Goal: Information Seeking & Learning: Learn about a topic

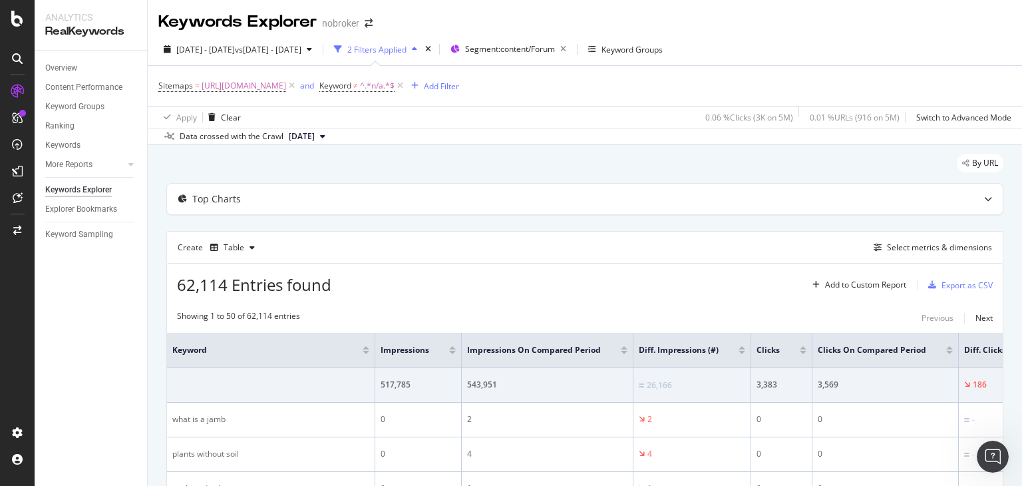
scroll to position [133, 0]
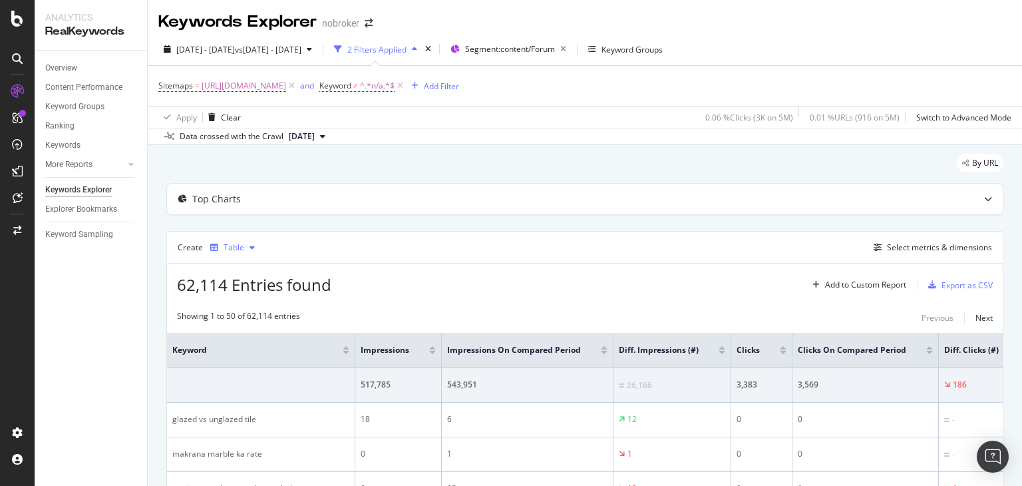
click at [249, 243] on icon "button" at bounding box center [251, 247] width 5 height 8
click at [353, 283] on div "62,114 Entries found Add to Custom Report Export as CSV" at bounding box center [584, 279] width 835 height 33
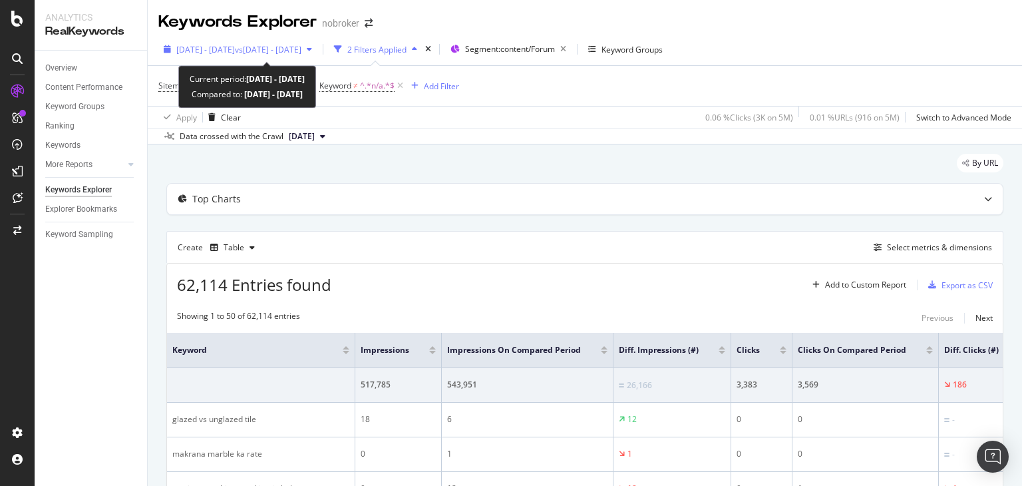
click at [235, 44] on span "[DATE] - [DATE]" at bounding box center [205, 49] width 59 height 11
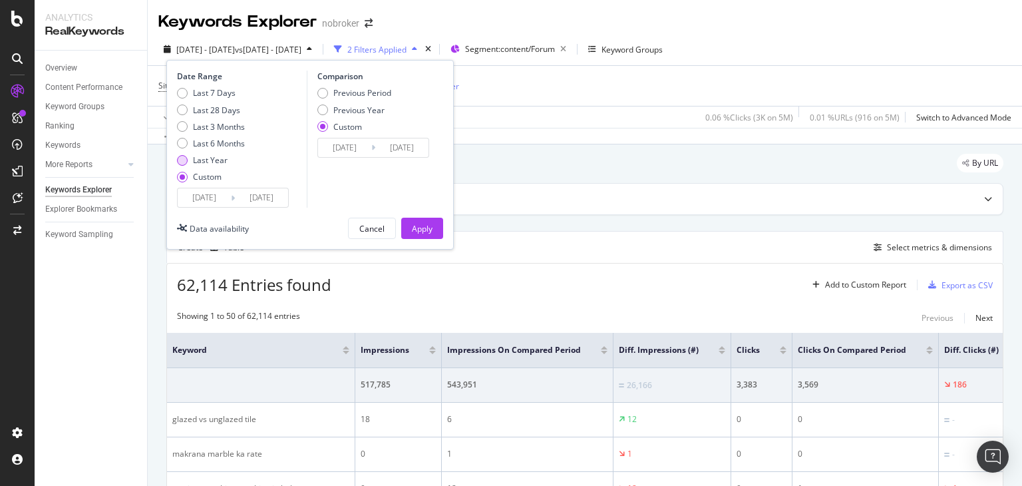
click at [181, 159] on div "Last Year" at bounding box center [182, 160] width 11 height 11
type input "[DATE]"
click at [325, 107] on div "Previous Year" at bounding box center [322, 109] width 11 height 11
type input "[DATE]"
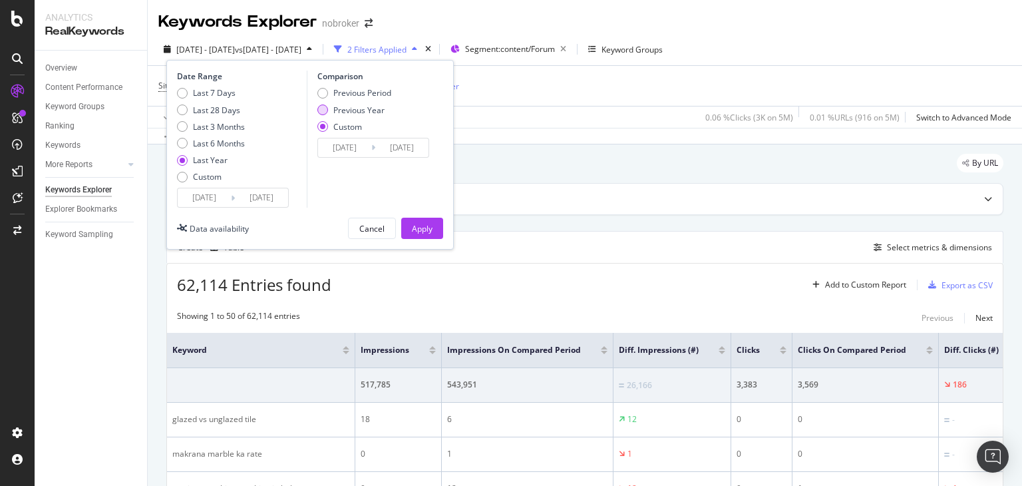
type input "[DATE]"
click at [416, 224] on div "Apply" at bounding box center [422, 228] width 21 height 11
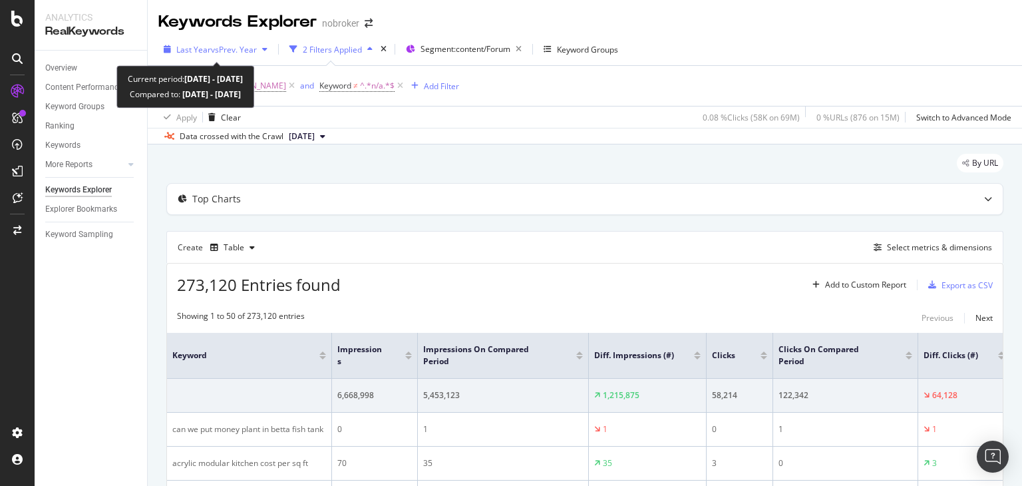
click at [266, 51] on icon "button" at bounding box center [264, 49] width 5 height 8
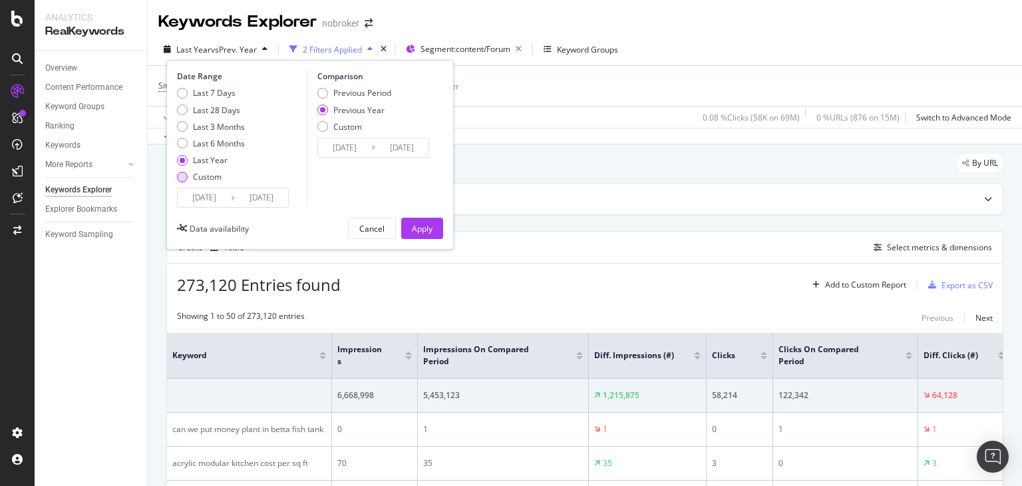
click at [186, 174] on div "Custom" at bounding box center [182, 177] width 11 height 11
type input "[DATE]"
click at [215, 204] on input "[DATE]" at bounding box center [204, 197] width 53 height 19
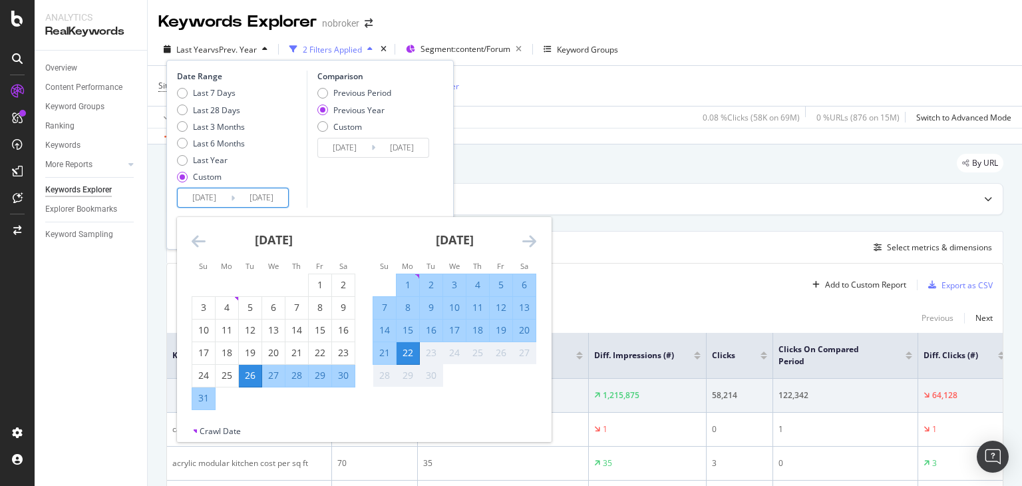
click at [196, 241] on icon "Move backward to switch to the previous month." at bounding box center [199, 241] width 14 height 16
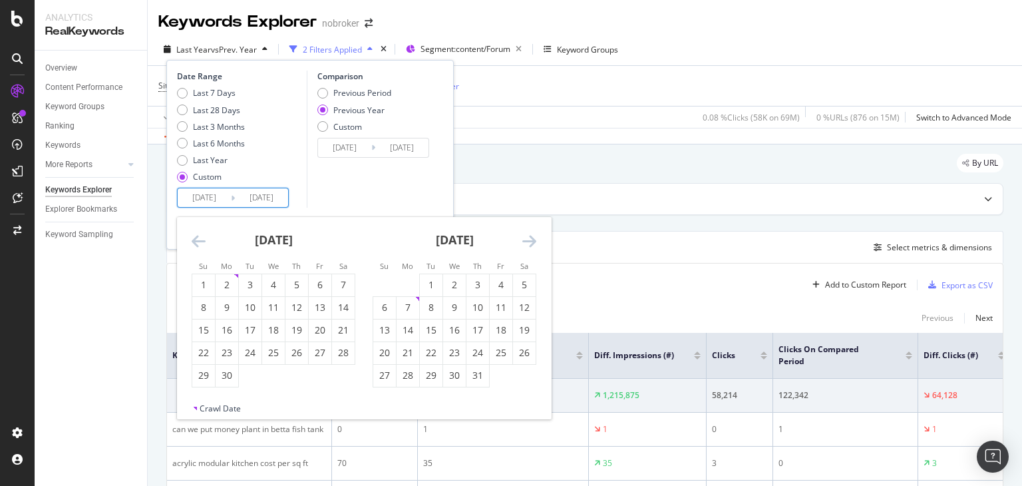
click at [196, 241] on icon "Move backward to switch to the previous month." at bounding box center [199, 241] width 14 height 16
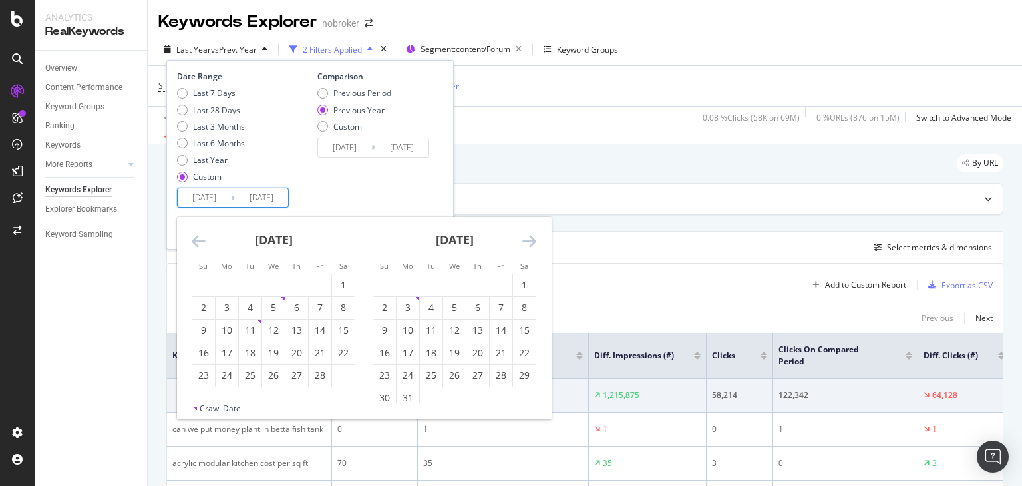
click at [196, 241] on icon "Move backward to switch to the previous month." at bounding box center [199, 241] width 14 height 16
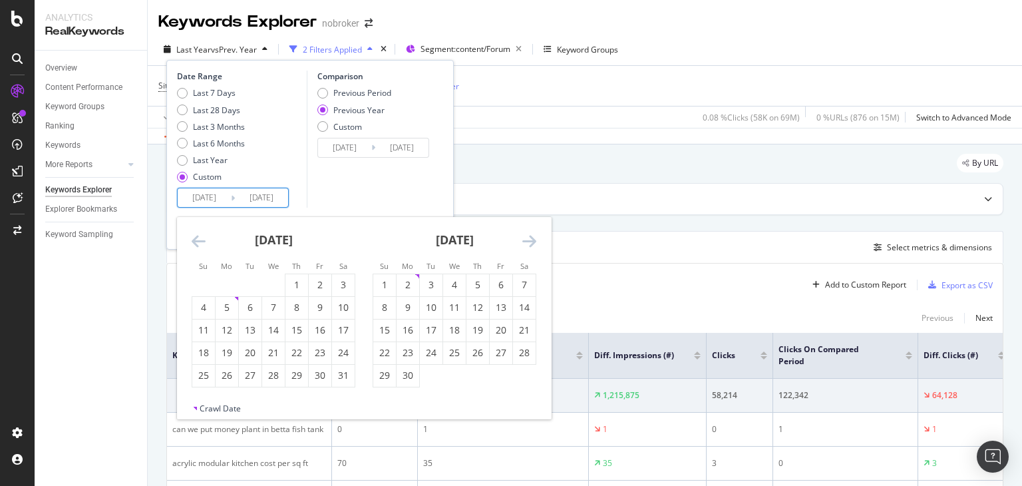
click at [196, 241] on icon "Move backward to switch to the previous month." at bounding box center [199, 241] width 14 height 16
click at [521, 243] on div "[DATE]" at bounding box center [454, 245] width 164 height 57
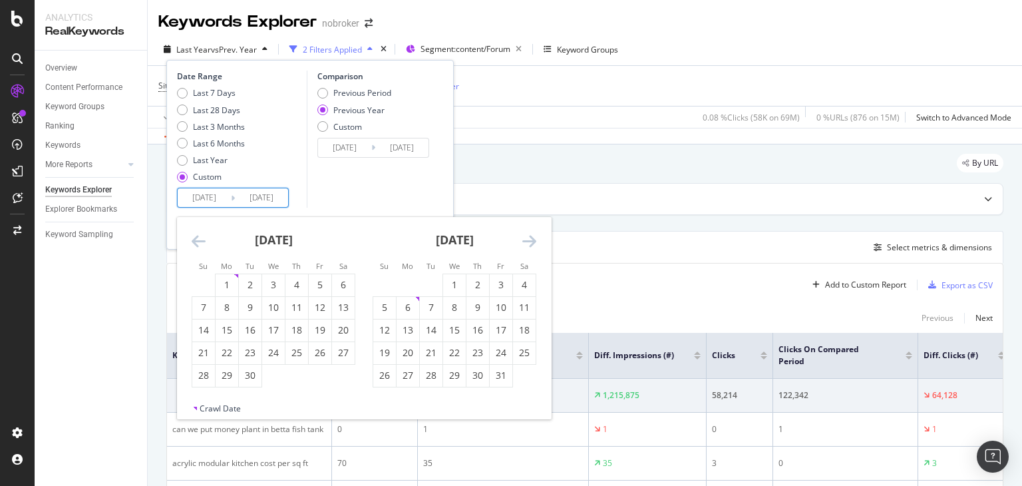
click at [521, 243] on div "[DATE]" at bounding box center [454, 245] width 164 height 57
click at [200, 245] on icon "Move backward to switch to the previous month." at bounding box center [199, 241] width 14 height 16
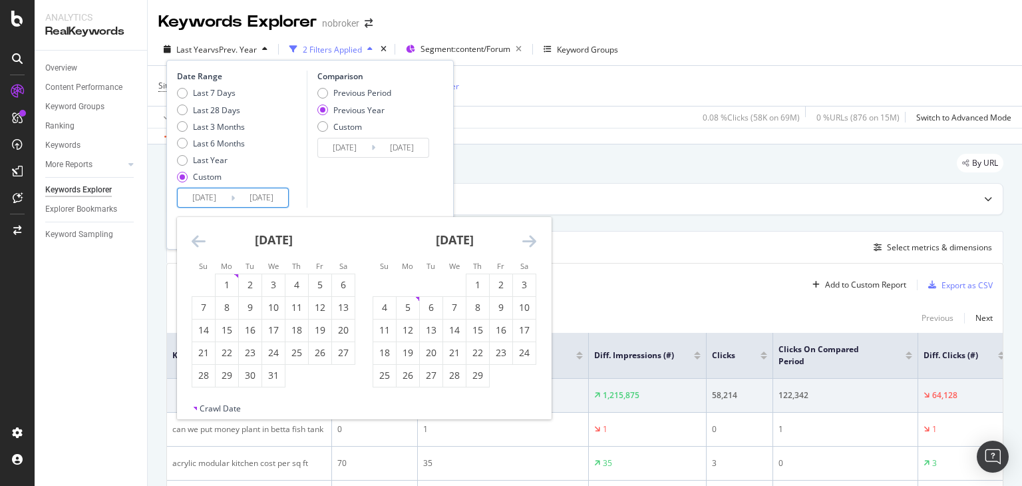
click at [200, 245] on icon "Move backward to switch to the previous month." at bounding box center [199, 241] width 14 height 16
click at [522, 240] on icon "Move forward to switch to the next month." at bounding box center [529, 241] width 14 height 16
click at [225, 283] on div "1" at bounding box center [226, 284] width 23 height 13
type input "[DATE]"
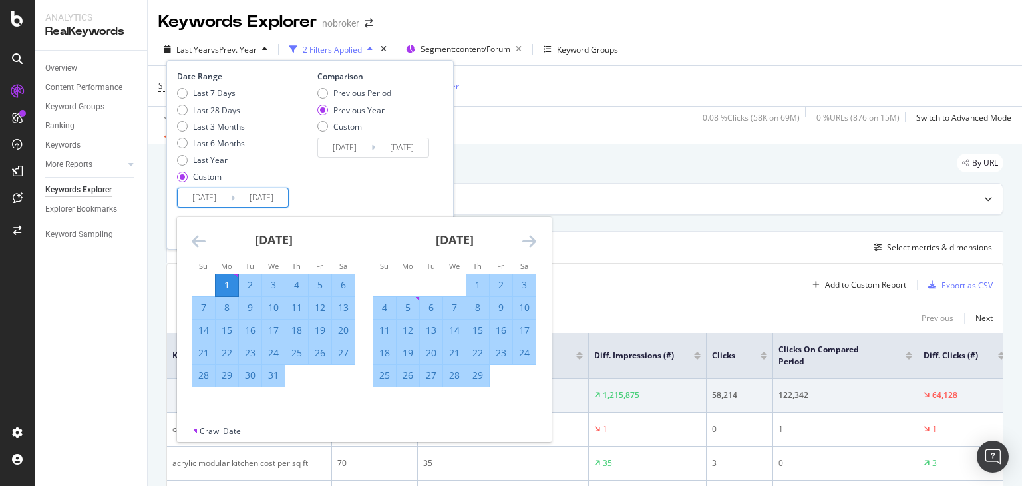
click at [527, 243] on icon "Move forward to switch to the next month." at bounding box center [529, 241] width 14 height 16
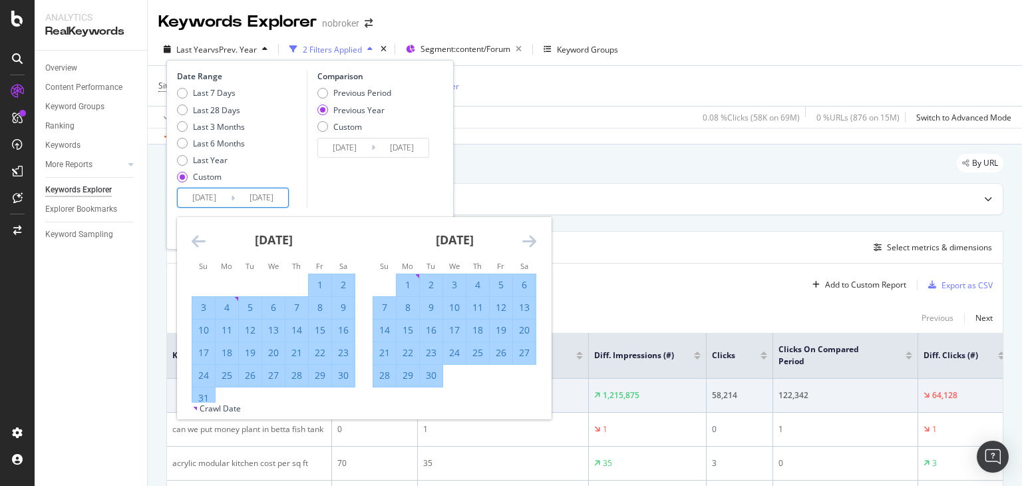
click at [527, 243] on icon "Move forward to switch to the next month." at bounding box center [529, 241] width 14 height 16
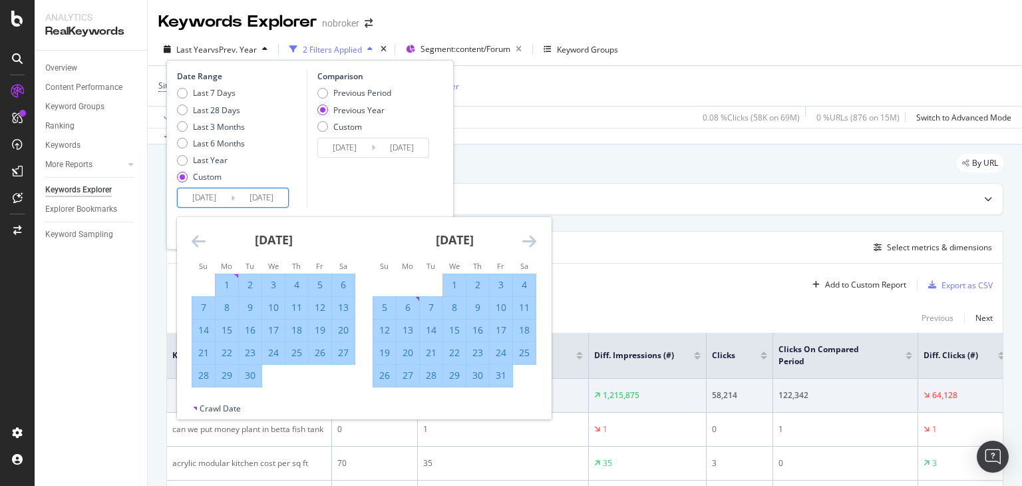
click at [527, 243] on icon "Move forward to switch to the next month." at bounding box center [529, 241] width 14 height 16
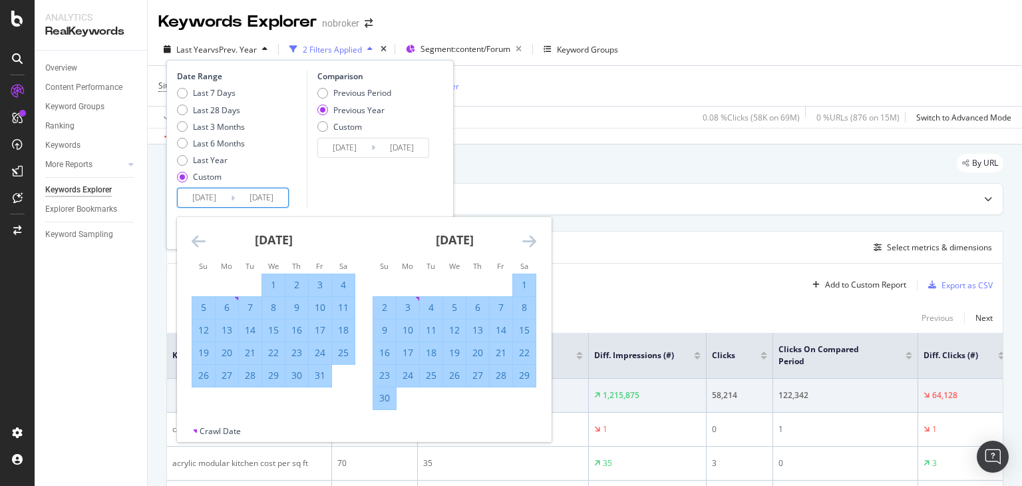
click at [527, 243] on icon "Move forward to switch to the next month." at bounding box center [529, 241] width 14 height 16
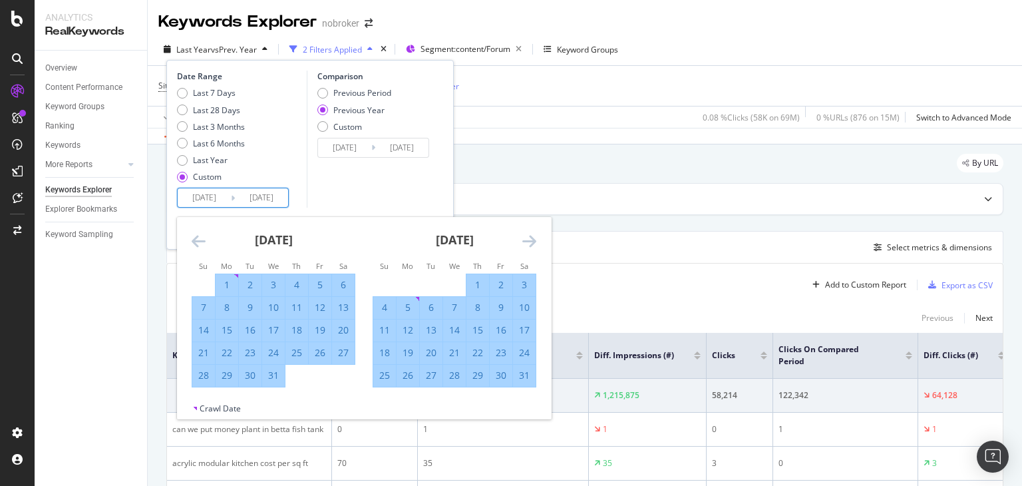
click at [527, 243] on icon "Move forward to switch to the next month." at bounding box center [529, 241] width 14 height 16
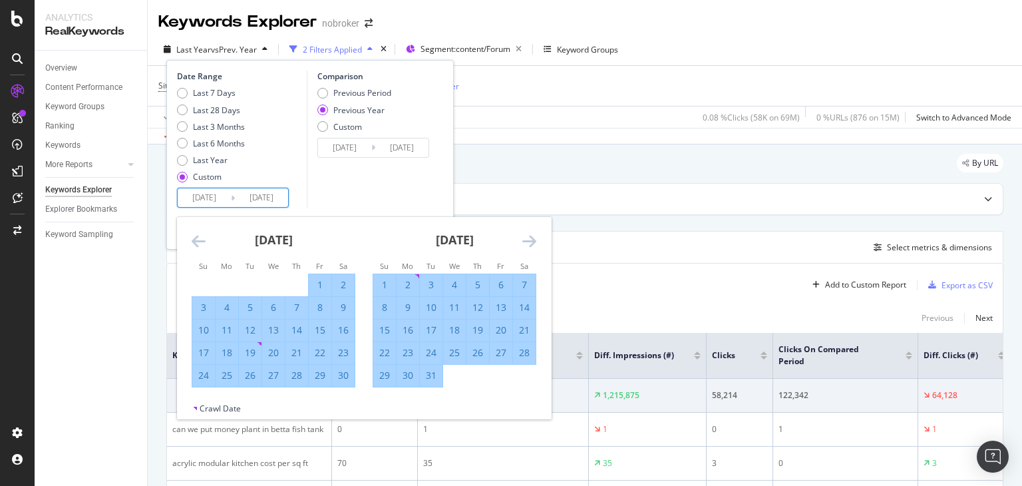
click at [433, 379] on div "31" at bounding box center [431, 374] width 23 height 13
type input "[DATE]"
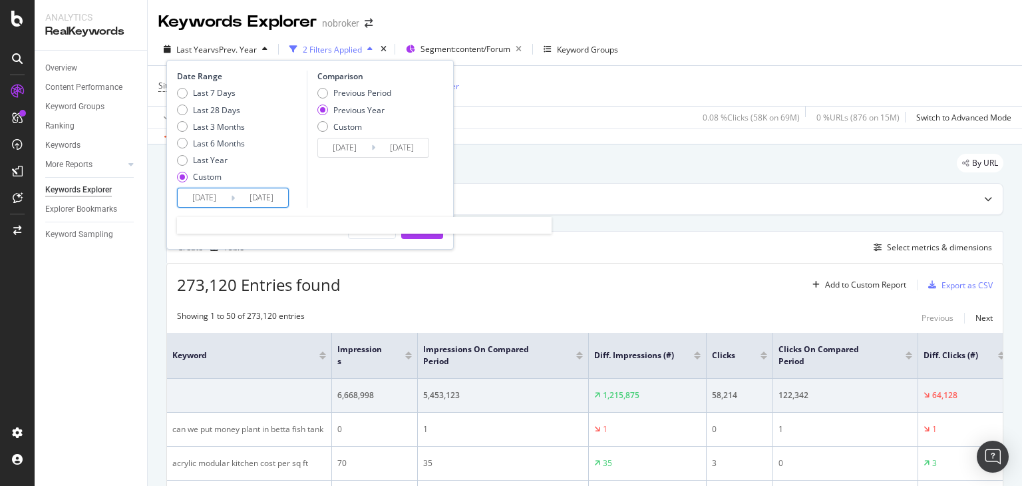
click at [271, 203] on input "[DATE]" at bounding box center [261, 197] width 53 height 19
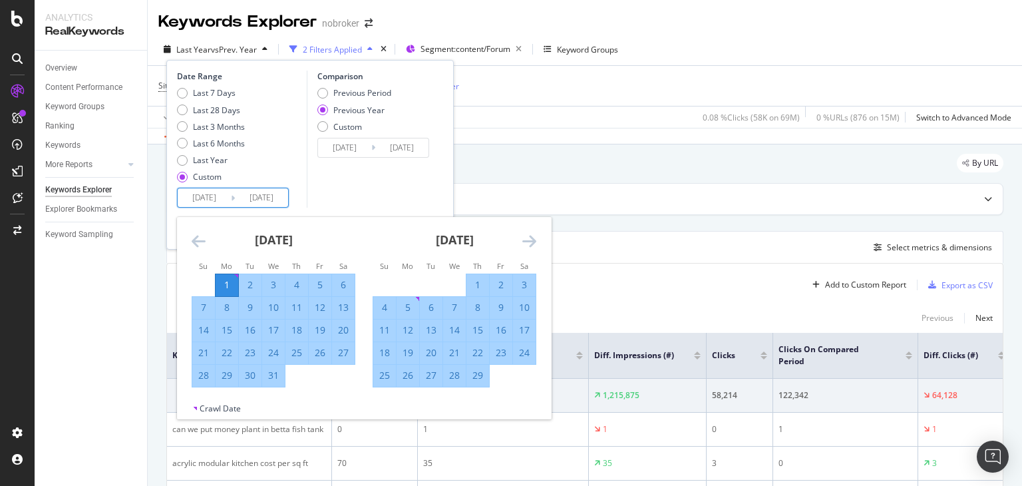
click at [529, 235] on icon "Move forward to switch to the next month." at bounding box center [529, 241] width 14 height 16
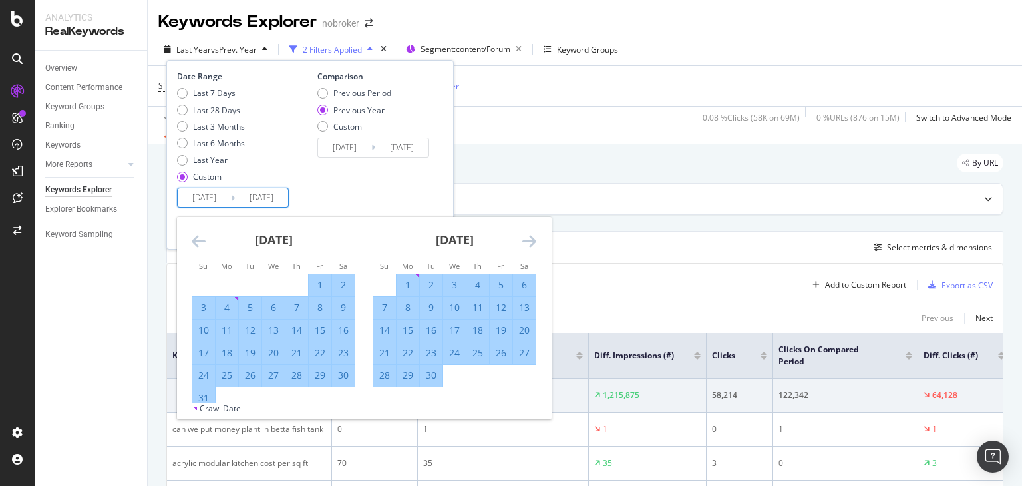
click at [529, 235] on icon "Move forward to switch to the next month." at bounding box center [529, 241] width 14 height 16
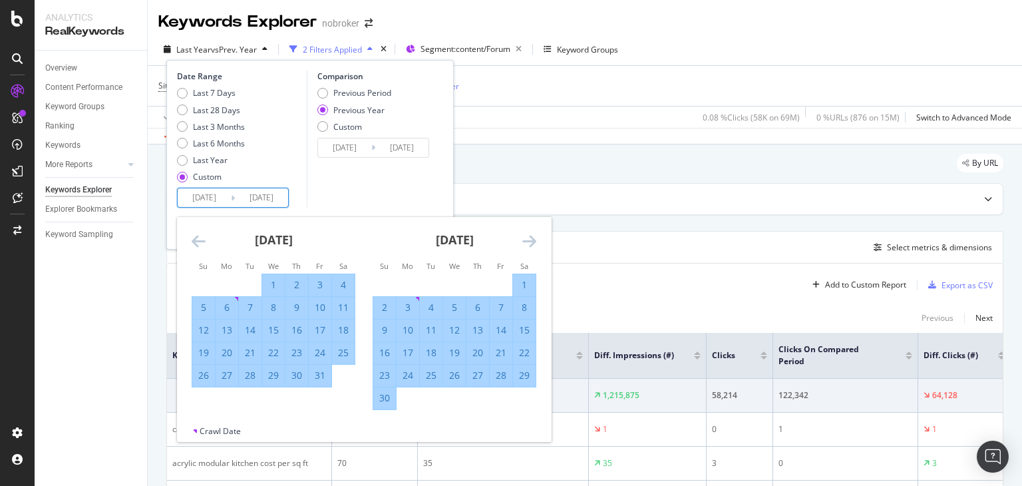
click at [529, 235] on icon "Move forward to switch to the next month." at bounding box center [529, 241] width 14 height 16
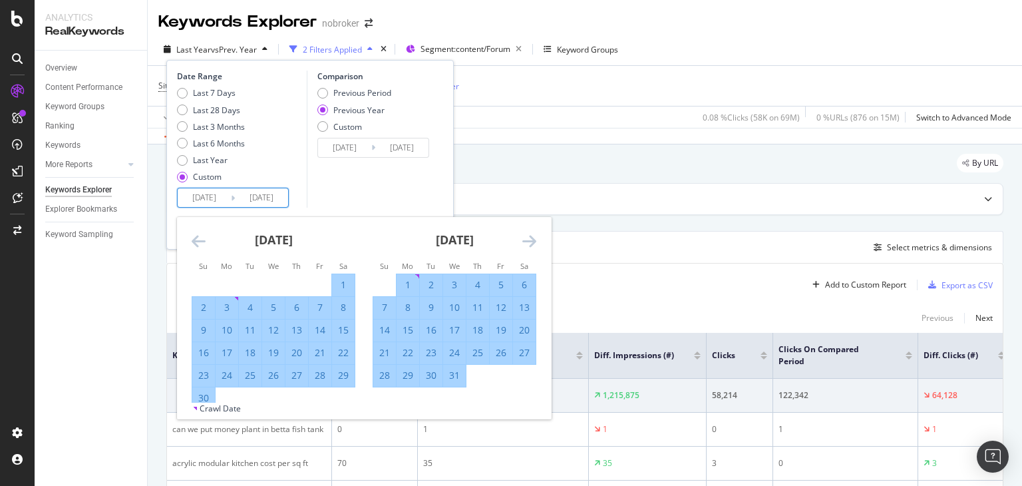
click at [529, 235] on icon "Move forward to switch to the next month." at bounding box center [529, 241] width 14 height 16
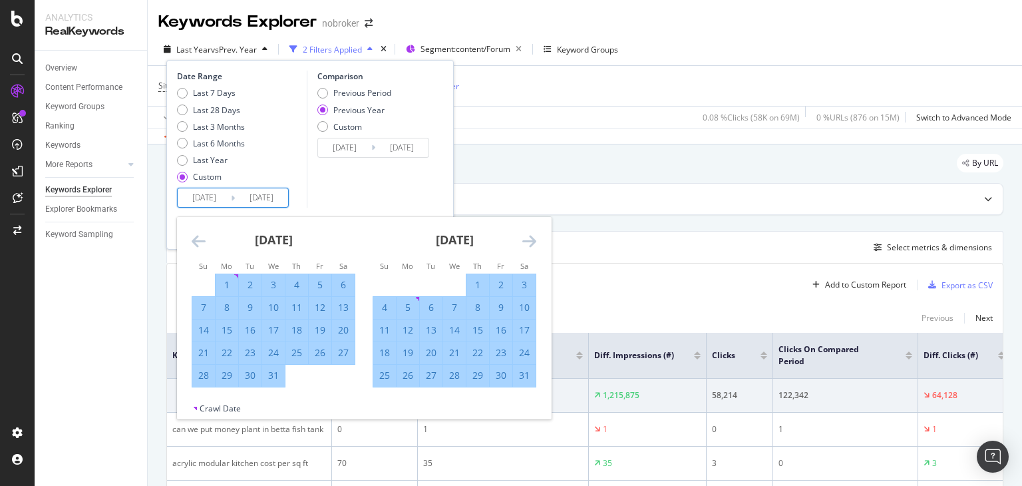
click at [529, 235] on icon "Move forward to switch to the next month." at bounding box center [529, 241] width 14 height 16
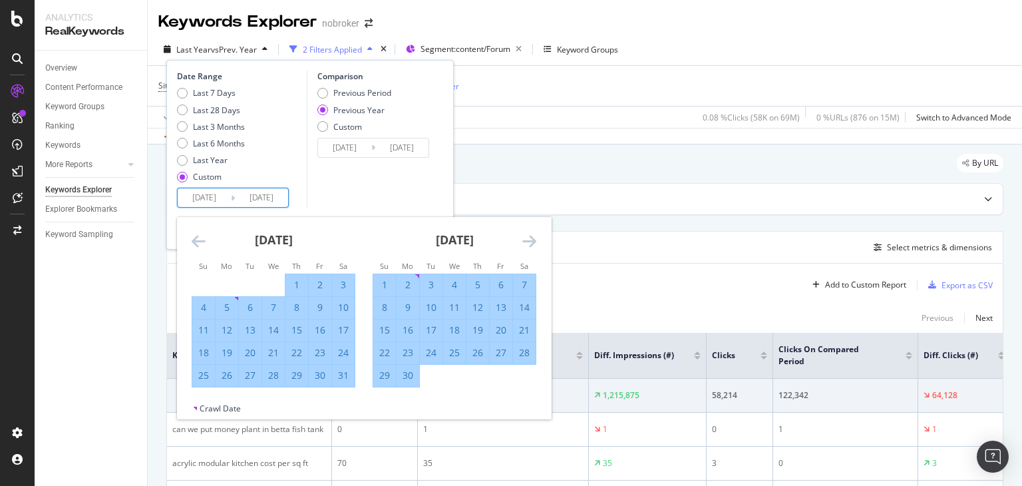
click at [529, 235] on icon "Move forward to switch to the next month." at bounding box center [529, 241] width 14 height 16
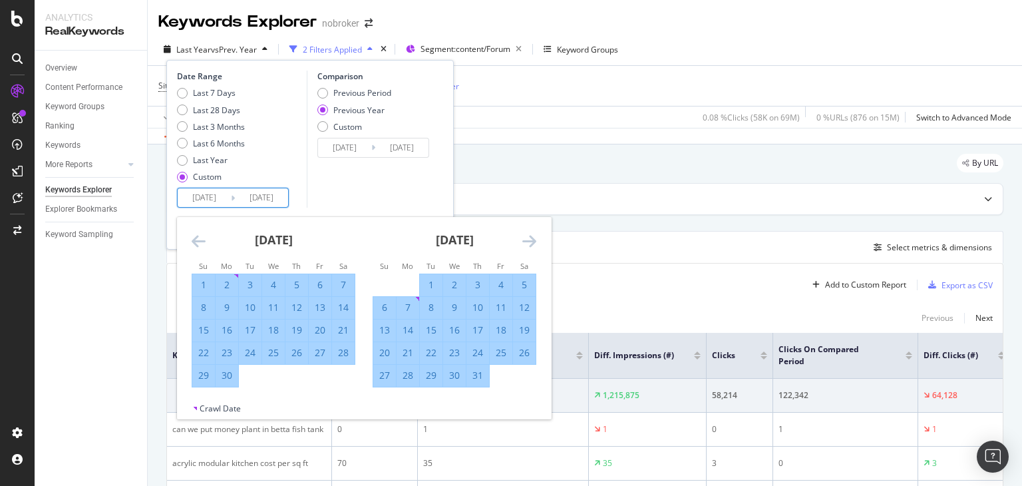
click at [322, 331] on div "20" at bounding box center [320, 329] width 23 height 13
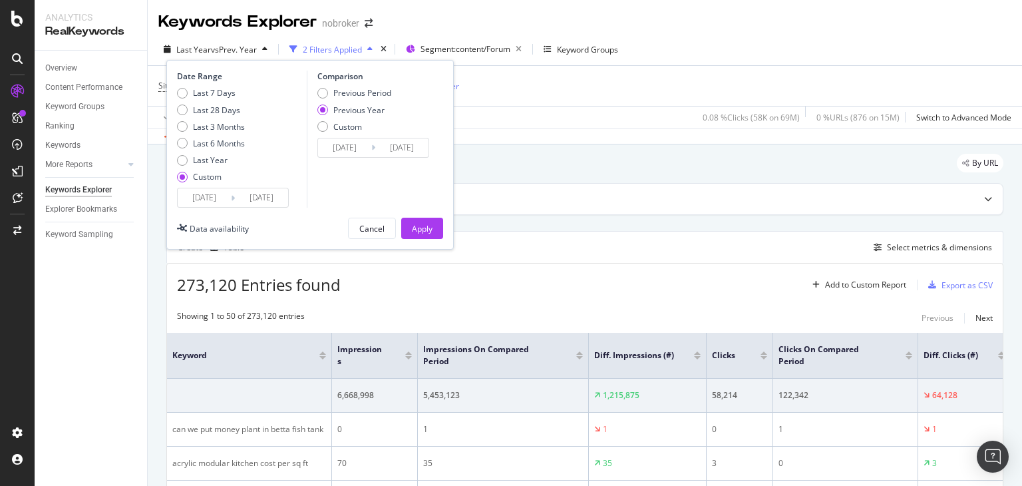
type input "[DATE]"
click at [319, 127] on div "Custom" at bounding box center [322, 126] width 11 height 11
click at [362, 149] on input "[DATE]" at bounding box center [344, 147] width 53 height 19
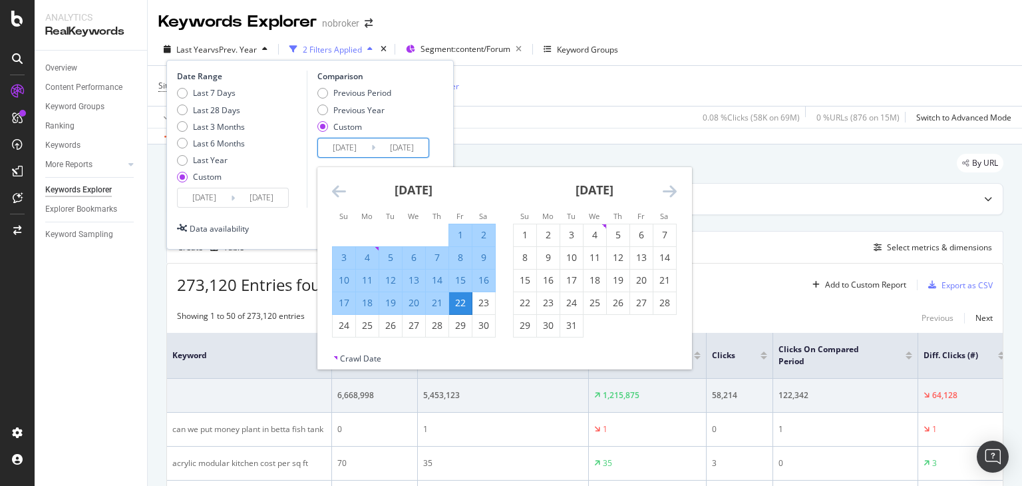
click at [673, 192] on icon "Move forward to switch to the next month." at bounding box center [669, 191] width 14 height 16
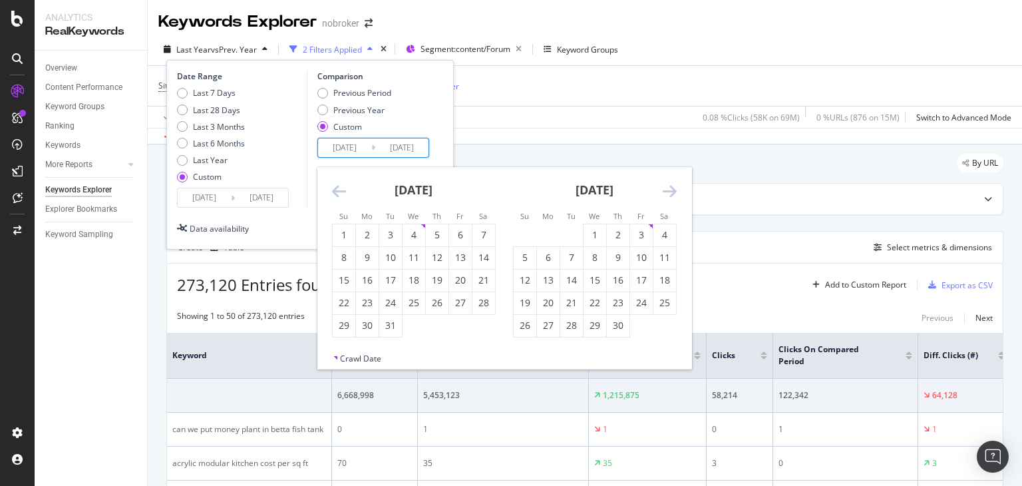
click at [673, 192] on icon "Move forward to switch to the next month." at bounding box center [669, 191] width 14 height 16
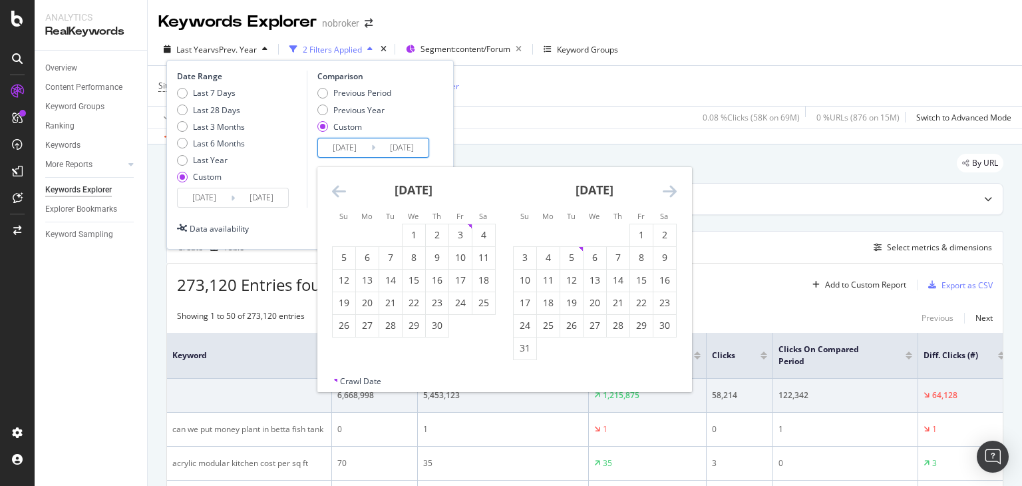
click at [673, 192] on icon "Move forward to switch to the next month." at bounding box center [669, 191] width 14 height 16
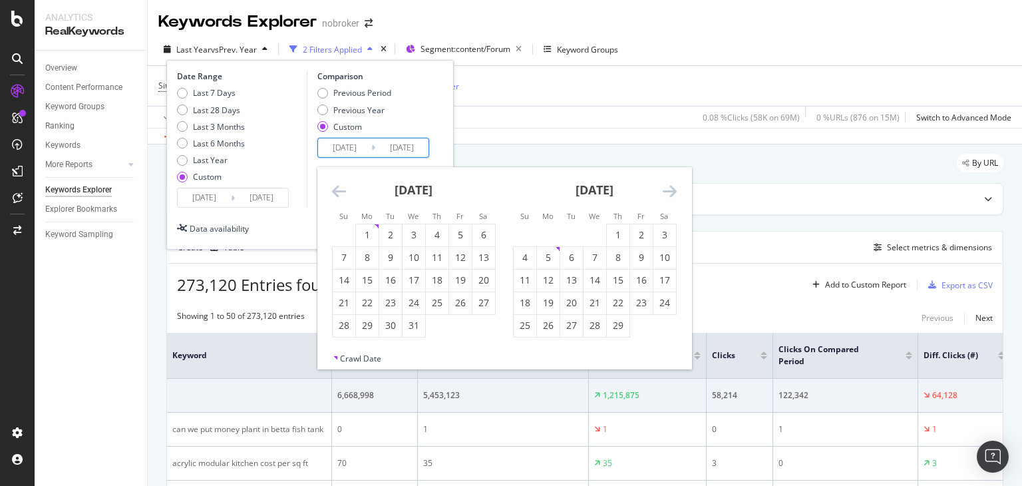
click at [673, 192] on icon "Move forward to switch to the next month." at bounding box center [669, 191] width 14 height 16
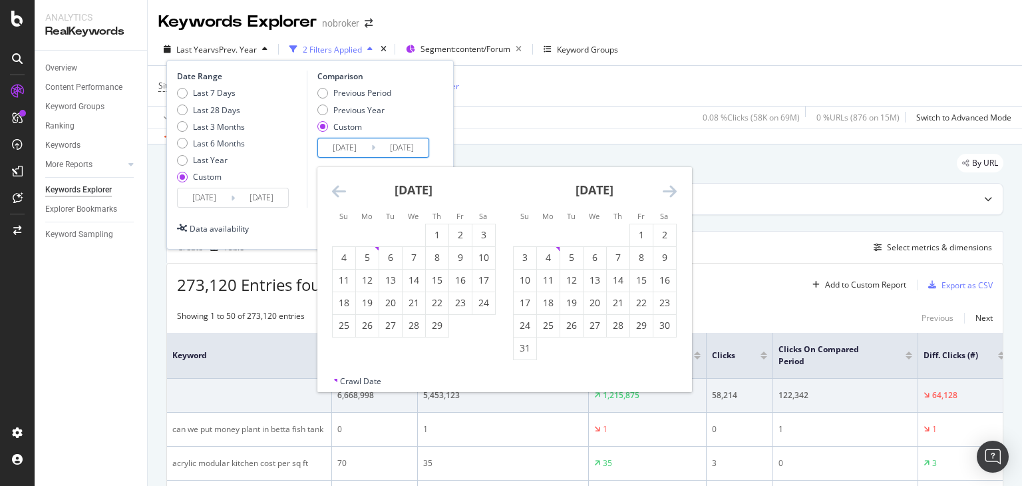
click at [673, 192] on icon "Move forward to switch to the next month." at bounding box center [669, 191] width 14 height 16
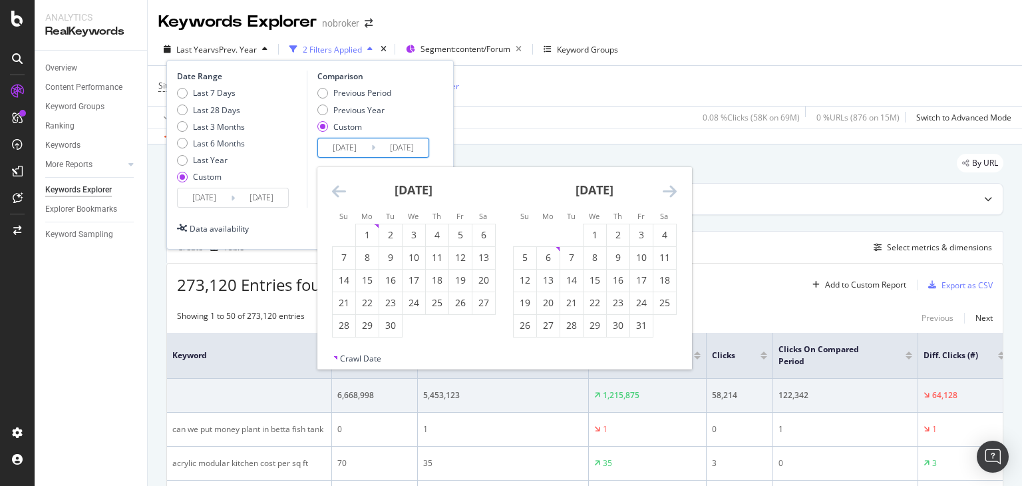
click at [673, 192] on icon "Move forward to switch to the next month." at bounding box center [669, 191] width 14 height 16
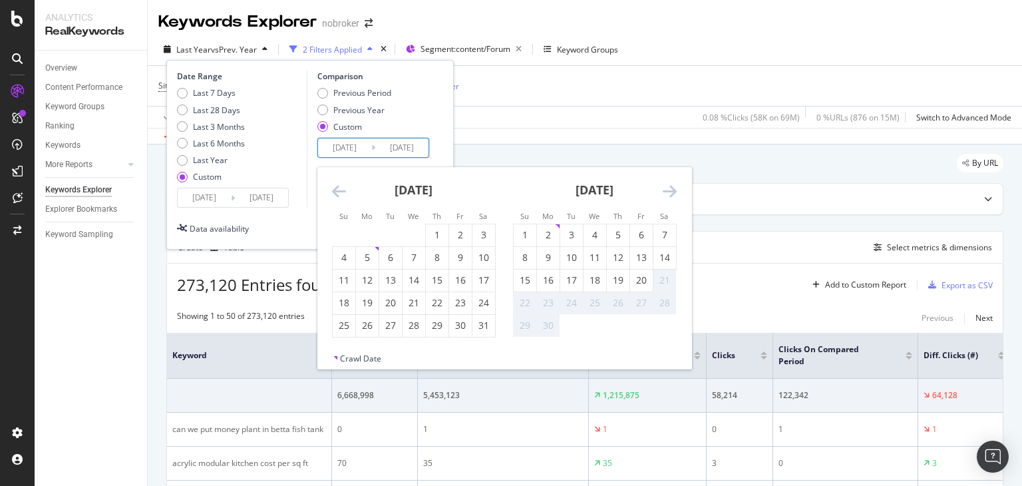
click at [673, 192] on icon "Move forward to switch to the next month." at bounding box center [669, 191] width 14 height 16
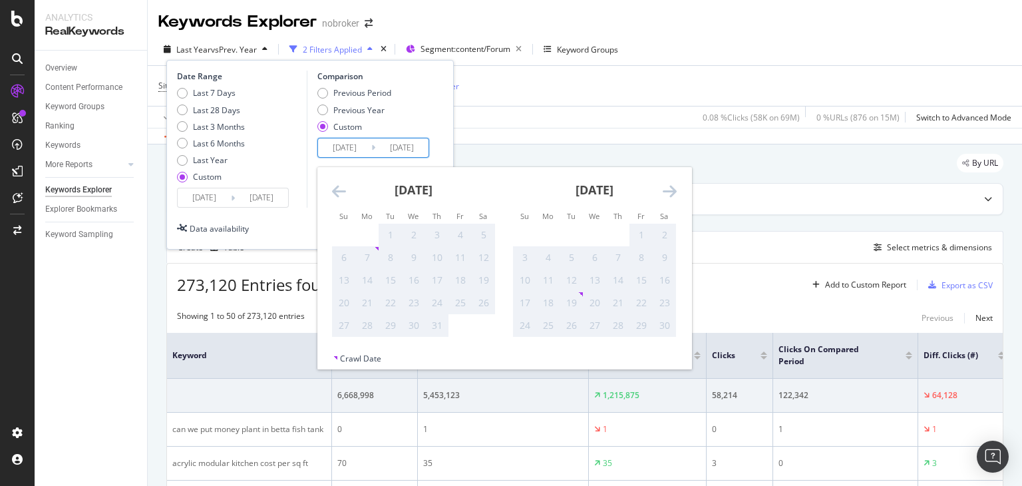
click at [673, 192] on icon "Move forward to switch to the next month." at bounding box center [669, 191] width 14 height 16
click at [336, 190] on icon "Move backward to switch to the previous month." at bounding box center [339, 191] width 14 height 16
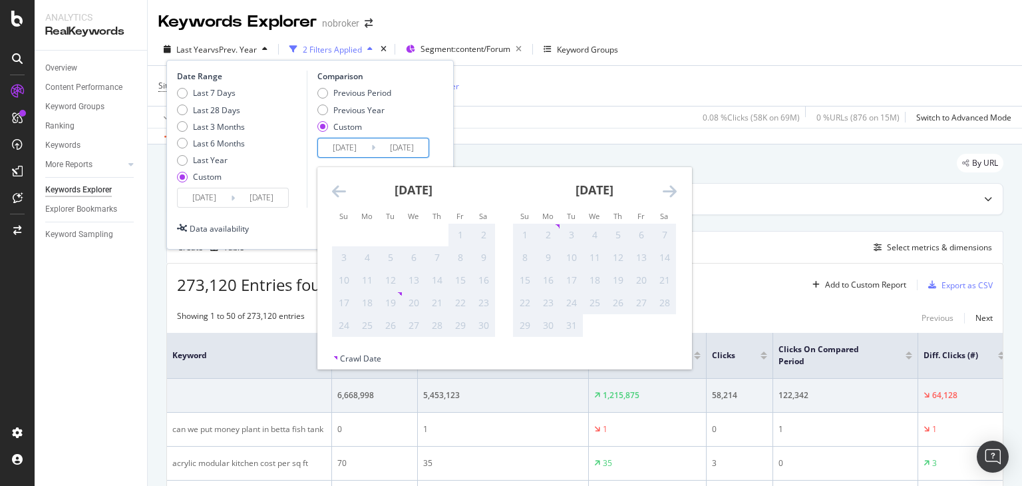
click at [336, 190] on icon "Move backward to switch to the previous month." at bounding box center [339, 191] width 14 height 16
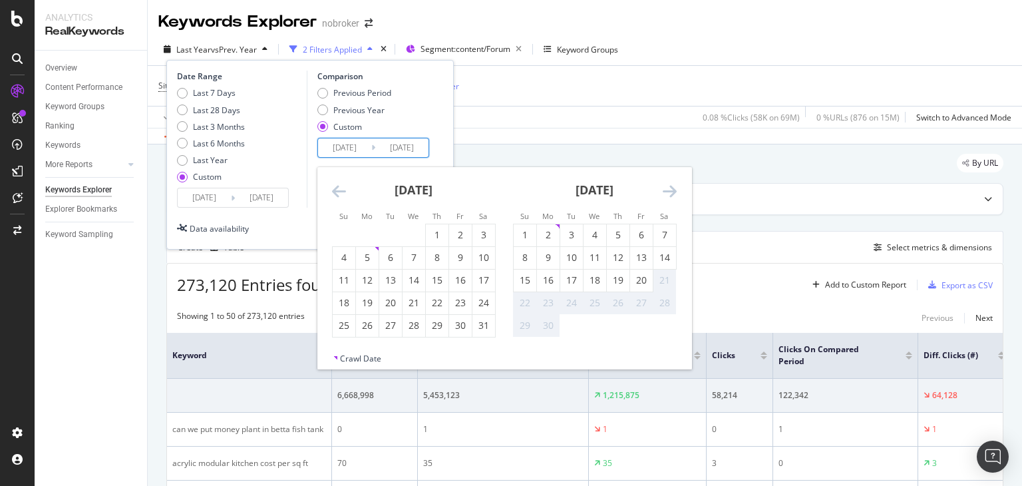
click at [336, 190] on icon "Move backward to switch to the previous month." at bounding box center [339, 191] width 14 height 16
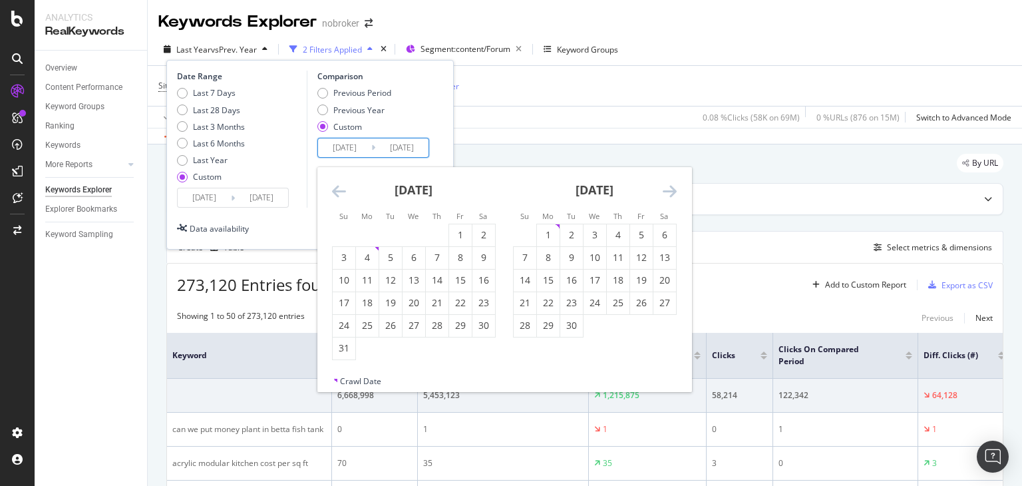
click at [336, 190] on icon "Move backward to switch to the previous month." at bounding box center [339, 191] width 14 height 16
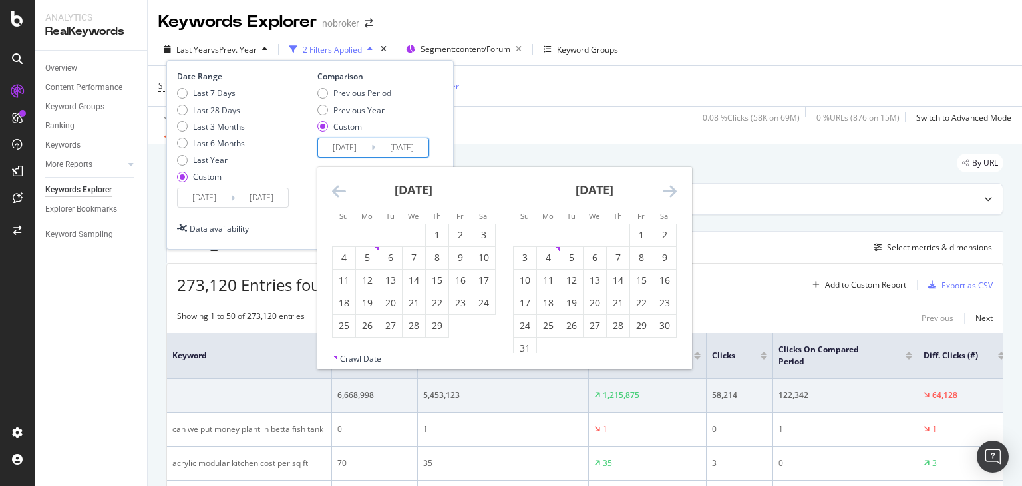
click at [336, 190] on icon "Move backward to switch to the previous month." at bounding box center [339, 191] width 14 height 16
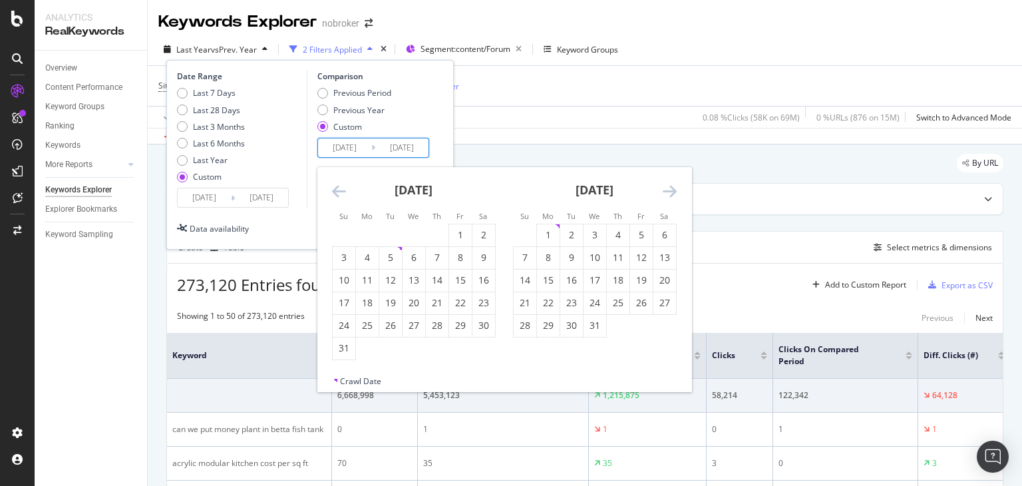
click at [336, 190] on icon "Move backward to switch to the previous month." at bounding box center [339, 191] width 14 height 16
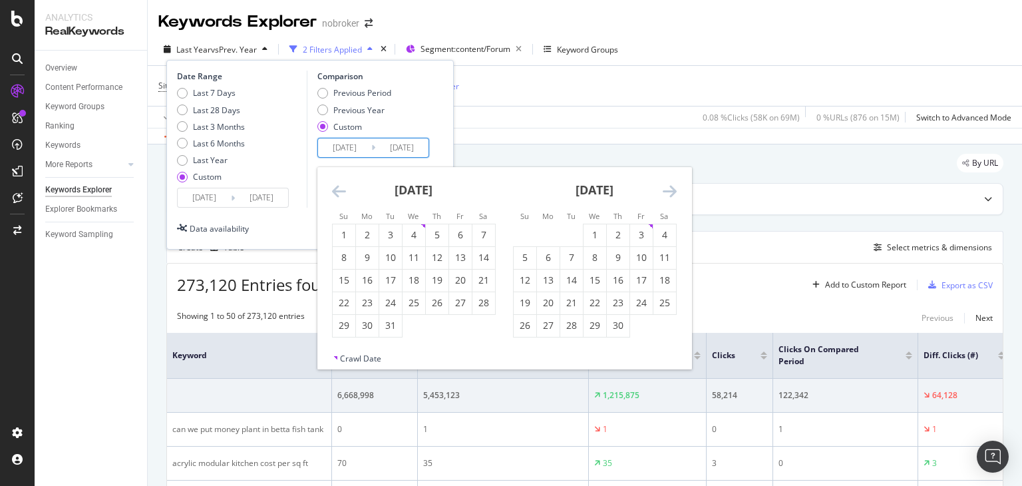
click at [336, 190] on icon "Move backward to switch to the previous month." at bounding box center [339, 191] width 14 height 16
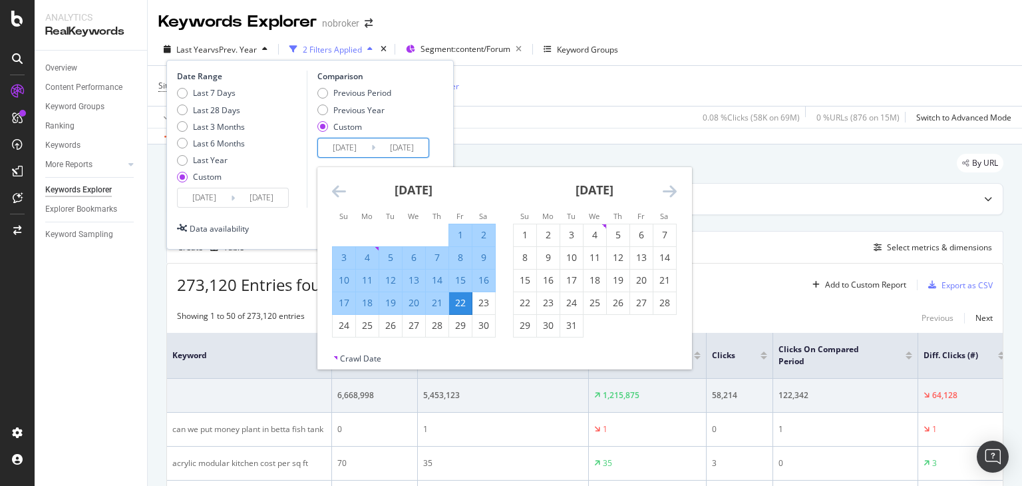
click at [336, 190] on icon "Move backward to switch to the previous month." at bounding box center [339, 191] width 14 height 16
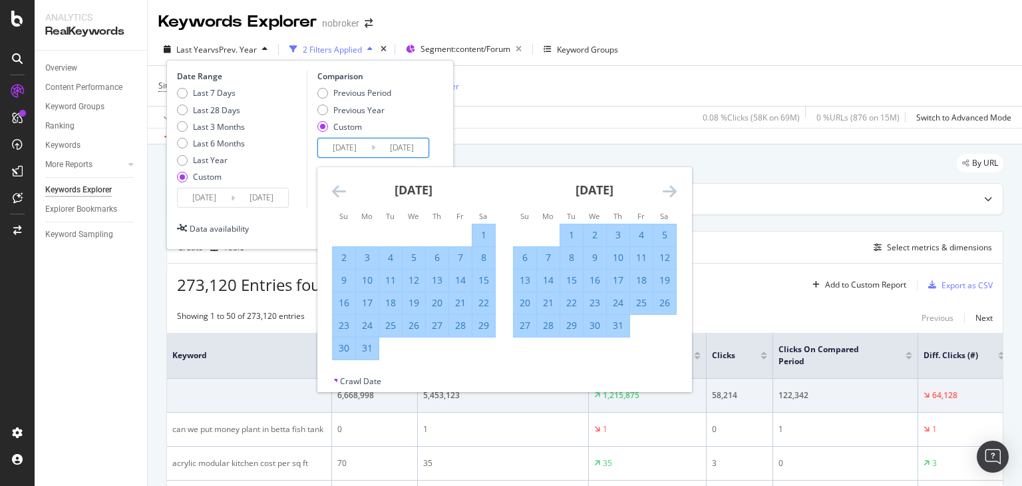
click at [336, 190] on icon "Move backward to switch to the previous month." at bounding box center [339, 191] width 14 height 16
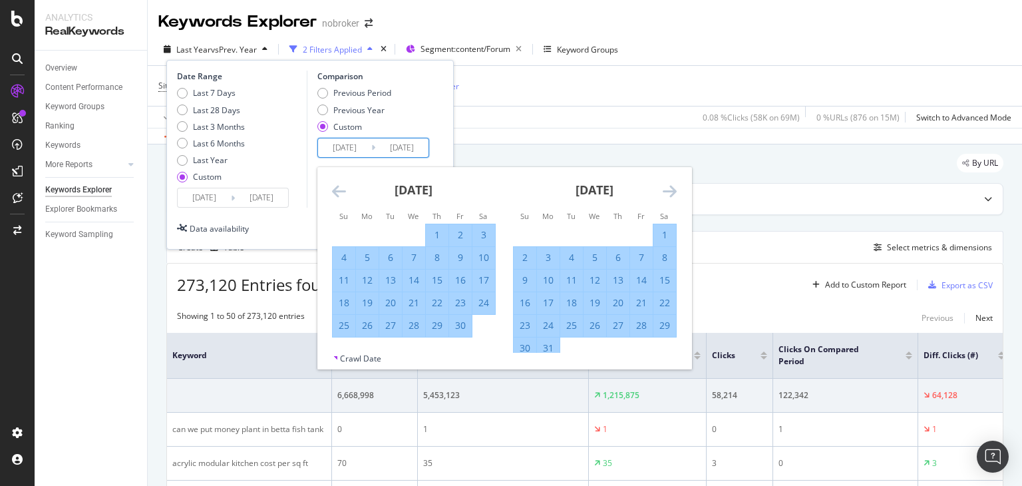
click at [336, 190] on icon "Move backward to switch to the previous month." at bounding box center [339, 191] width 14 height 16
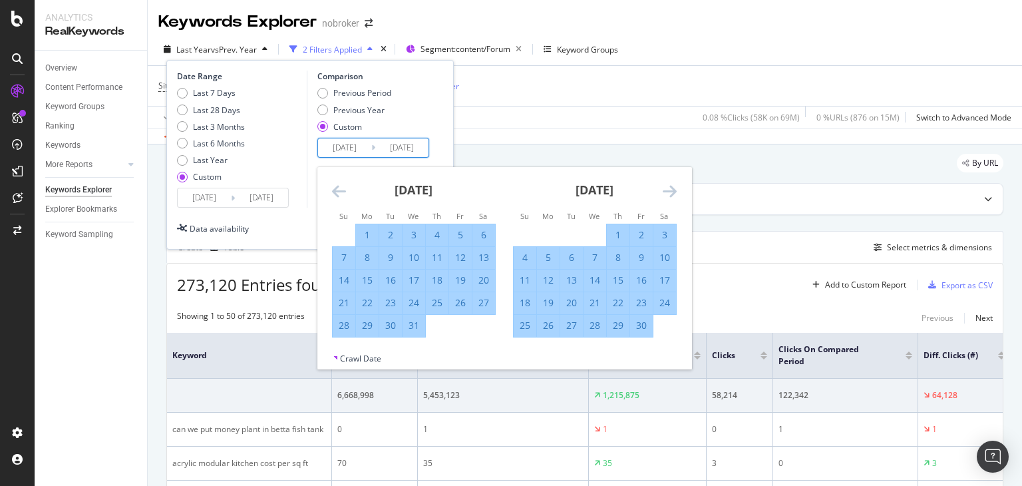
click at [336, 190] on icon "Move backward to switch to the previous month." at bounding box center [339, 191] width 14 height 16
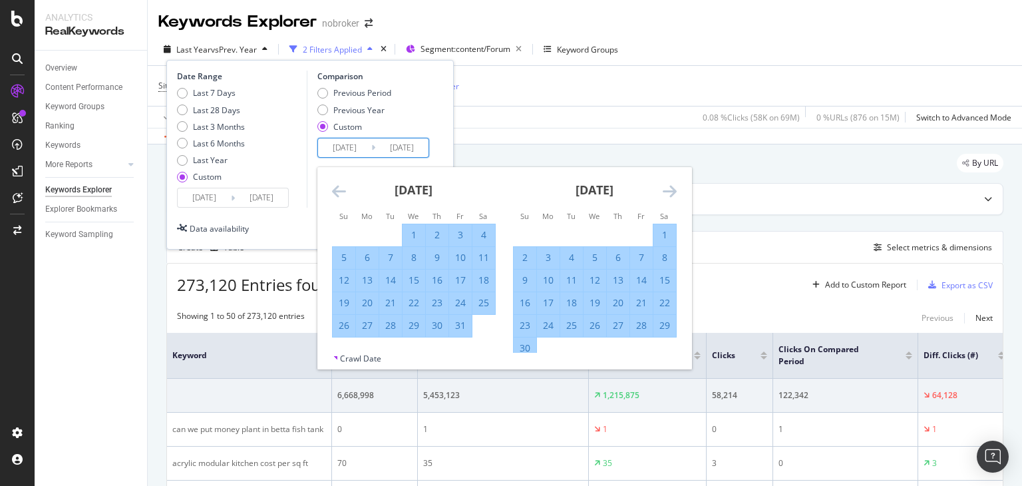
click at [336, 190] on icon "Move backward to switch to the previous month." at bounding box center [339, 191] width 14 height 16
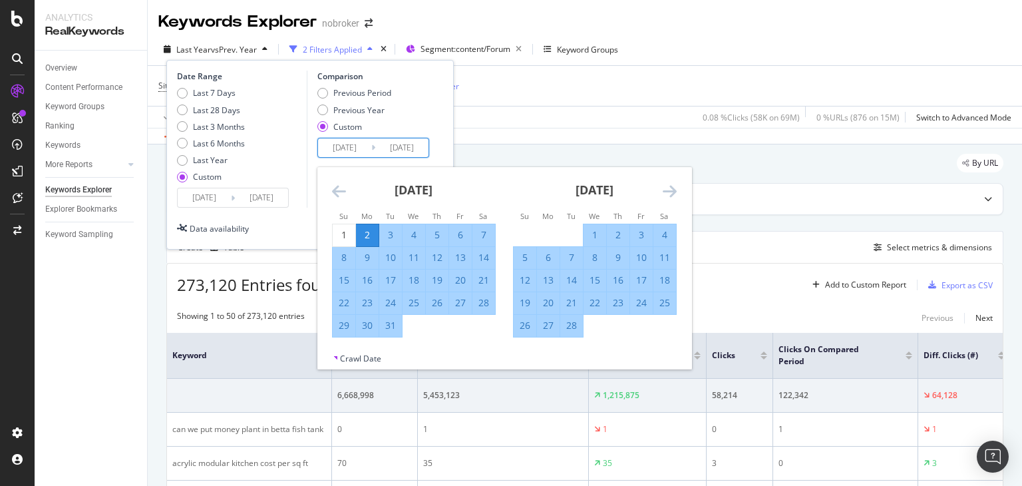
click at [336, 190] on icon "Move backward to switch to the previous month." at bounding box center [339, 191] width 14 height 16
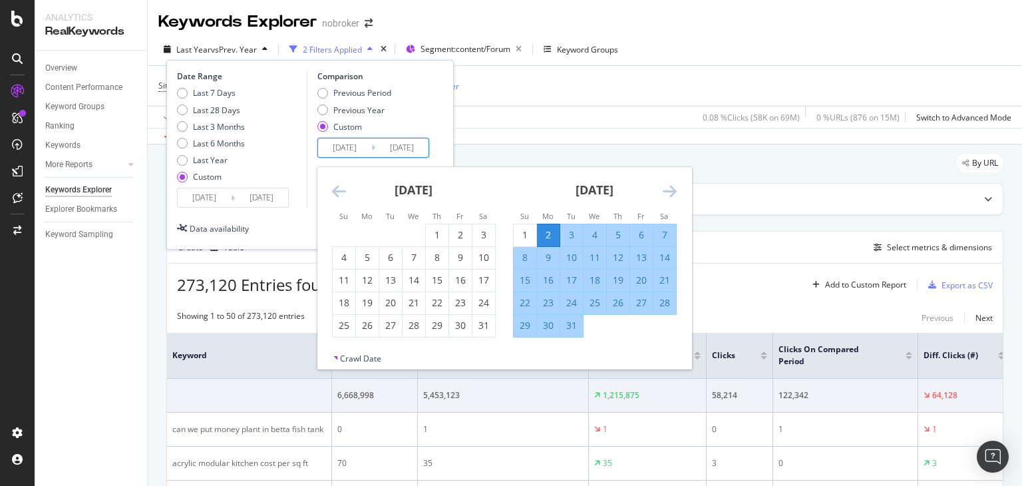
click at [336, 190] on icon "Move backward to switch to the previous month." at bounding box center [339, 191] width 14 height 16
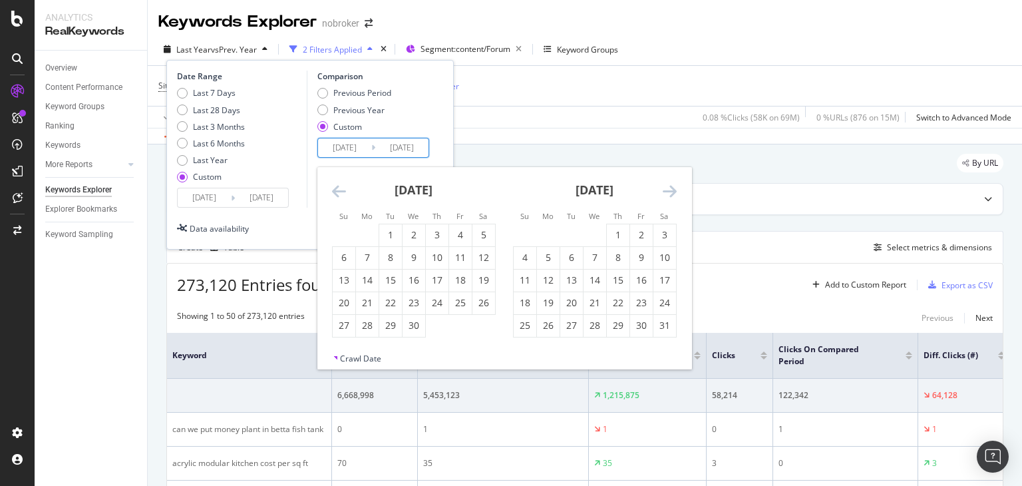
click at [673, 190] on icon "Move forward to switch to the next month." at bounding box center [669, 191] width 14 height 16
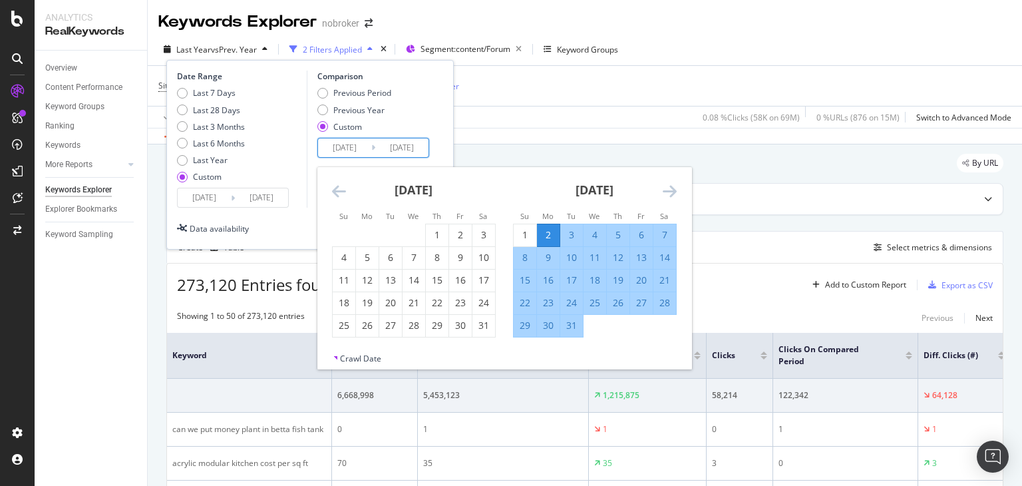
click at [548, 233] on div "2" at bounding box center [548, 234] width 23 height 13
type input "[DATE]"
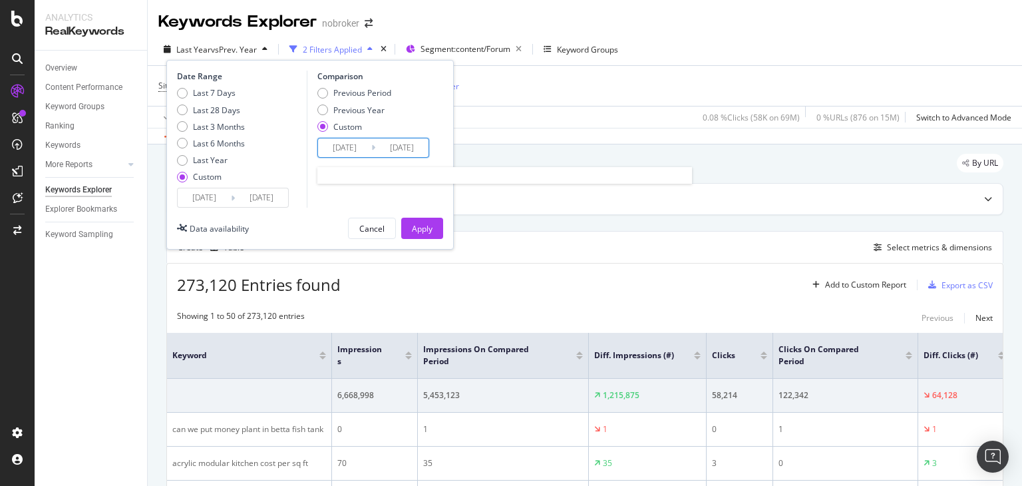
click at [364, 151] on input "[DATE]" at bounding box center [344, 147] width 53 height 19
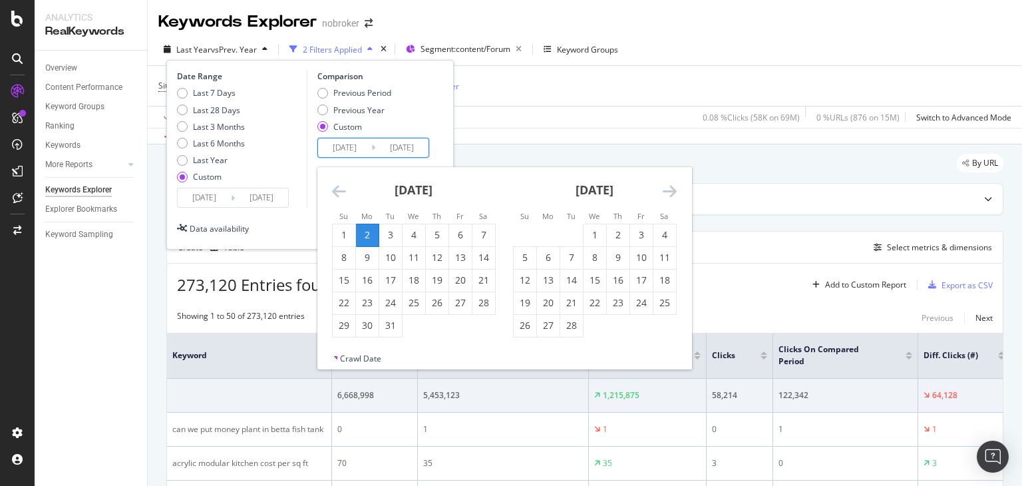
click at [664, 191] on icon "Move forward to switch to the next month." at bounding box center [669, 191] width 14 height 16
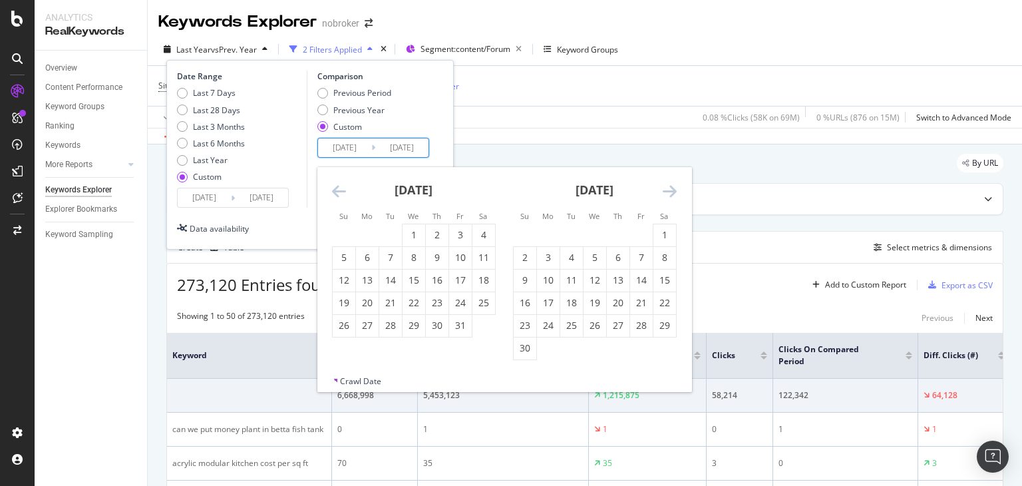
click at [664, 191] on icon "Move forward to switch to the next month." at bounding box center [669, 191] width 14 height 16
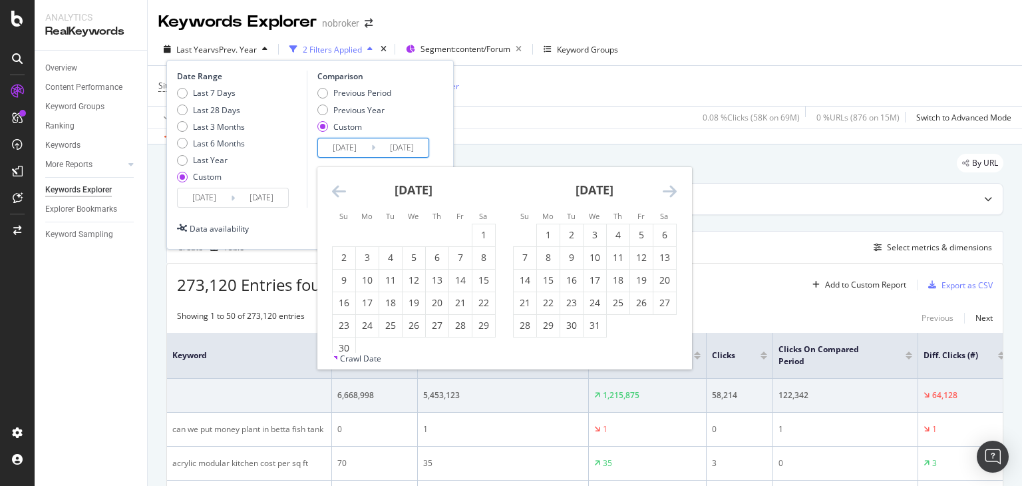
click at [664, 191] on icon "Move forward to switch to the next month." at bounding box center [669, 191] width 14 height 16
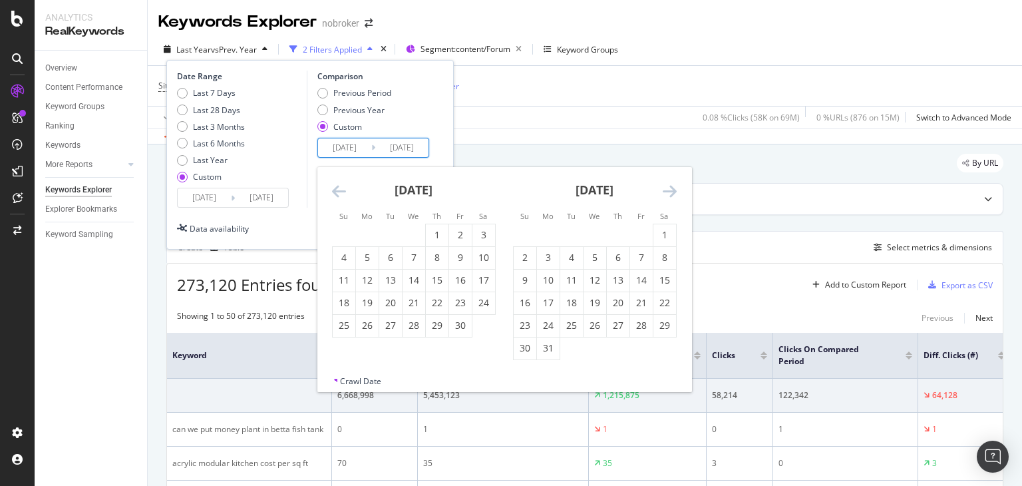
click at [664, 191] on icon "Move forward to switch to the next month." at bounding box center [669, 191] width 14 height 16
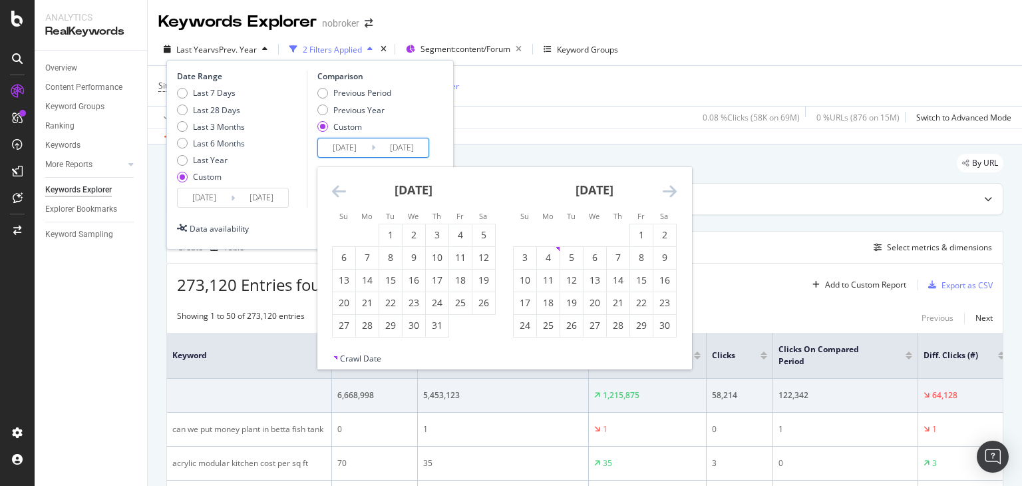
click at [664, 191] on icon "Move forward to switch to the next month." at bounding box center [669, 191] width 14 height 16
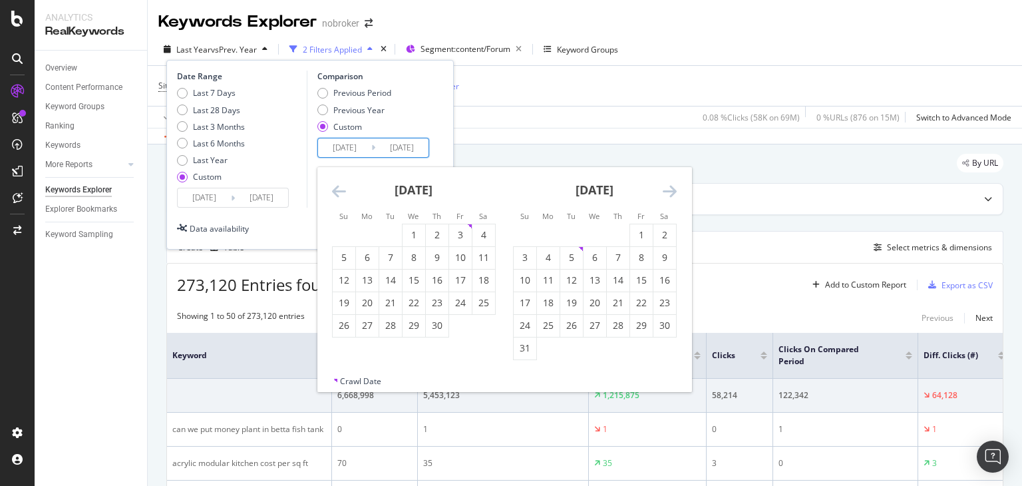
click at [664, 191] on icon "Move forward to switch to the next month." at bounding box center [669, 191] width 14 height 16
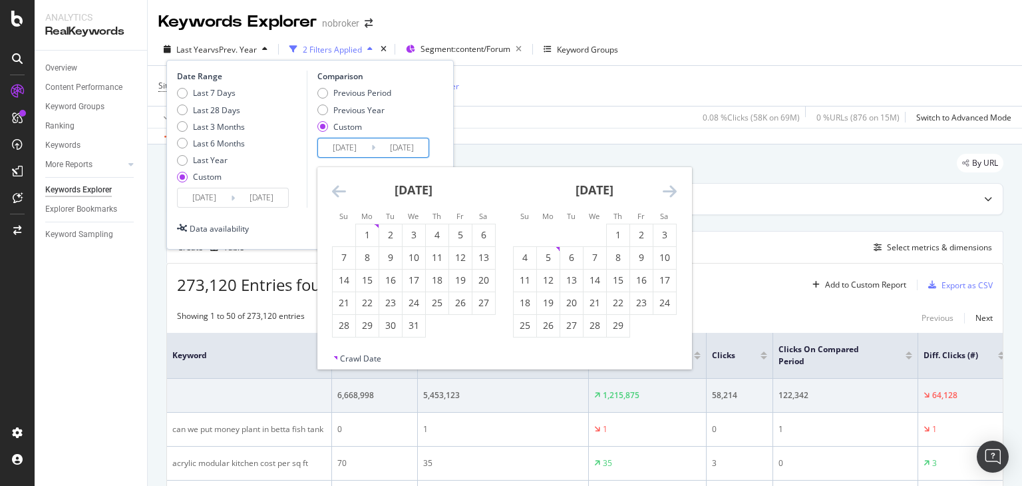
click at [664, 191] on icon "Move forward to switch to the next month." at bounding box center [669, 191] width 14 height 16
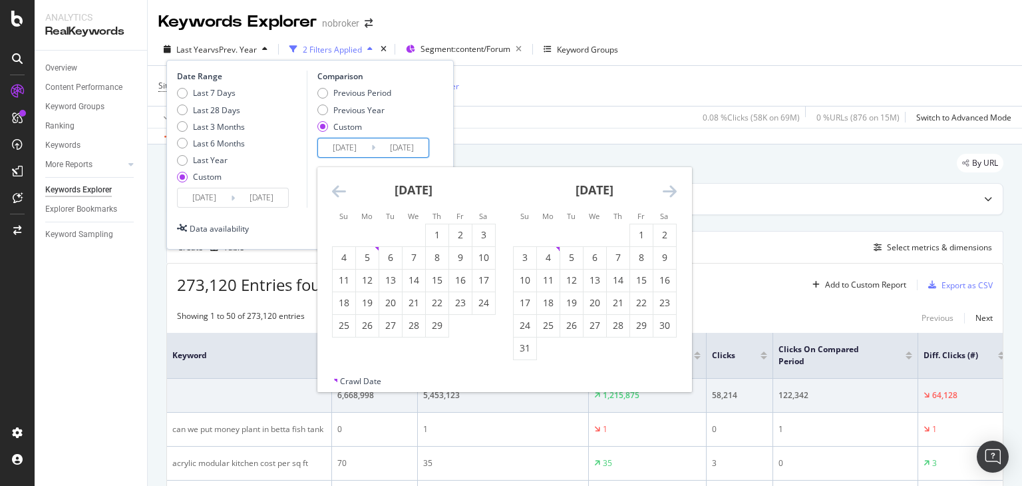
click at [664, 191] on icon "Move forward to switch to the next month." at bounding box center [669, 191] width 14 height 16
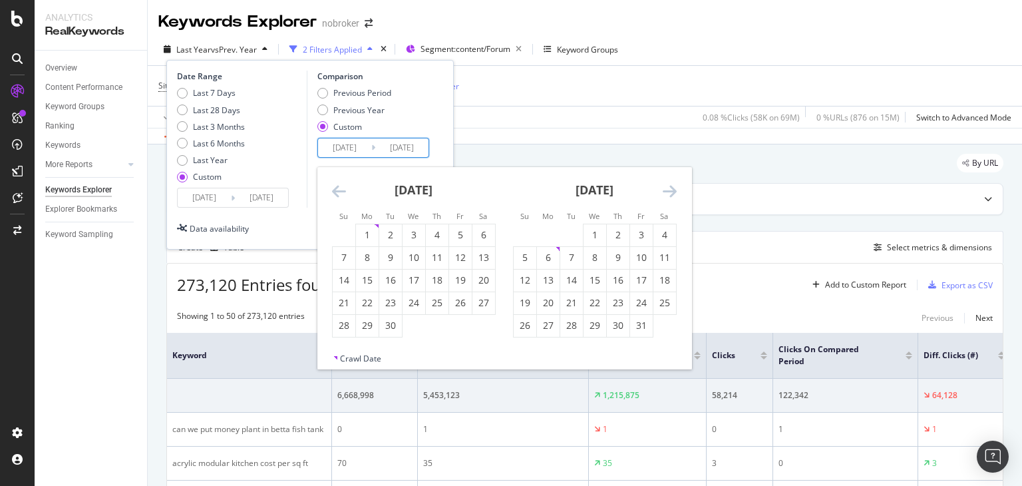
click at [664, 191] on icon "Move forward to switch to the next month." at bounding box center [669, 191] width 14 height 16
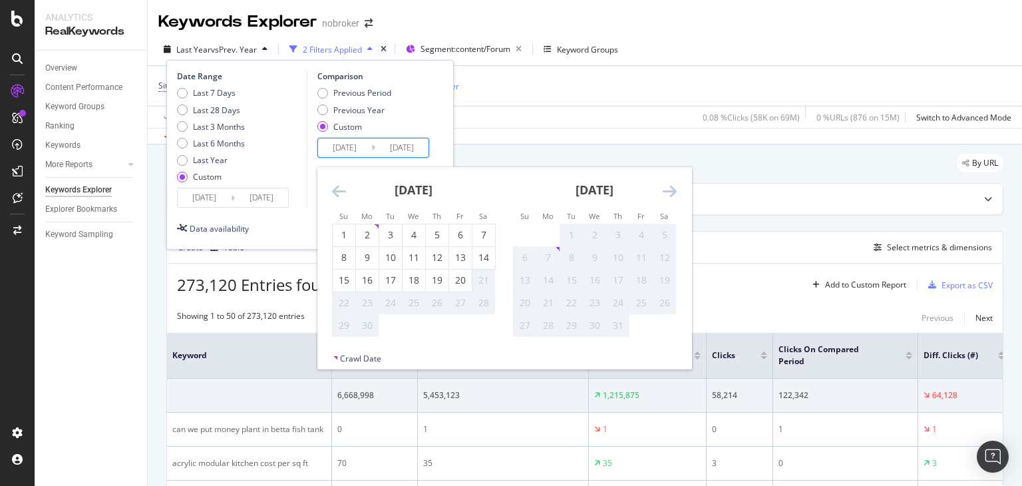
click at [664, 191] on icon "Move forward to switch to the next month." at bounding box center [669, 191] width 14 height 16
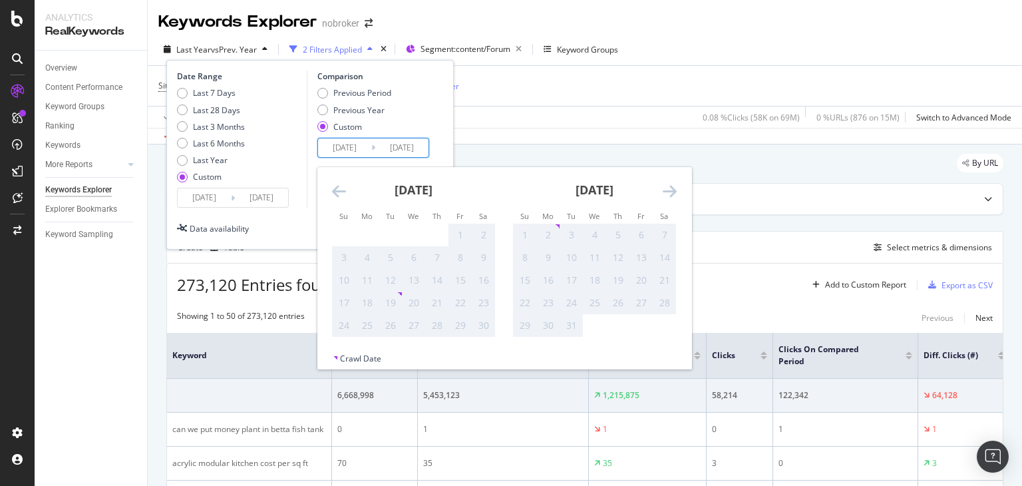
click at [407, 121] on div "Previous Period Previous Year Custom" at bounding box center [375, 112] width 116 height 50
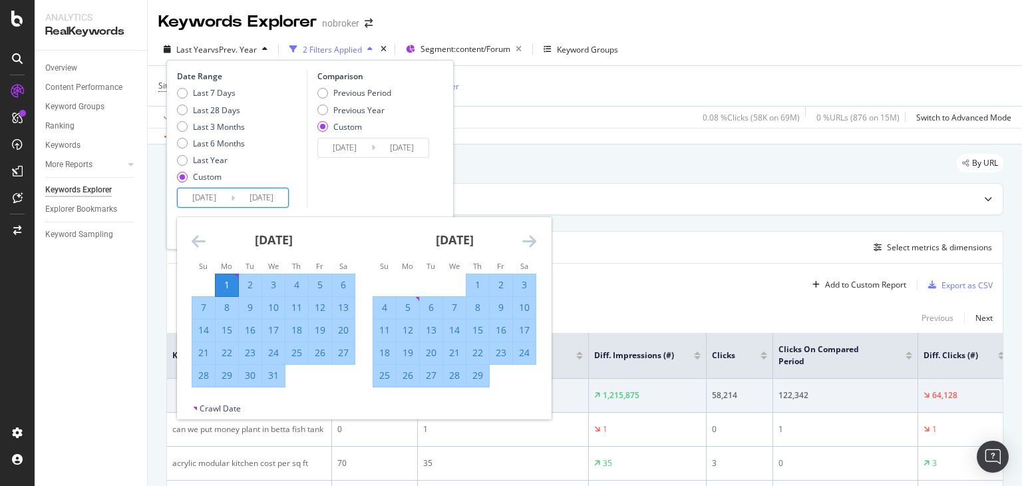
click at [221, 198] on input "[DATE]" at bounding box center [204, 197] width 53 height 19
click at [224, 285] on div "1" at bounding box center [226, 284] width 23 height 13
click at [226, 287] on div "1" at bounding box center [226, 284] width 23 height 13
type input "[DATE]"
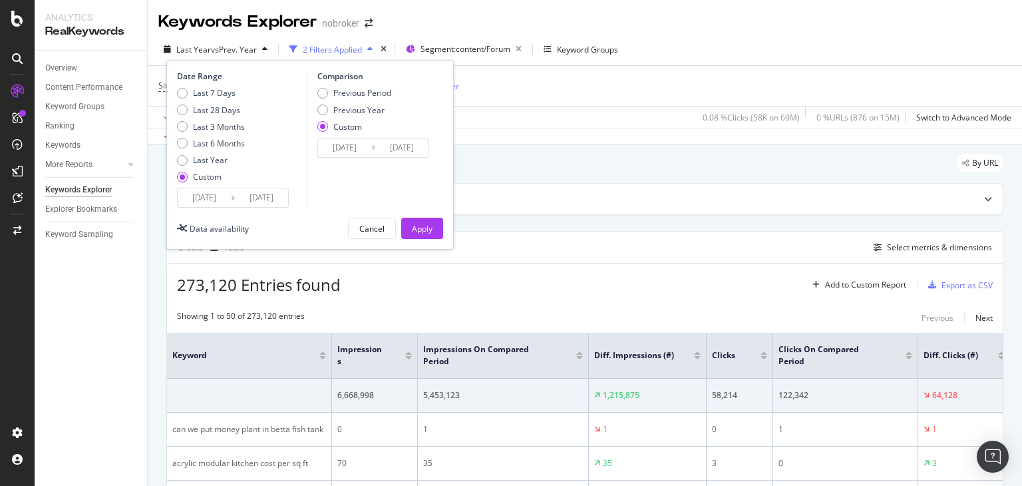
click at [223, 200] on input "[DATE]" at bounding box center [204, 197] width 53 height 19
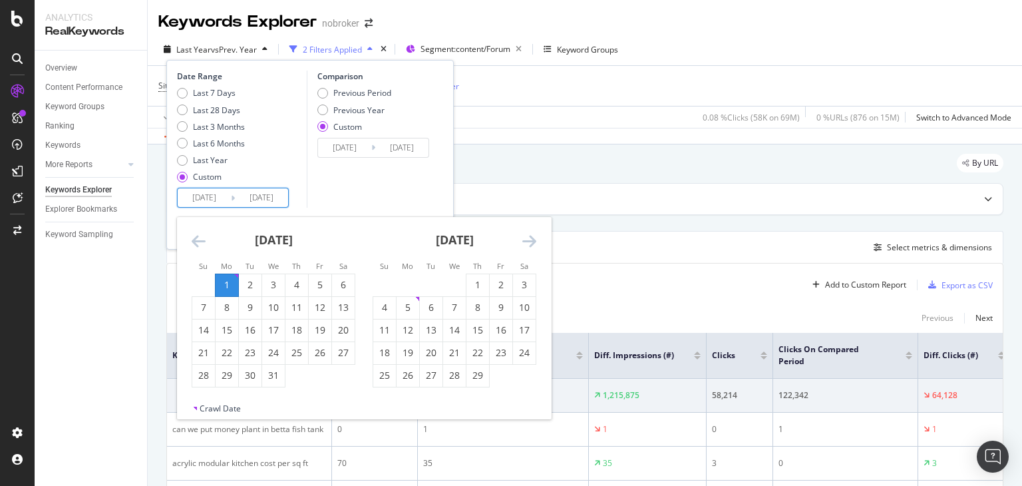
click at [527, 237] on icon "Move forward to switch to the next month." at bounding box center [529, 241] width 14 height 16
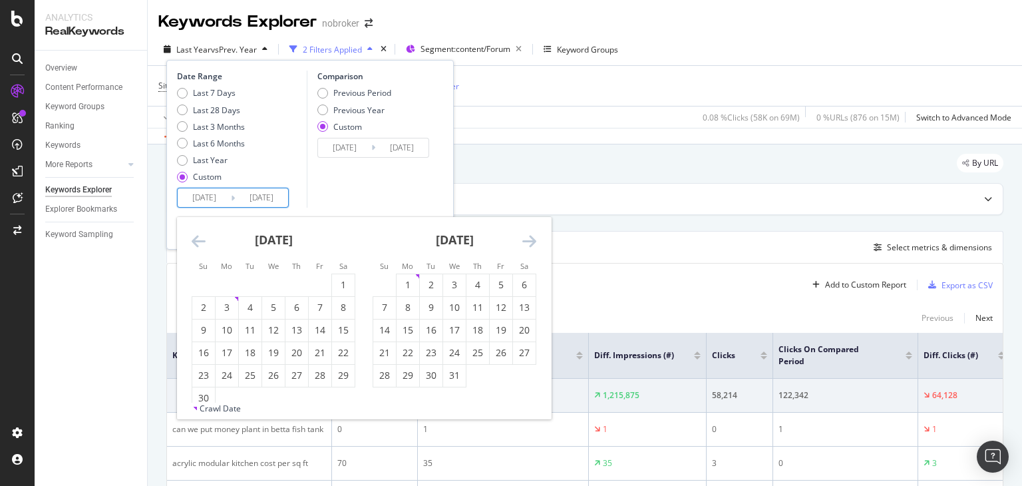
click at [527, 237] on icon "Move forward to switch to the next month." at bounding box center [529, 241] width 14 height 16
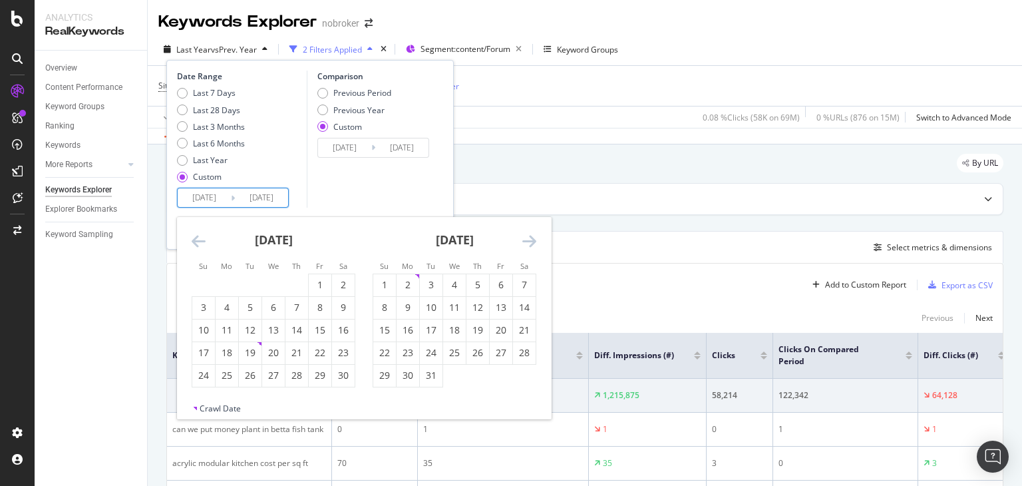
click at [527, 237] on icon "Move forward to switch to the next month." at bounding box center [529, 241] width 14 height 16
click at [269, 276] on div "1" at bounding box center [273, 285] width 23 height 22
type input "[DATE]"
click at [221, 201] on input "[DATE]" at bounding box center [204, 197] width 53 height 19
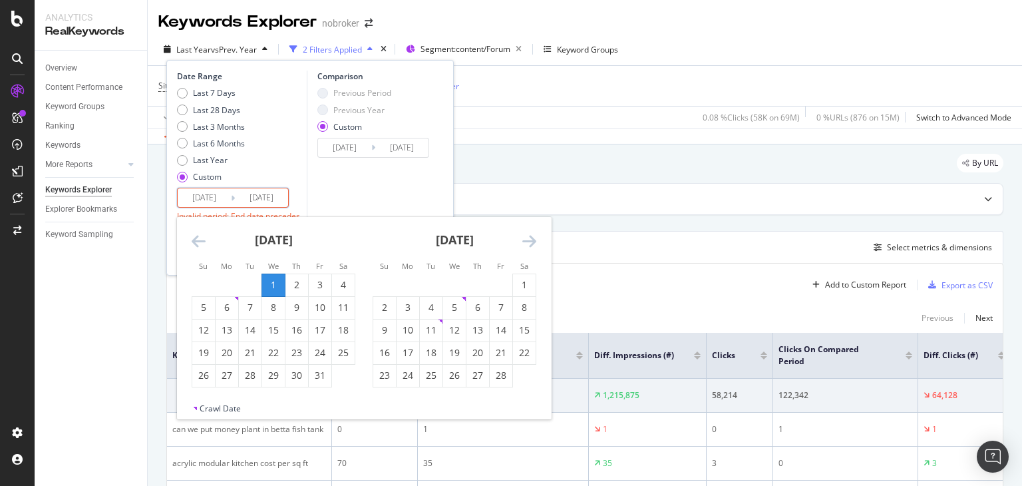
click at [270, 280] on div "1" at bounding box center [273, 284] width 23 height 13
click at [529, 245] on icon "Move forward to switch to the next month." at bounding box center [529, 241] width 14 height 16
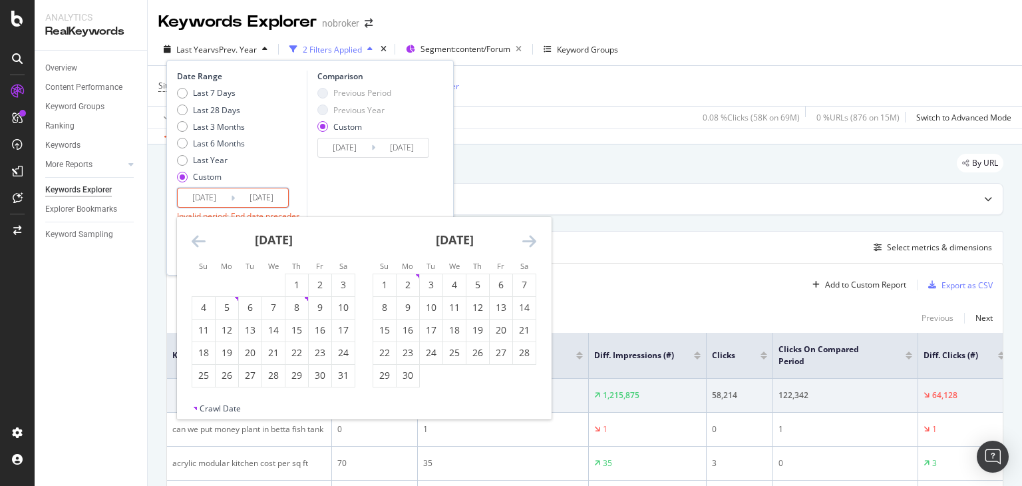
click at [529, 245] on icon "Move forward to switch to the next month." at bounding box center [529, 241] width 14 height 16
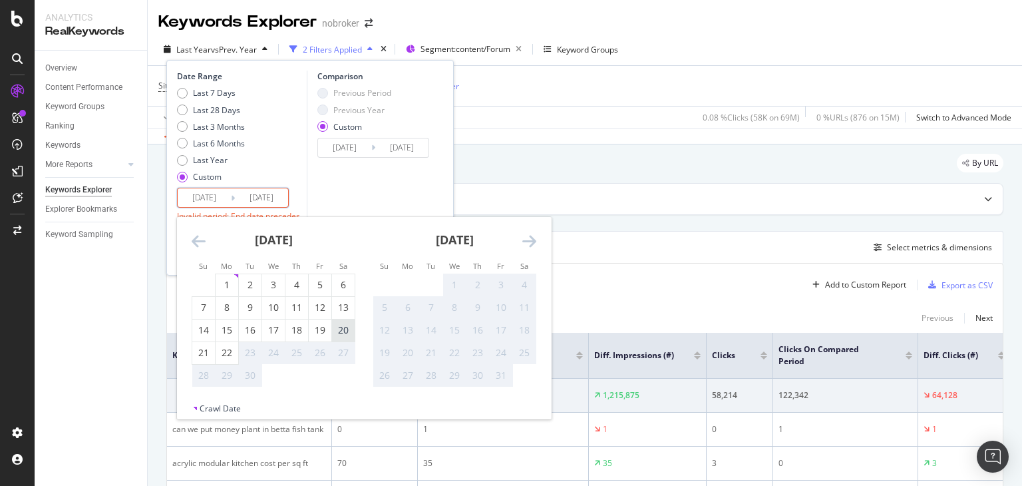
click at [337, 330] on div "20" at bounding box center [343, 329] width 23 height 13
type input "[DATE]"
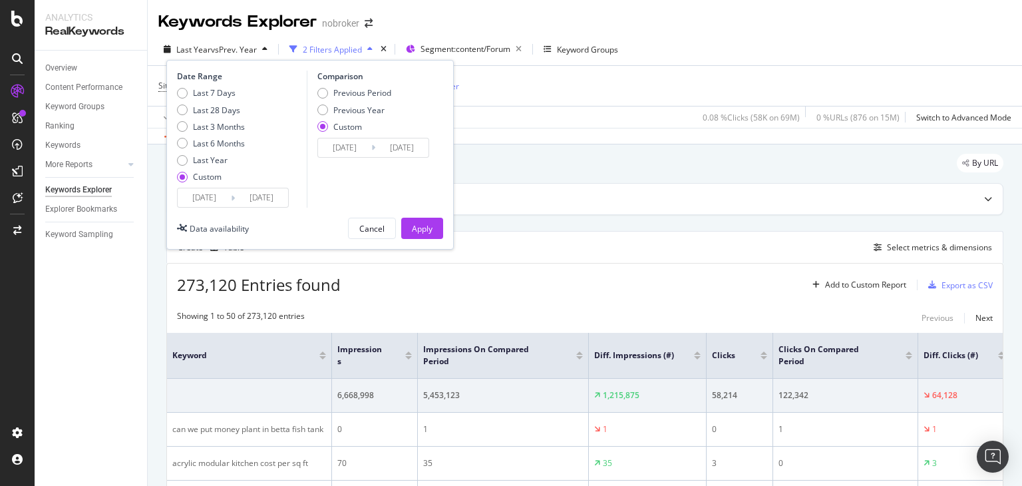
click at [362, 149] on input "[DATE]" at bounding box center [344, 147] width 53 height 19
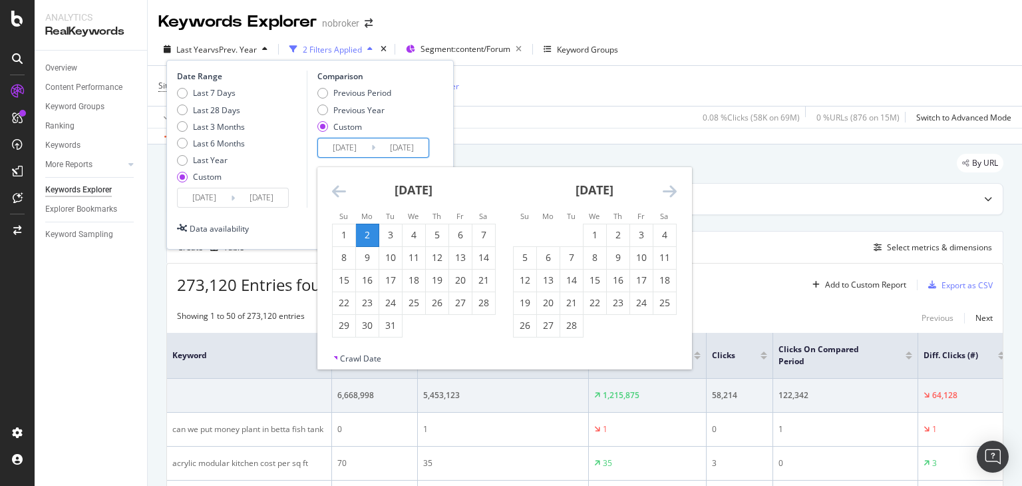
click at [366, 235] on div "2" at bounding box center [367, 234] width 23 height 13
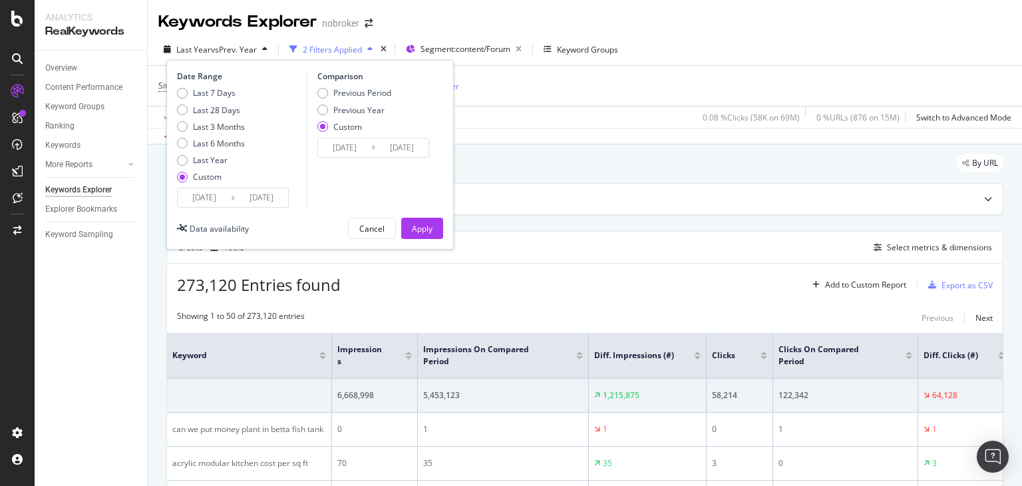
click at [362, 152] on input "[DATE]" at bounding box center [344, 147] width 53 height 19
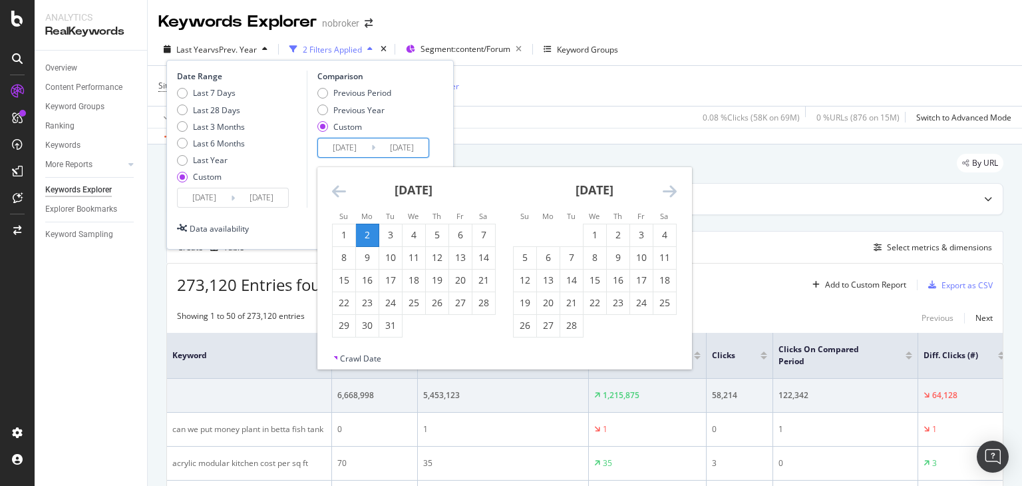
click at [670, 191] on icon "Move forward to switch to the next month." at bounding box center [669, 191] width 14 height 16
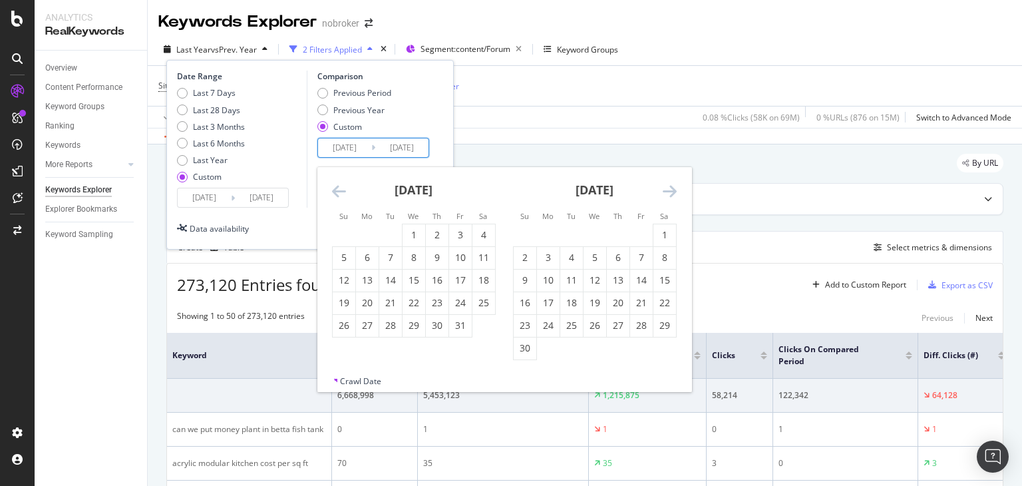
click at [670, 191] on icon "Move forward to switch to the next month." at bounding box center [669, 191] width 14 height 16
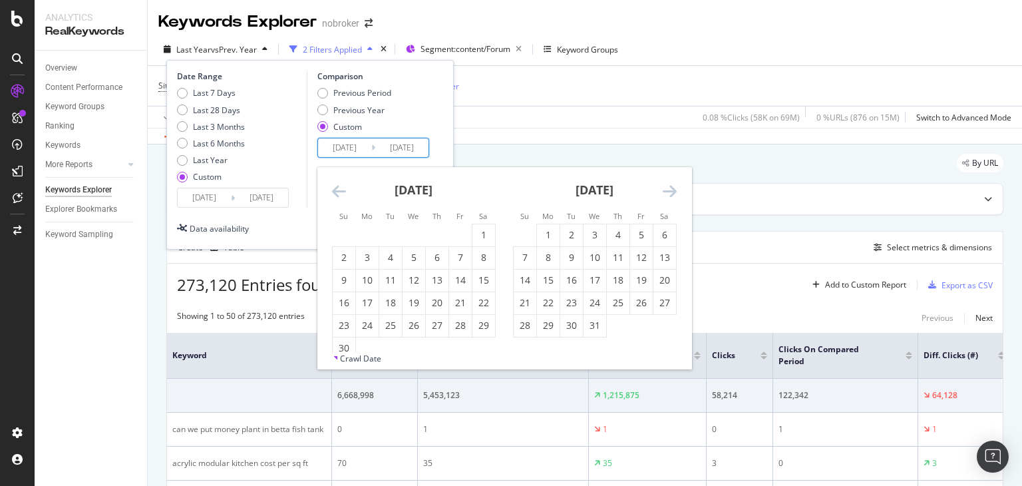
click at [670, 191] on icon "Move forward to switch to the next month." at bounding box center [669, 191] width 14 height 16
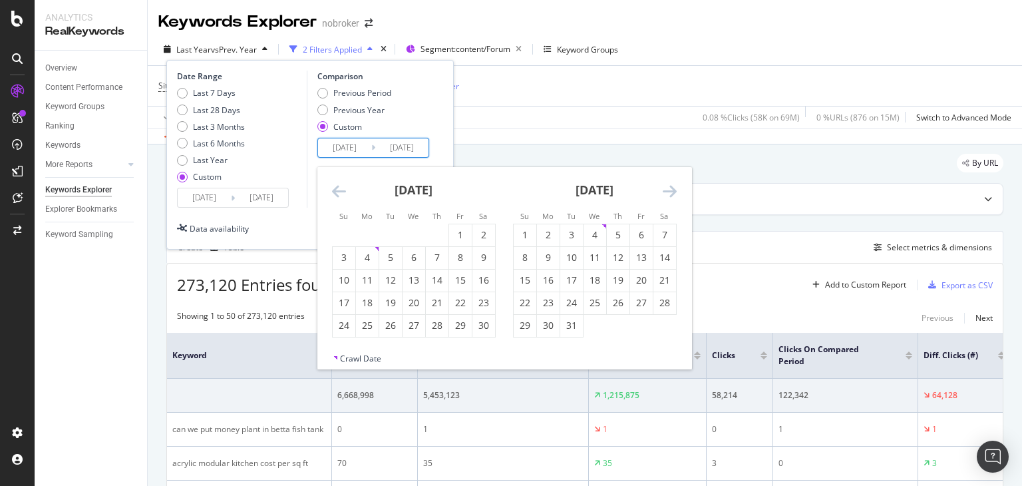
click at [670, 191] on icon "Move forward to switch to the next month." at bounding box center [669, 191] width 14 height 16
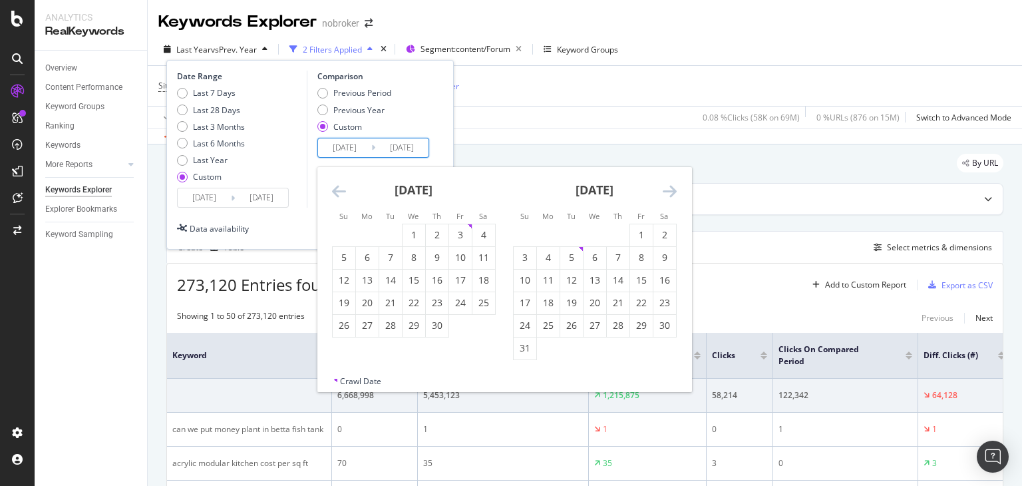
click at [670, 191] on icon "Move forward to switch to the next month." at bounding box center [669, 191] width 14 height 16
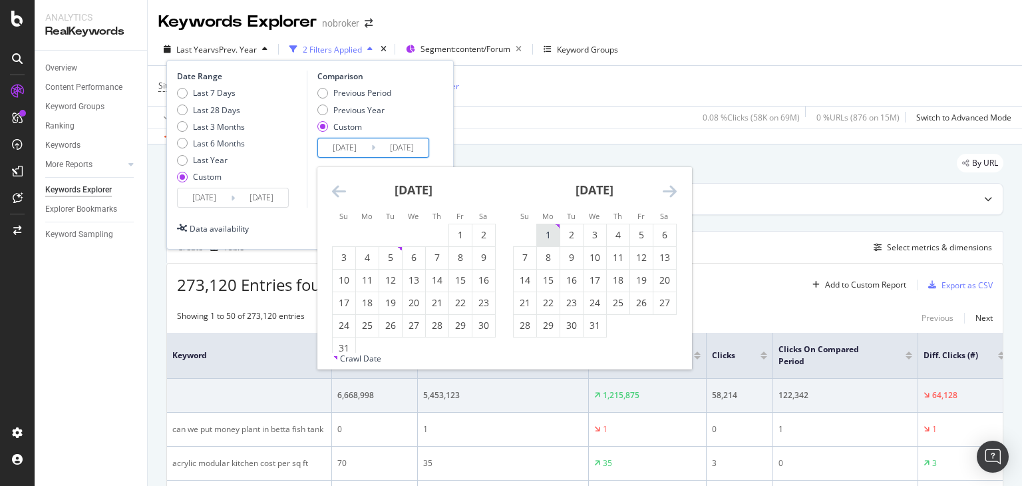
click at [549, 234] on div "1" at bounding box center [548, 234] width 23 height 13
type input "[DATE]"
click at [668, 190] on icon "Move forward to switch to the next month." at bounding box center [669, 191] width 14 height 16
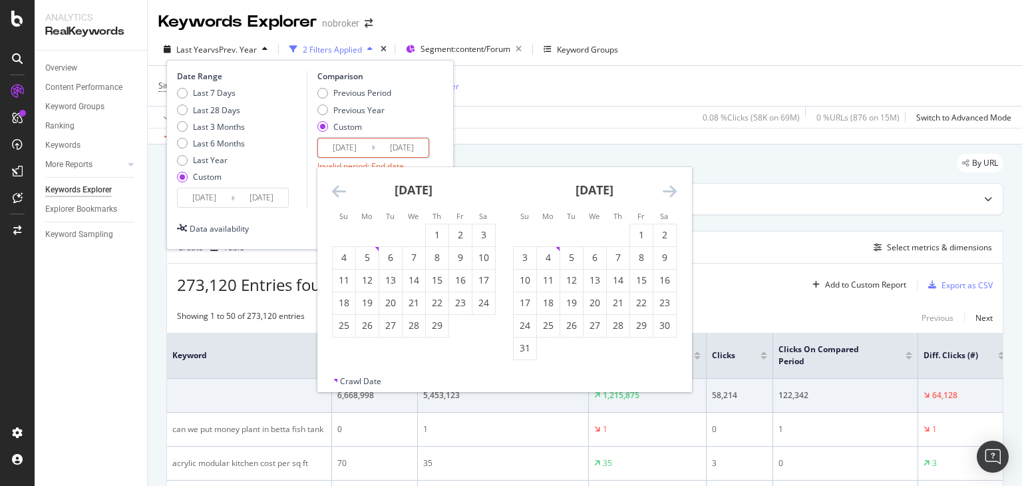
click at [668, 190] on icon "Move forward to switch to the next month." at bounding box center [669, 191] width 14 height 16
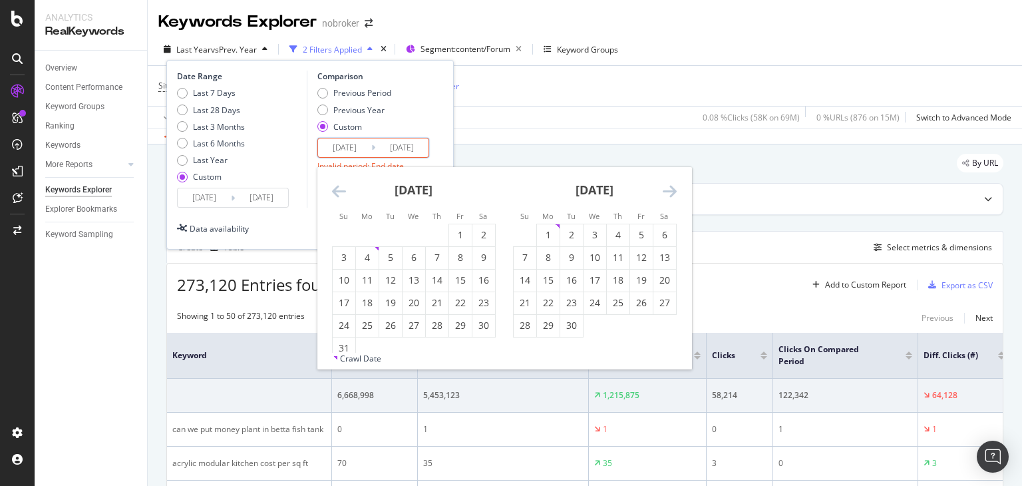
click at [668, 190] on icon "Move forward to switch to the next month." at bounding box center [669, 191] width 14 height 16
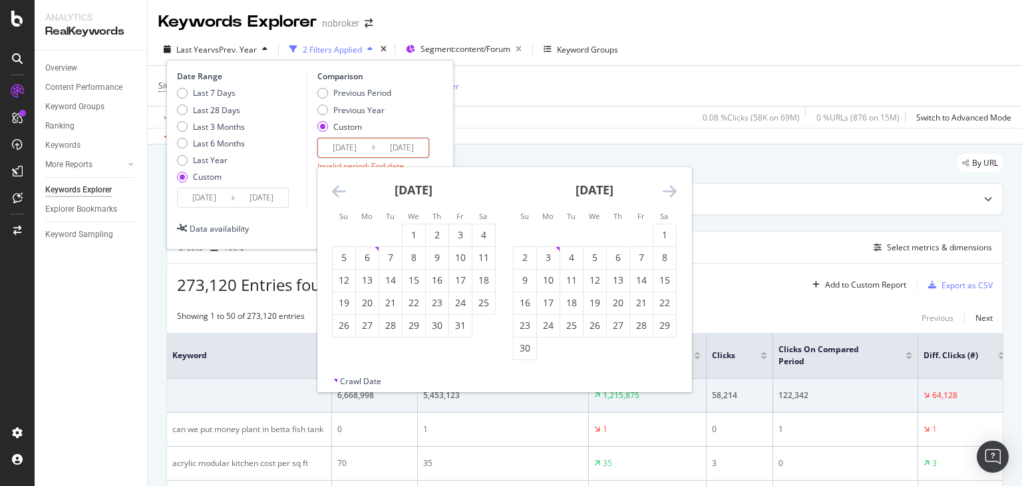
click at [668, 190] on icon "Move forward to switch to the next month." at bounding box center [669, 191] width 14 height 16
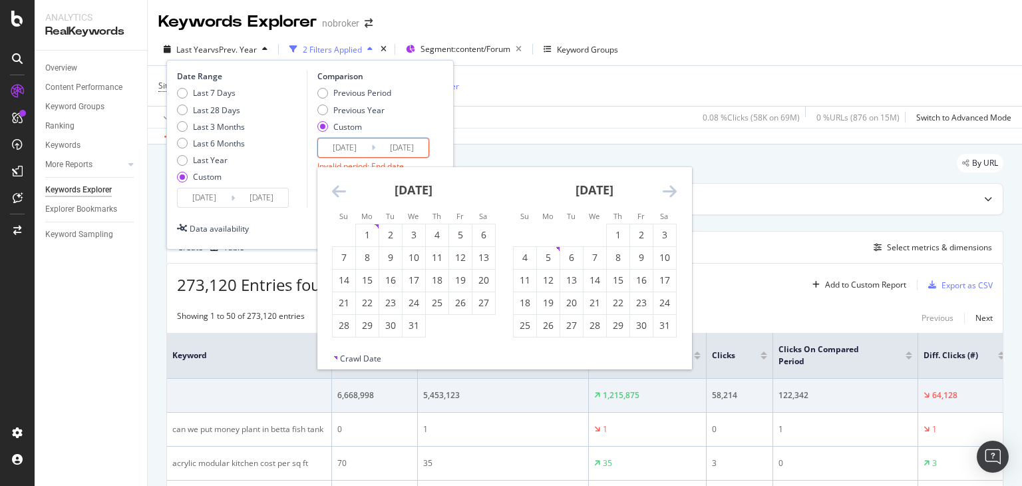
click at [668, 190] on icon "Move forward to switch to the next month." at bounding box center [669, 191] width 14 height 16
click at [642, 280] on div "20" at bounding box center [641, 279] width 23 height 13
type input "[DATE]"
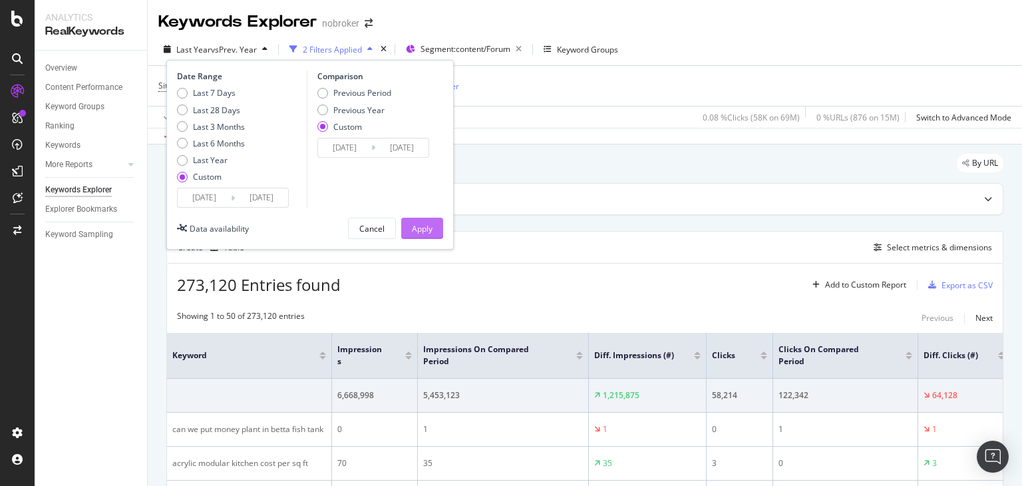
click at [432, 232] on button "Apply" at bounding box center [422, 227] width 42 height 21
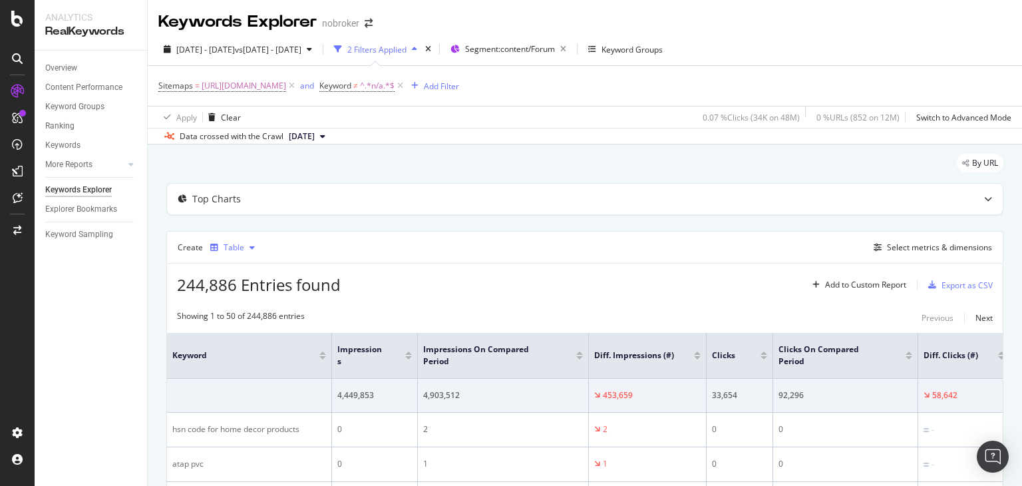
click at [245, 247] on div "button" at bounding box center [252, 247] width 16 height 8
click at [255, 293] on div "Trend" at bounding box center [248, 290] width 22 height 11
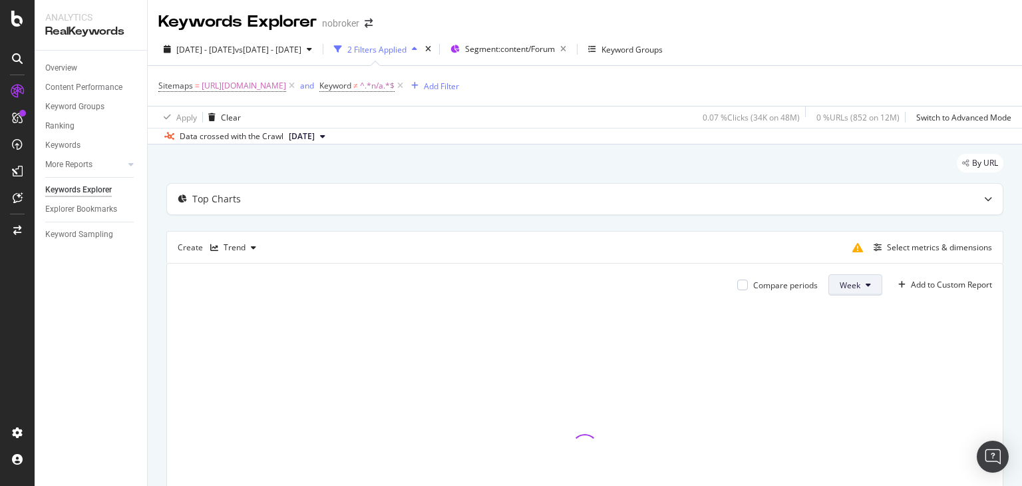
click at [865, 284] on icon at bounding box center [867, 285] width 5 height 8
click at [849, 362] on span "Month" at bounding box center [841, 360] width 24 height 12
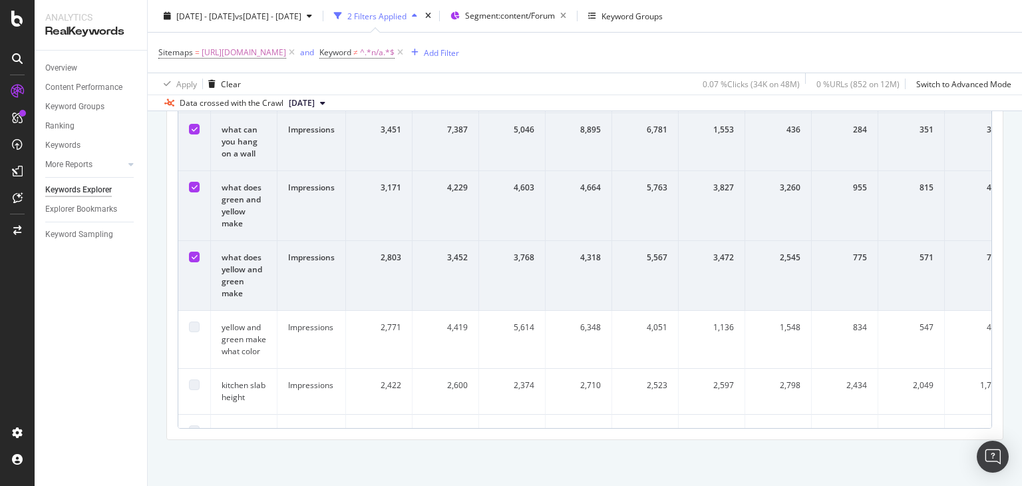
scroll to position [253, 0]
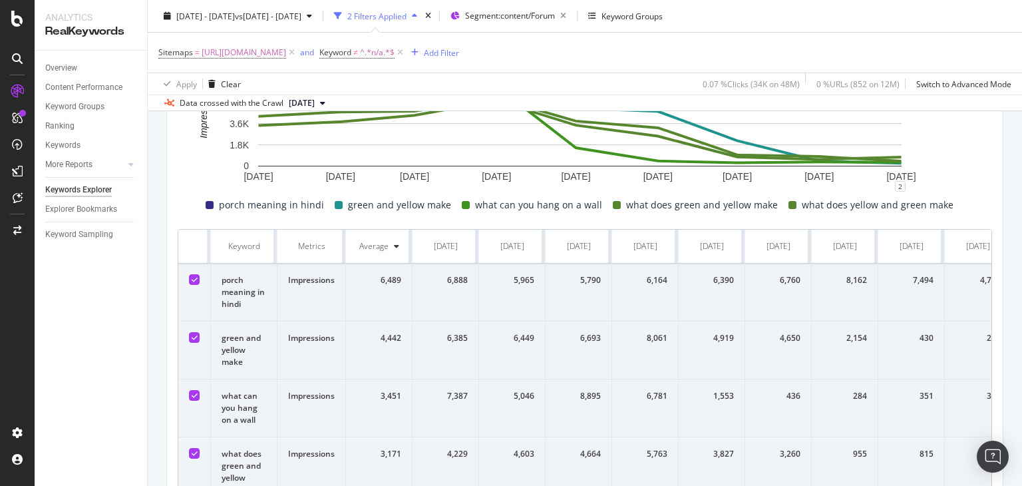
click at [396, 246] on icon at bounding box center [396, 246] width 5 height 8
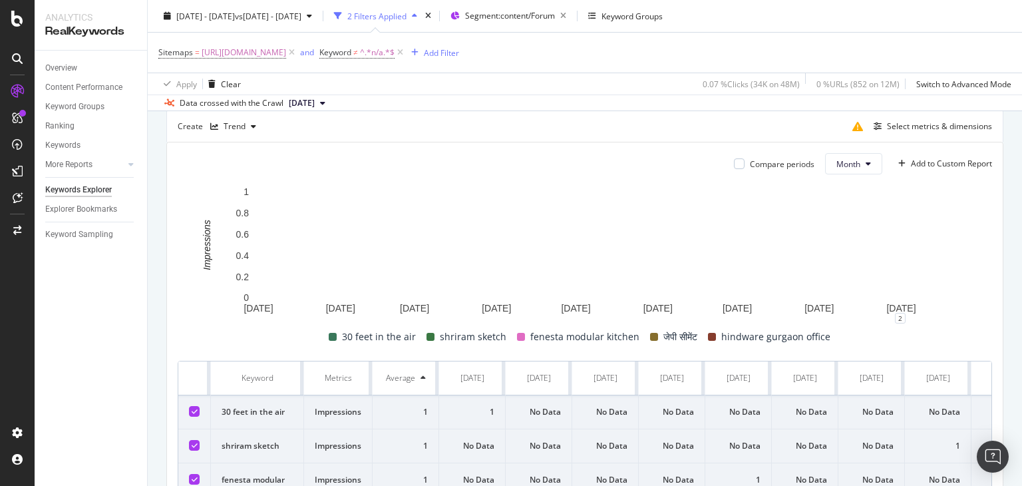
scroll to position [120, 0]
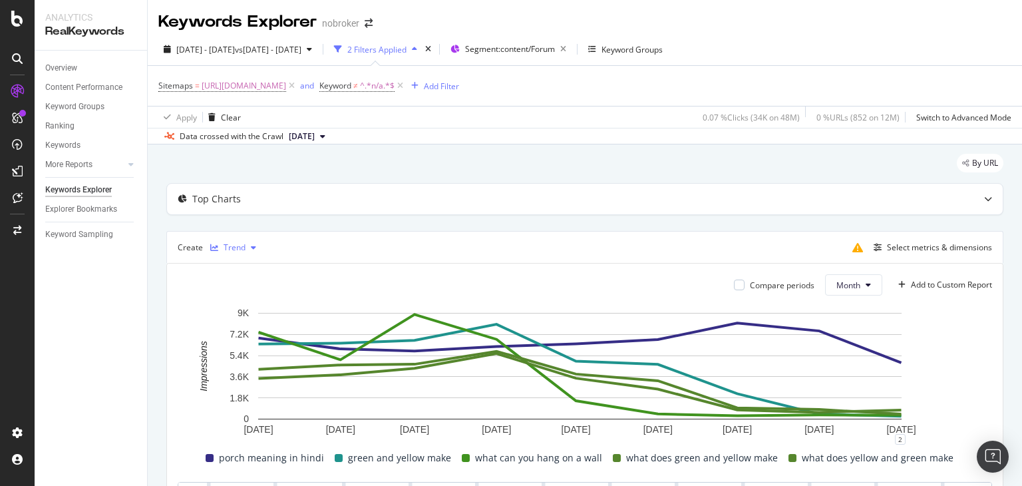
click at [253, 246] on icon "button" at bounding box center [253, 247] width 5 height 8
click at [251, 247] on icon "button" at bounding box center [253, 247] width 5 height 8
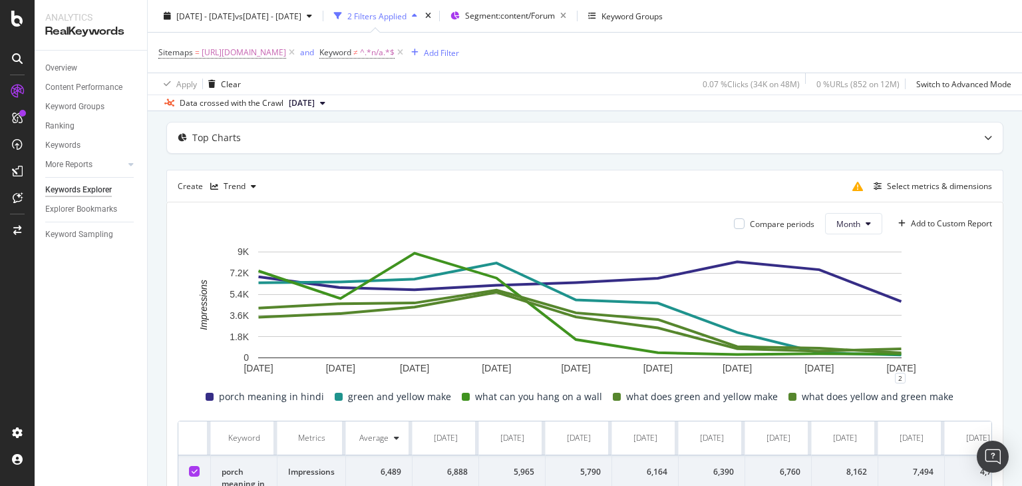
scroll to position [67, 0]
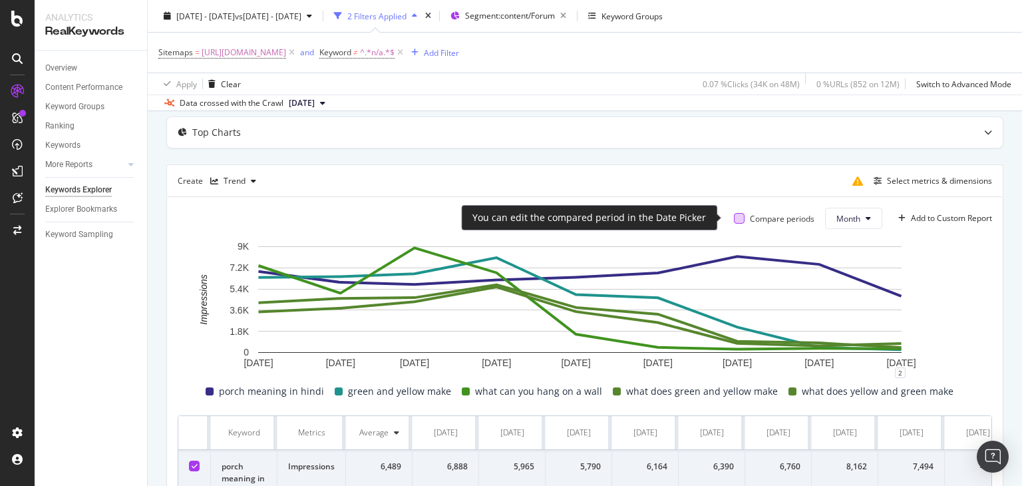
click at [734, 219] on div at bounding box center [739, 218] width 11 height 11
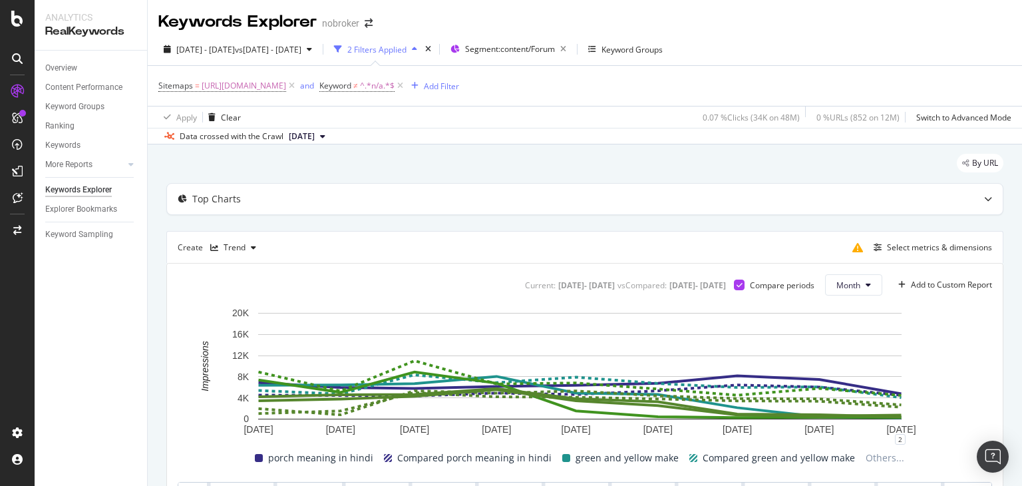
click at [406, 50] on div "2 Filters Applied" at bounding box center [376, 49] width 59 height 11
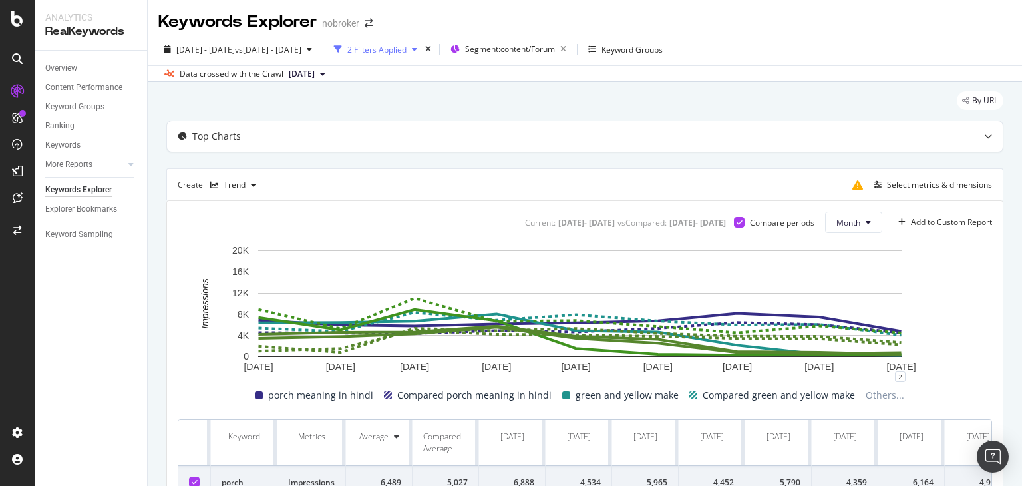
click at [406, 50] on div "2 Filters Applied" at bounding box center [376, 49] width 59 height 11
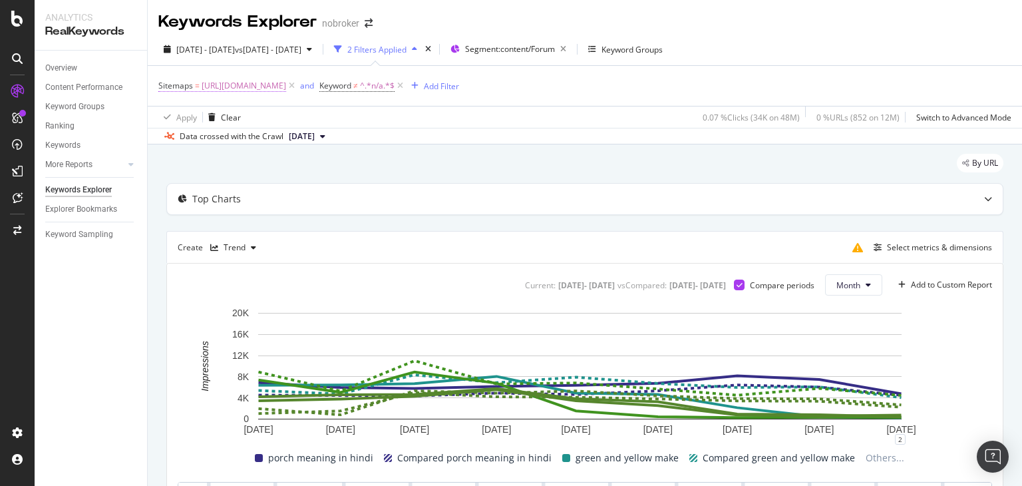
click at [286, 86] on span "[URL][DOMAIN_NAME]" at bounding box center [244, 85] width 84 height 19
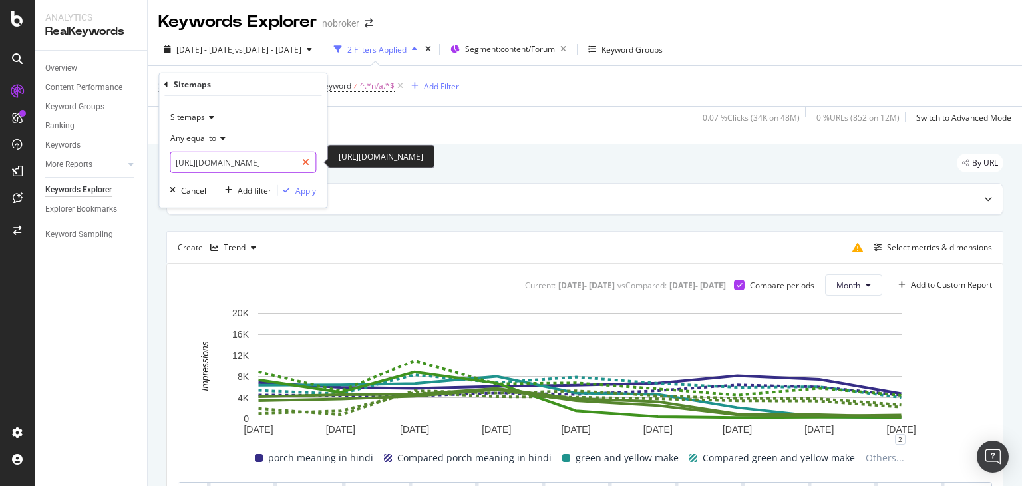
click at [307, 162] on icon at bounding box center [305, 162] width 7 height 9
click at [234, 168] on input "text" at bounding box center [242, 162] width 145 height 21
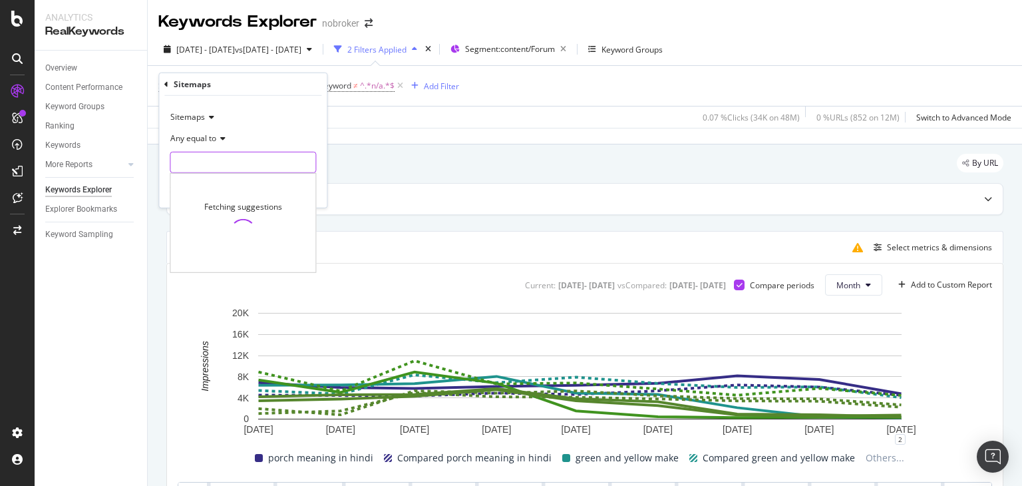
paste input "[URL][DOMAIN_NAME]"
type input "[URL][DOMAIN_NAME]"
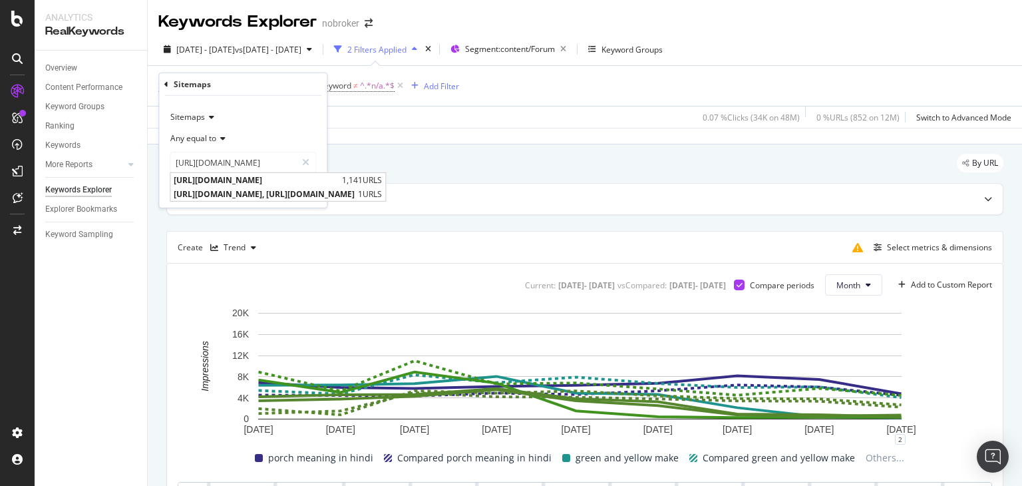
click at [285, 131] on div "Any equal to" at bounding box center [243, 138] width 146 height 21
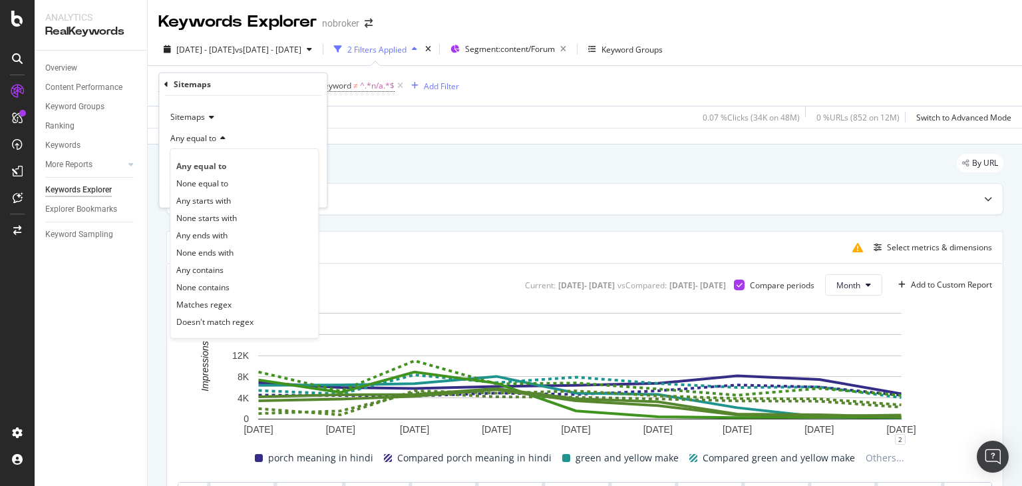
click at [287, 129] on div "Any equal to" at bounding box center [243, 138] width 146 height 21
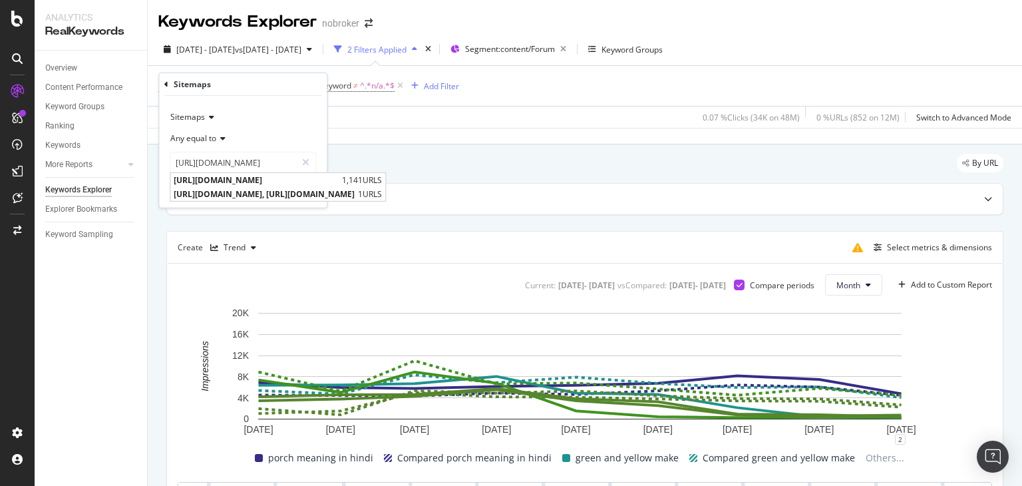
click at [266, 132] on div "Any equal to" at bounding box center [243, 138] width 146 height 21
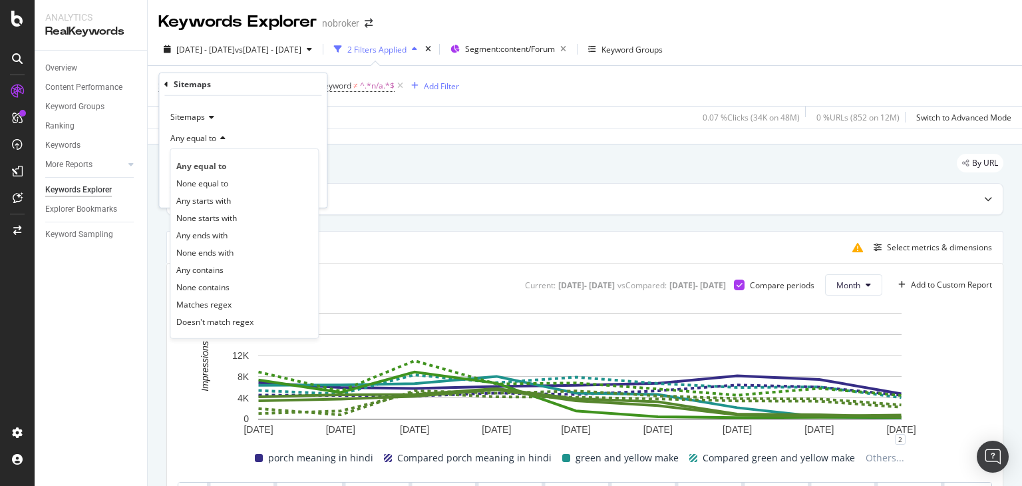
click at [261, 126] on div "Sitemaps" at bounding box center [243, 116] width 146 height 21
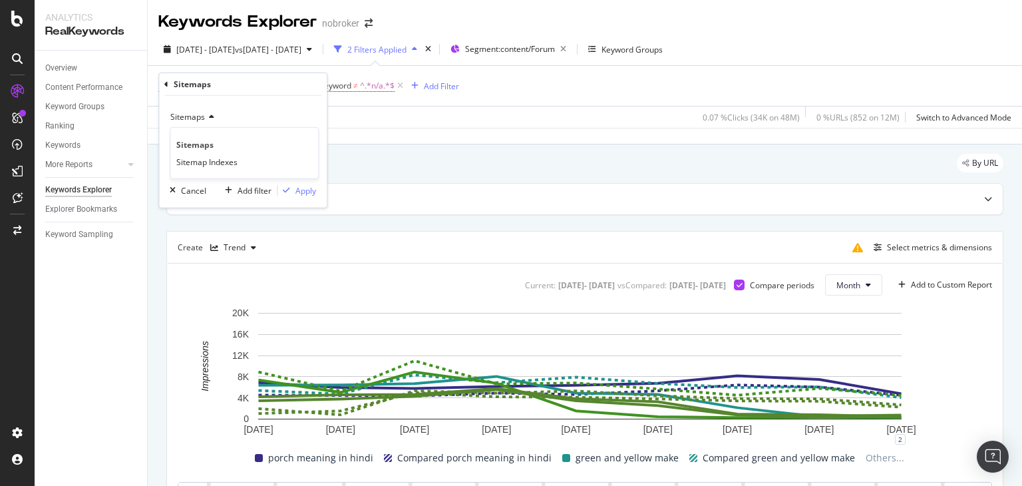
click at [239, 84] on div "Sitemaps" at bounding box center [242, 84] width 157 height 23
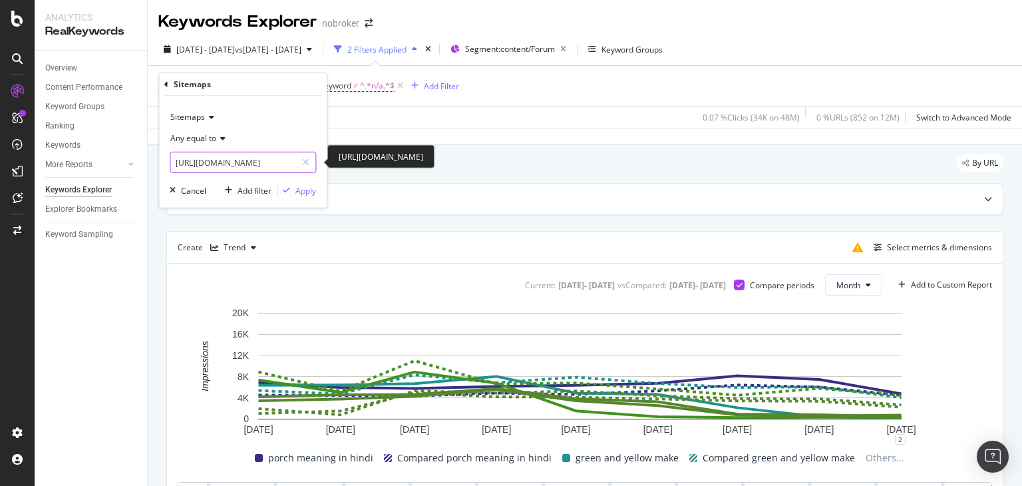
click at [218, 164] on input "[URL][DOMAIN_NAME]" at bounding box center [233, 162] width 126 height 21
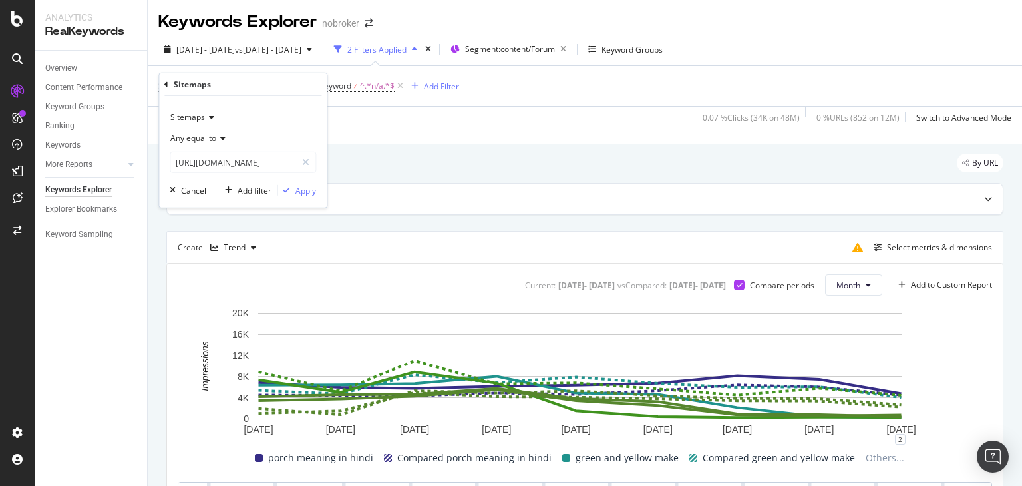
click at [293, 78] on div "Sitemaps" at bounding box center [242, 84] width 157 height 23
click at [302, 190] on div "Apply" at bounding box center [305, 189] width 21 height 11
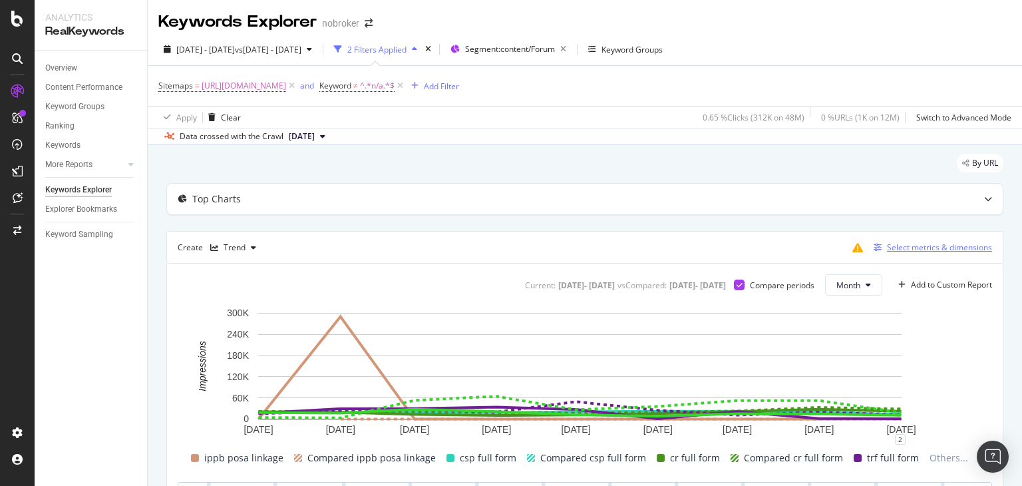
click at [895, 251] on div "Select metrics & dimensions" at bounding box center [939, 246] width 105 height 11
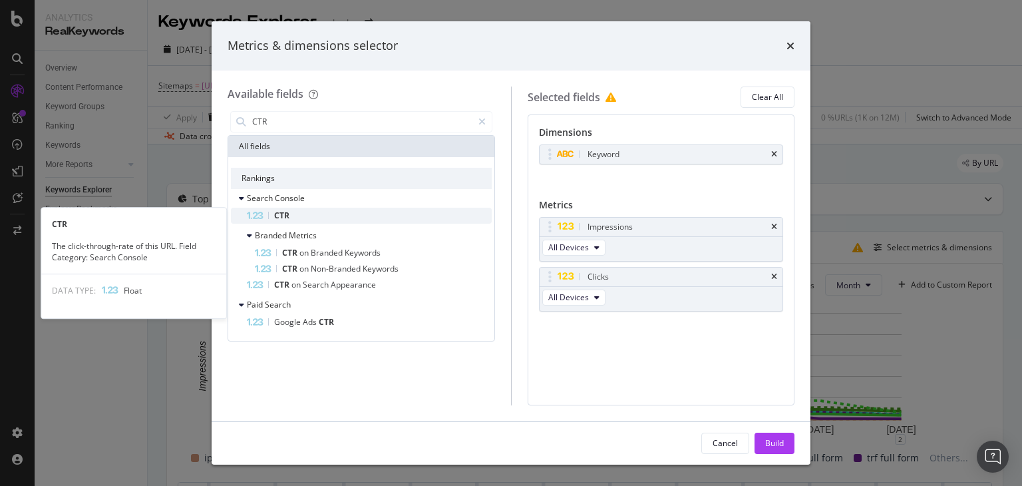
type input "CTR"
click at [398, 213] on div "CTR" at bounding box center [369, 216] width 245 height 16
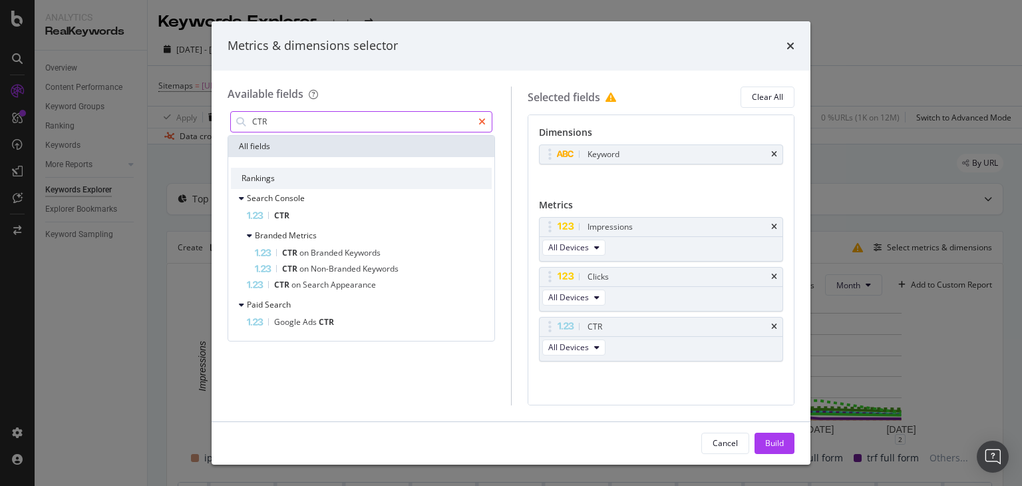
click at [484, 120] on icon "modal" at bounding box center [481, 121] width 7 height 9
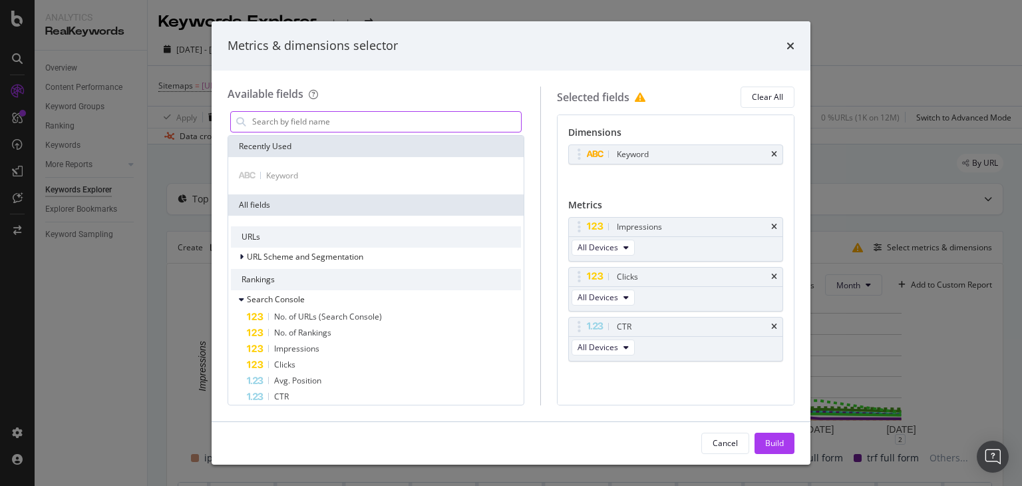
click at [428, 122] on input "modal" at bounding box center [386, 122] width 270 height 20
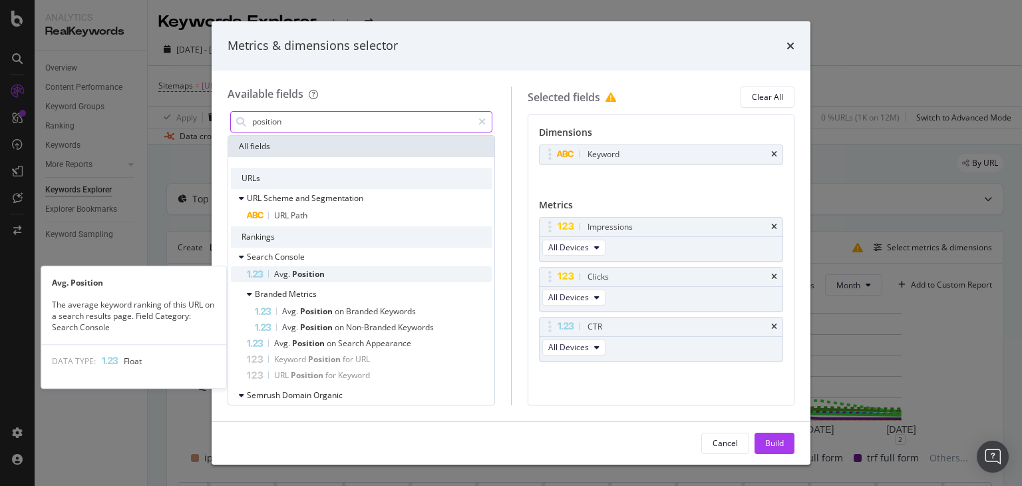
type input "position"
click at [431, 272] on div "Avg. Position" at bounding box center [369, 274] width 245 height 16
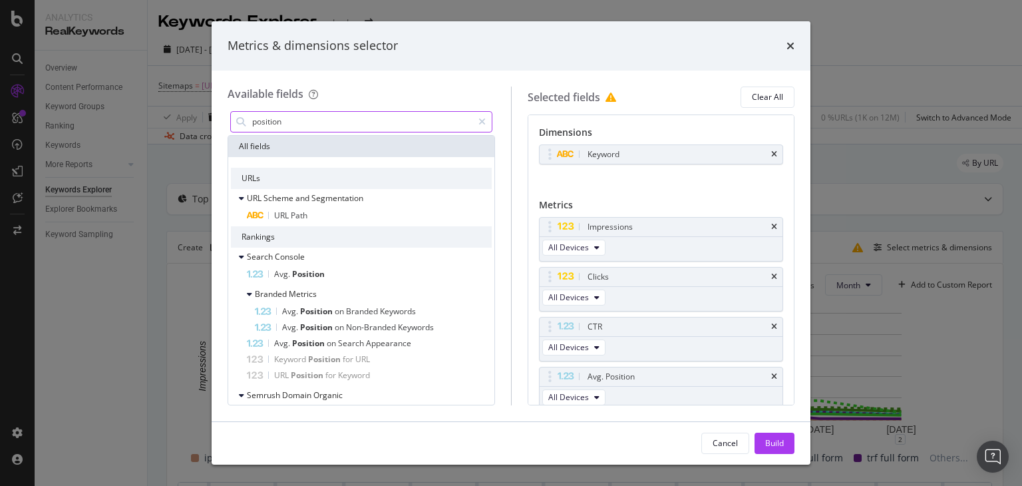
click at [303, 123] on input "position" at bounding box center [361, 122] width 221 height 20
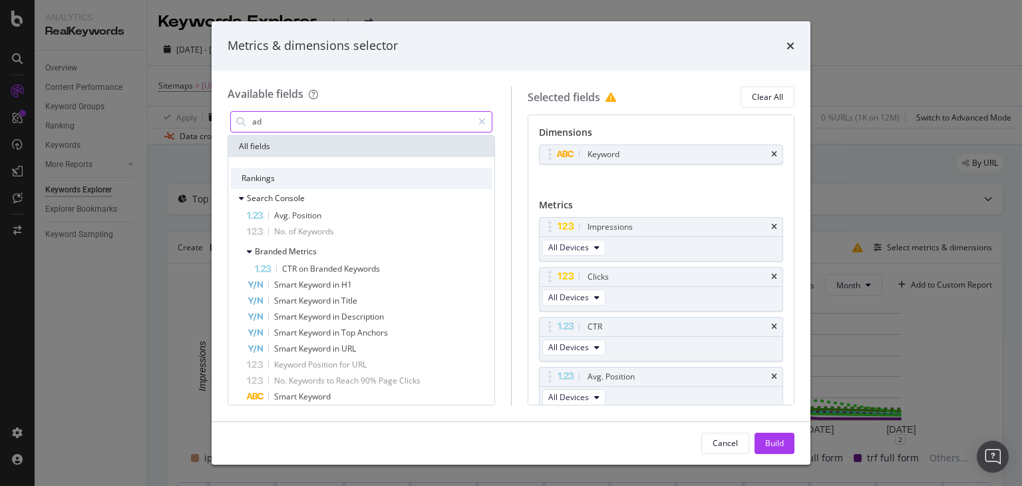
type input "a"
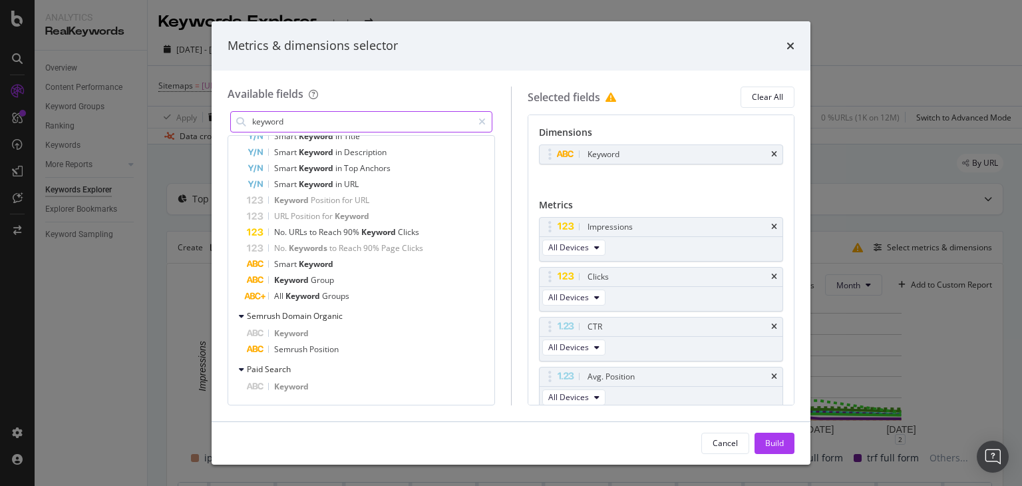
click at [215, 121] on div "Available fields keyword Recently Used Keyword All fields Rankings Search Conso…" at bounding box center [511, 246] width 599 height 351
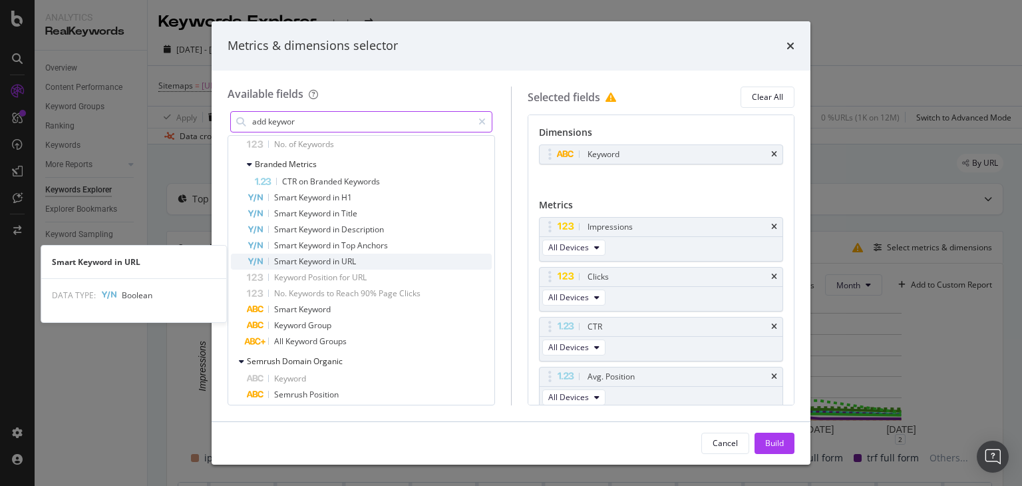
scroll to position [95, 0]
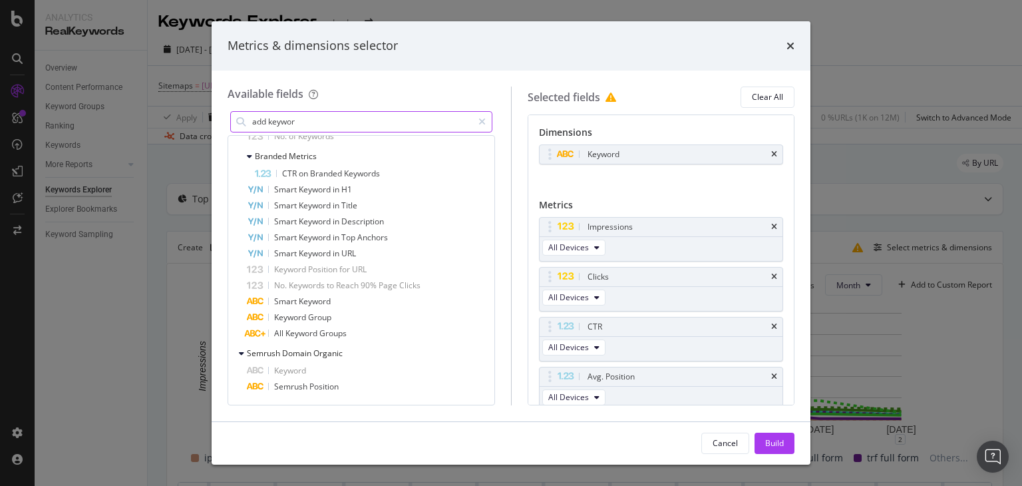
drag, startPoint x: 221, startPoint y: 128, endPoint x: 329, endPoint y: 130, distance: 108.4
click at [236, 129] on div "add keywor" at bounding box center [361, 121] width 262 height 21
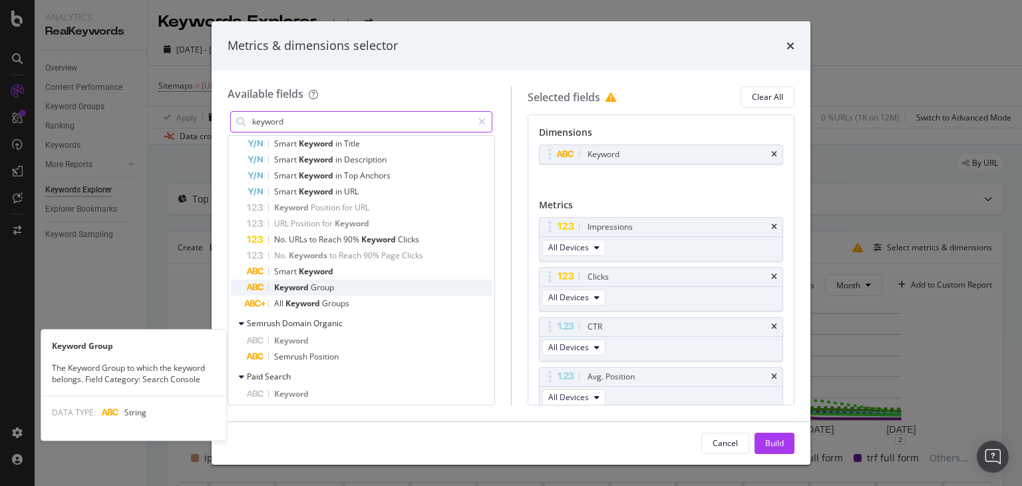
scroll to position [494, 0]
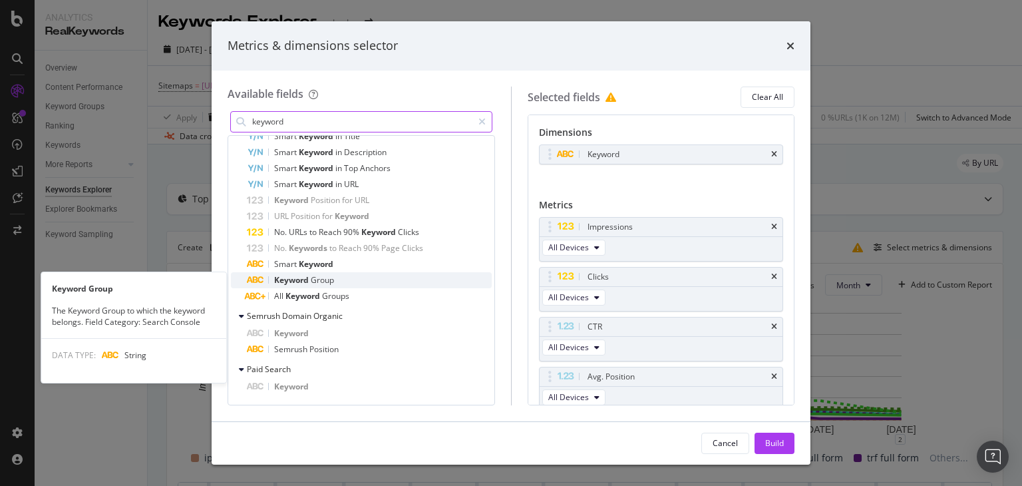
type input "keyword"
click at [322, 280] on span "Group" at bounding box center [322, 279] width 23 height 11
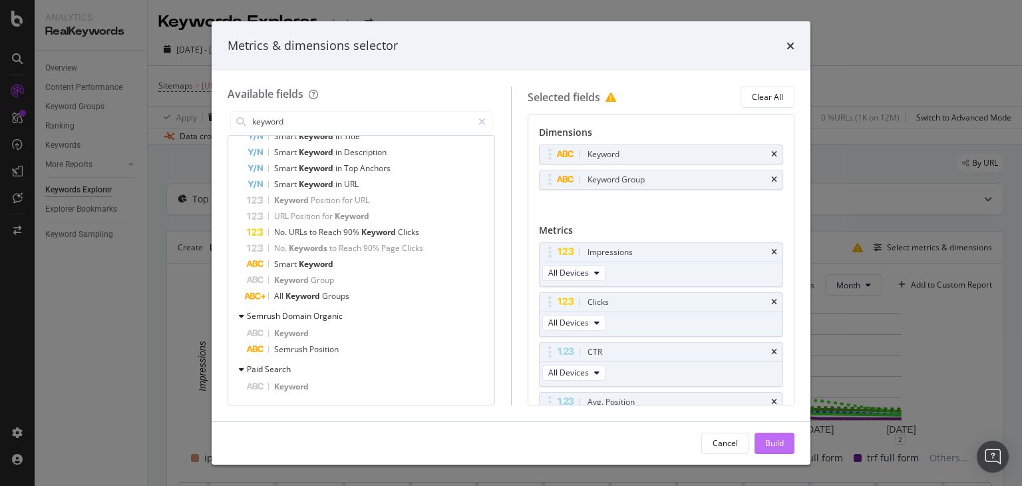
click at [773, 440] on div "Build" at bounding box center [774, 442] width 19 height 11
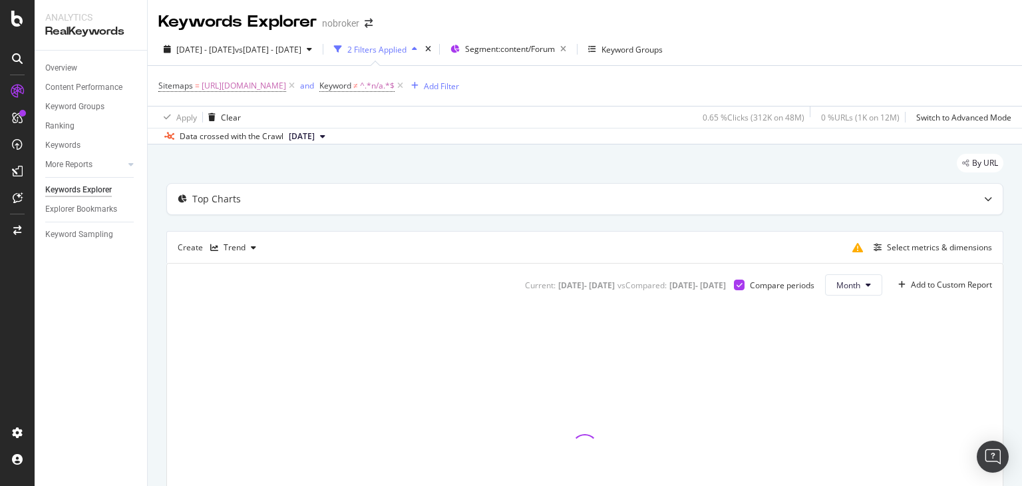
click at [956, 485] on div at bounding box center [585, 447] width 814 height 282
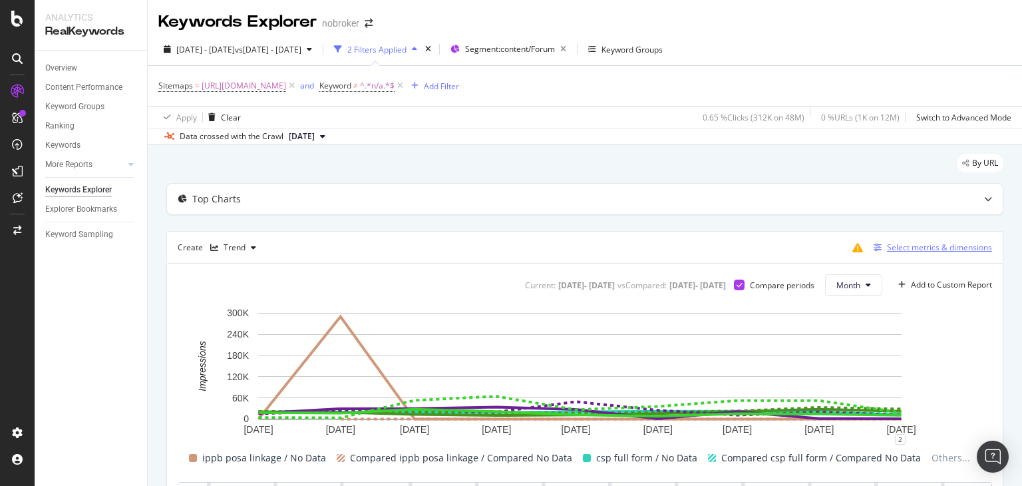
click at [939, 245] on div "Select metrics & dimensions" at bounding box center [939, 246] width 105 height 11
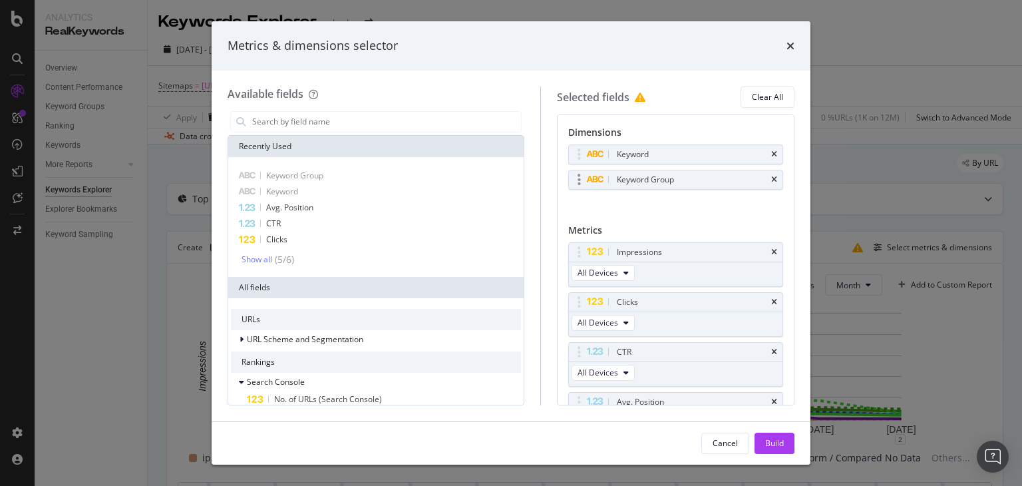
click at [768, 178] on div "Keyword Group" at bounding box center [675, 179] width 213 height 19
click at [771, 178] on icon "times" at bounding box center [774, 180] width 6 height 8
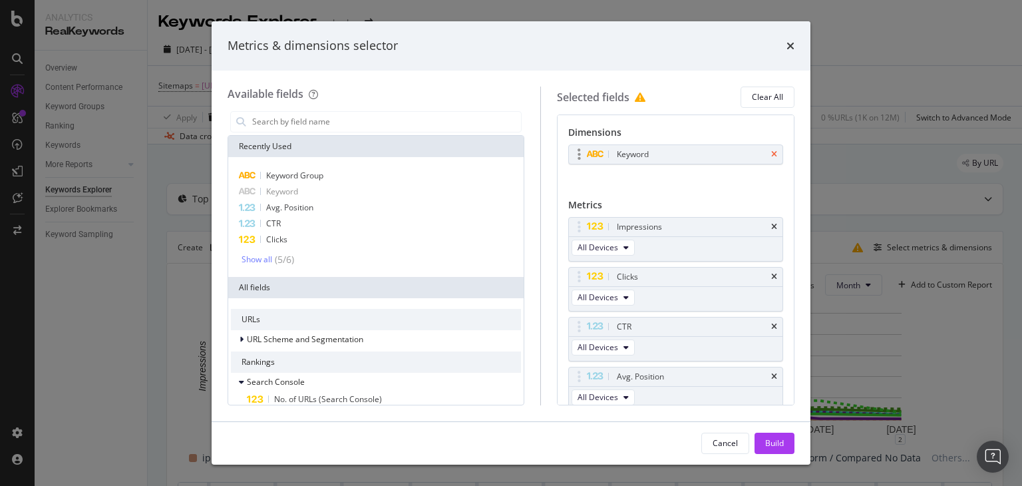
click at [771, 154] on icon "times" at bounding box center [774, 154] width 6 height 8
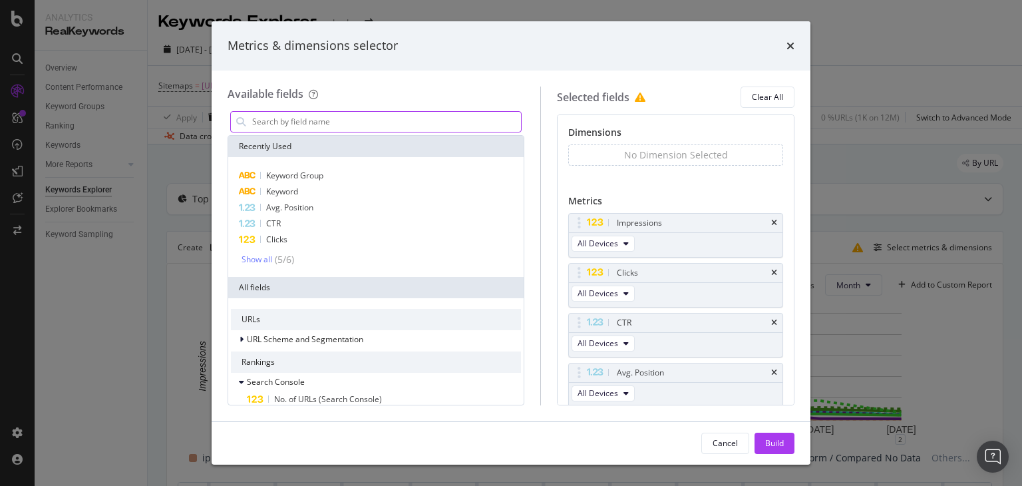
click at [323, 118] on input "modal" at bounding box center [386, 122] width 270 height 20
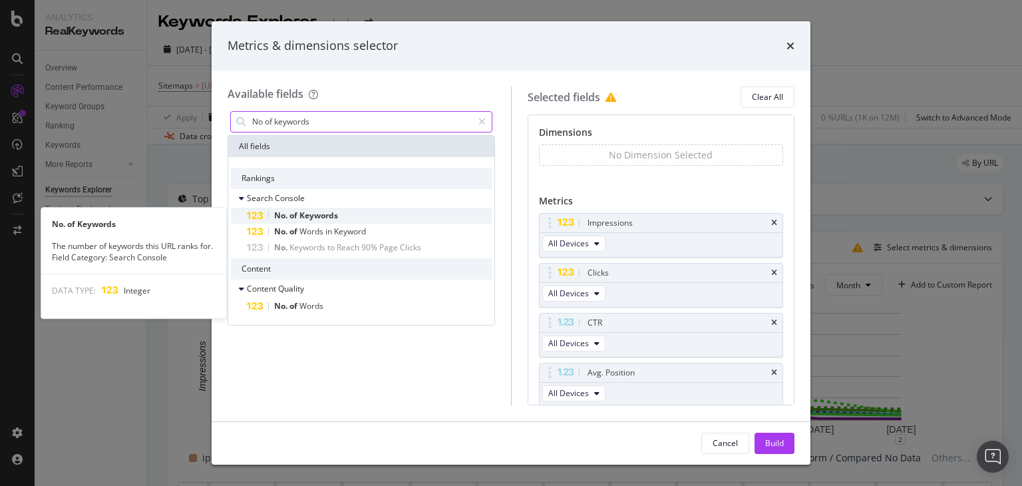
type input "No of keywords"
click at [344, 215] on div "No. of Keywords" at bounding box center [369, 216] width 245 height 16
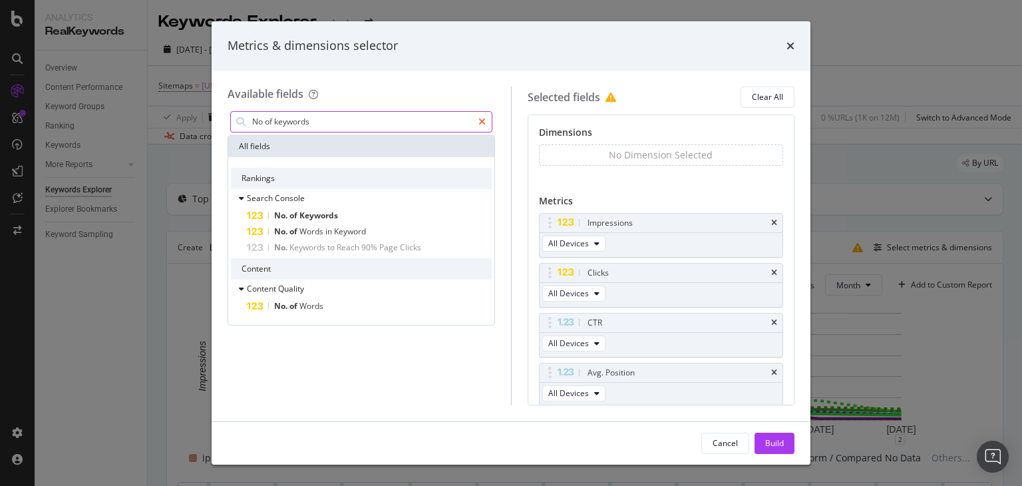
click at [483, 123] on icon "modal" at bounding box center [481, 121] width 7 height 9
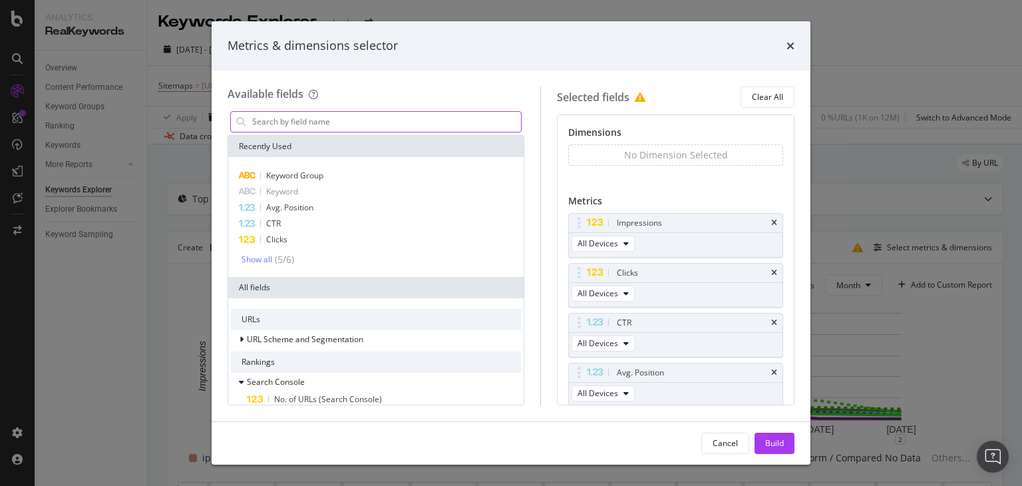
click at [327, 122] on input "modal" at bounding box center [386, 122] width 270 height 20
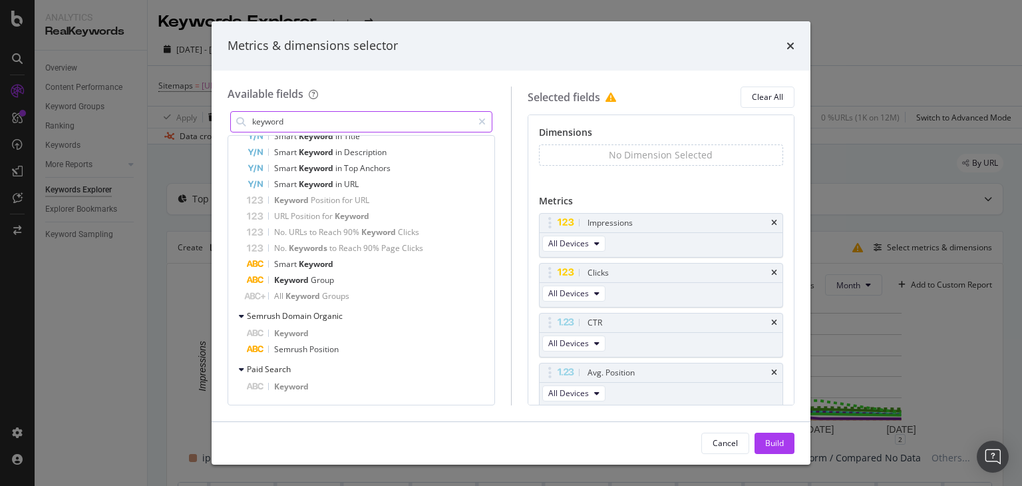
scroll to position [95, 0]
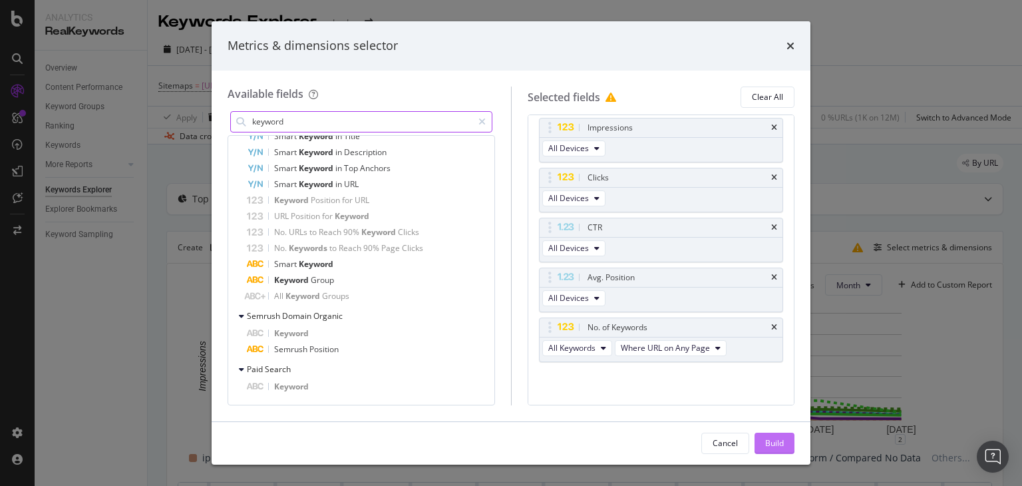
type input "keyword"
click at [765, 437] on div "Build" at bounding box center [774, 442] width 19 height 11
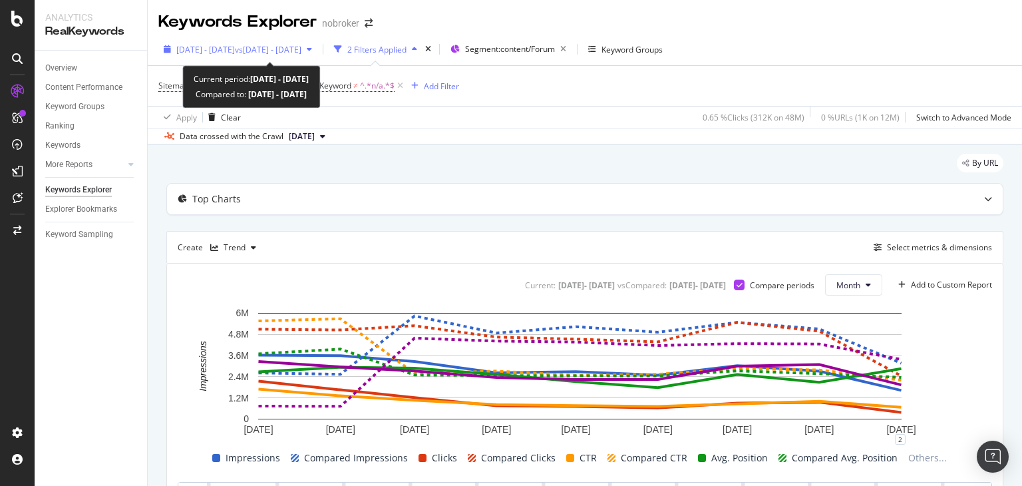
click at [301, 49] on span "vs [DATE] - [DATE]" at bounding box center [268, 49] width 67 height 11
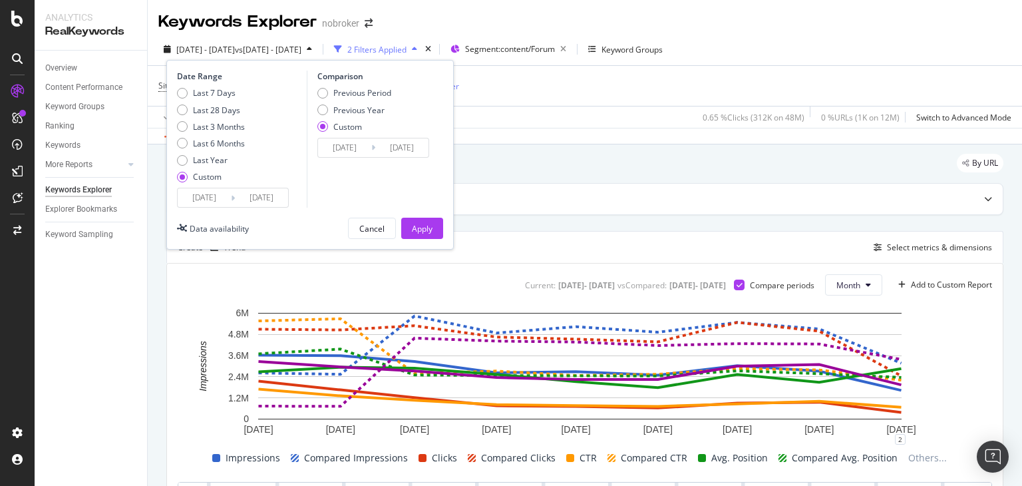
click at [255, 200] on input "[DATE]" at bounding box center [261, 197] width 53 height 19
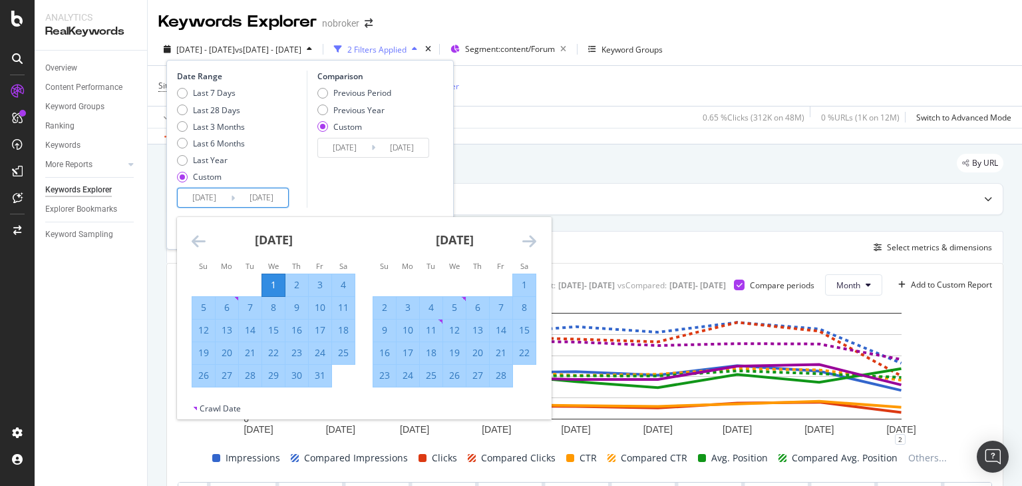
click at [204, 237] on icon "Move backward to switch to the previous month." at bounding box center [199, 241] width 14 height 16
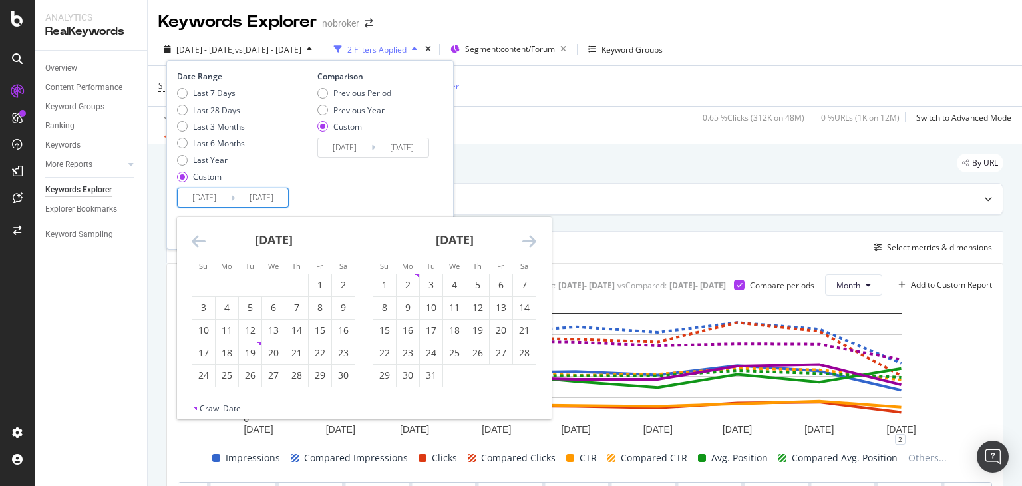
click at [204, 237] on icon "Move backward to switch to the previous month." at bounding box center [199, 241] width 14 height 16
click at [235, 196] on input "[DATE]" at bounding box center [261, 197] width 53 height 19
click at [204, 199] on input "[DATE]" at bounding box center [204, 197] width 53 height 19
click at [200, 239] on icon "Move backward to switch to the previous month." at bounding box center [199, 241] width 14 height 16
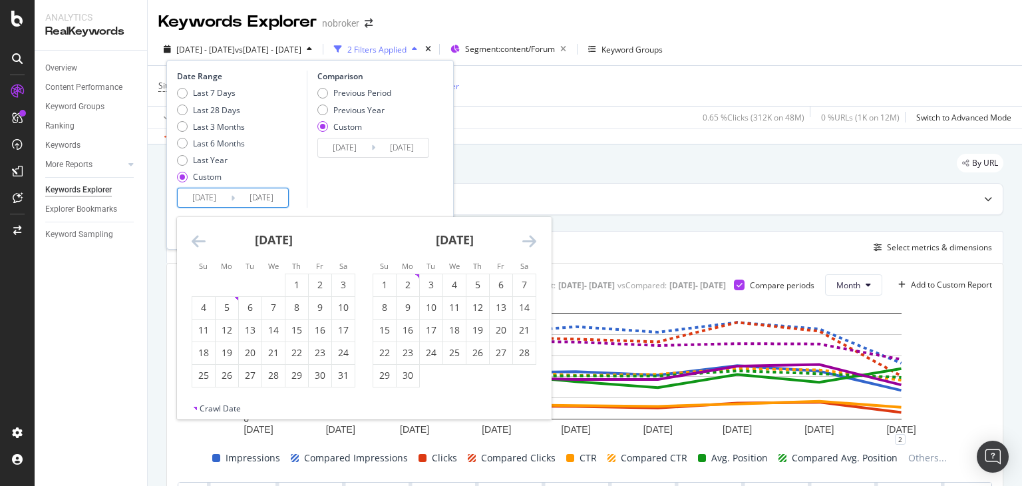
click at [200, 239] on icon "Move backward to switch to the previous month." at bounding box center [199, 241] width 14 height 16
click at [202, 235] on icon "Move backward to switch to the previous month." at bounding box center [199, 241] width 14 height 16
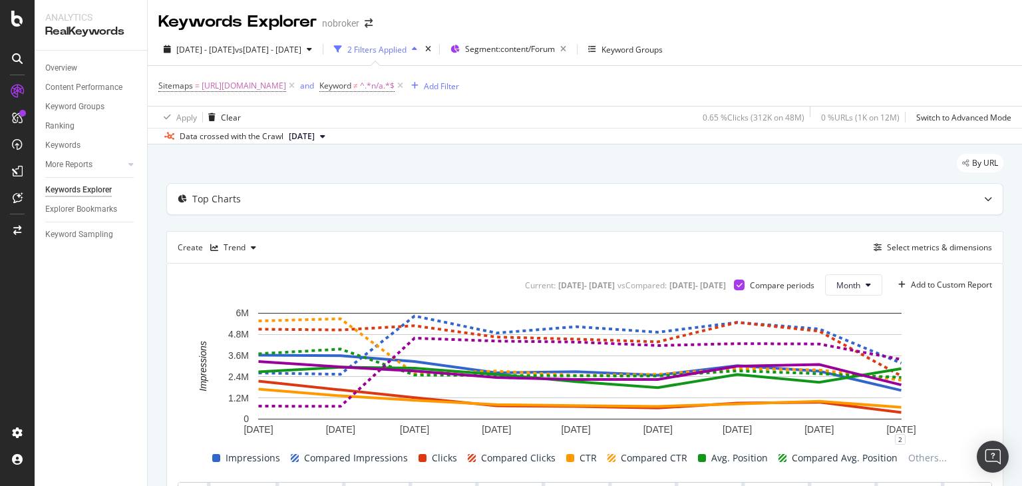
click at [504, 160] on div "By URL" at bounding box center [584, 168] width 837 height 29
click at [325, 137] on icon at bounding box center [322, 136] width 5 height 8
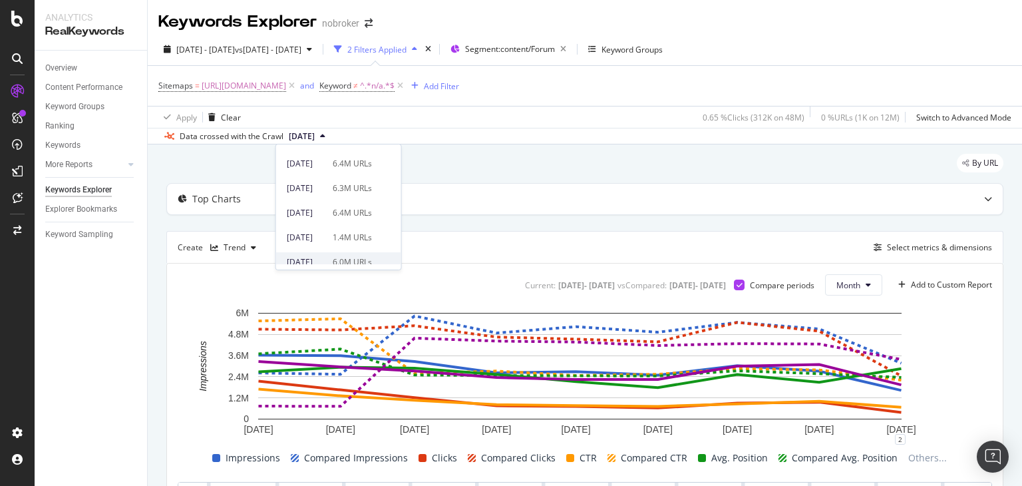
click at [365, 257] on div "6.0M URLs" at bounding box center [352, 262] width 39 height 12
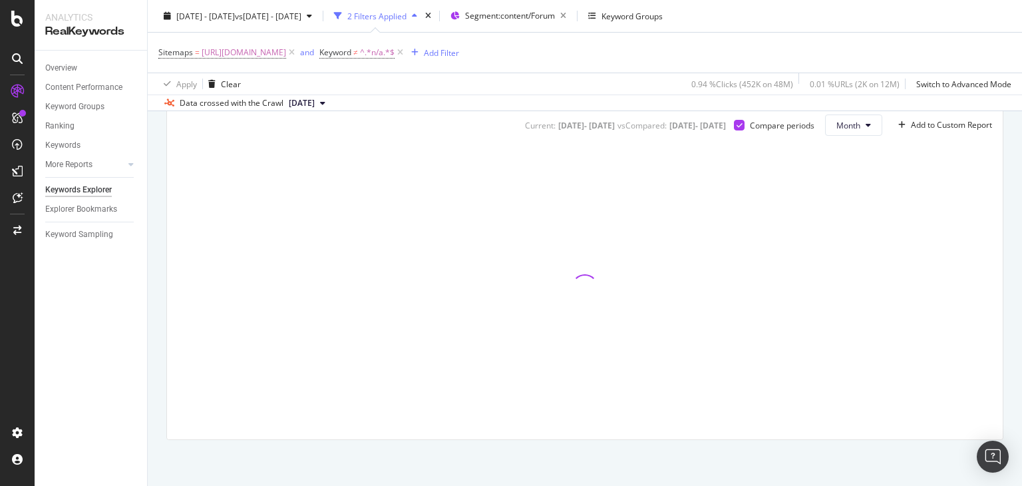
click at [434, 293] on div at bounding box center [585, 287] width 814 height 282
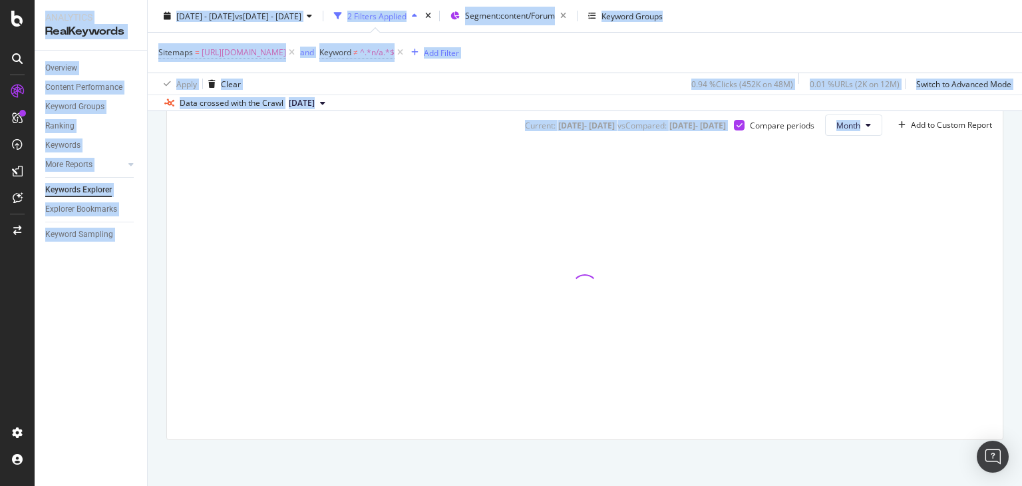
click at [434, 293] on div at bounding box center [585, 287] width 814 height 282
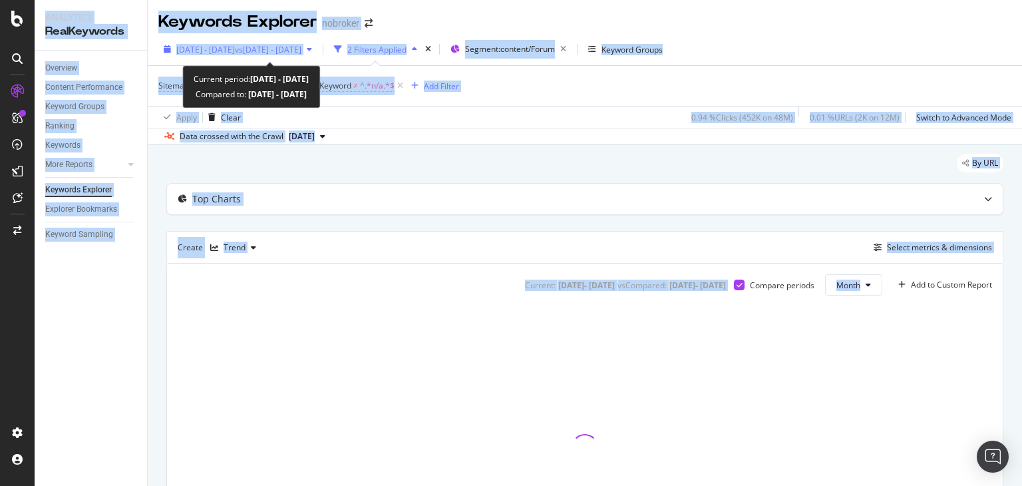
click at [235, 51] on span "[DATE] - [DATE]" at bounding box center [205, 49] width 59 height 11
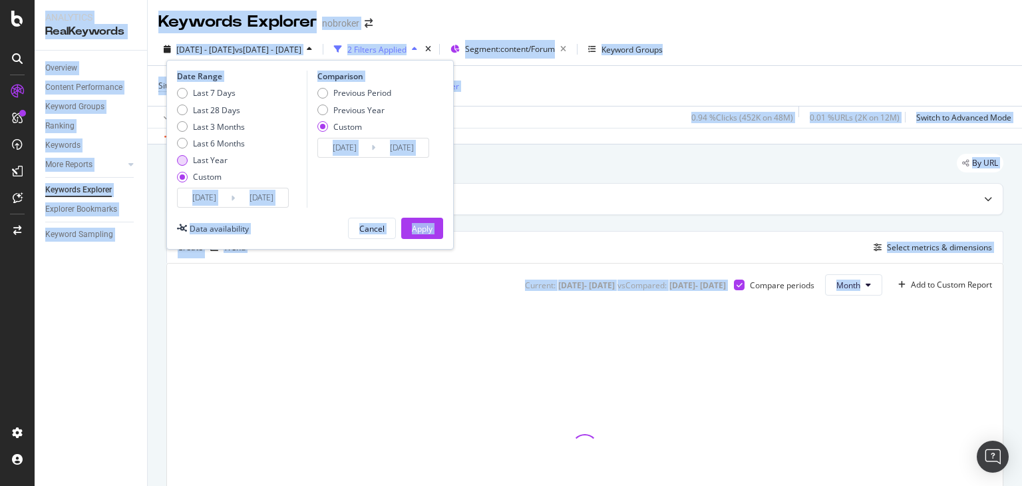
click at [183, 157] on div "Last Year" at bounding box center [182, 160] width 11 height 11
type input "[DATE]"
click at [179, 139] on div "Last 6 Months" at bounding box center [182, 143] width 11 height 11
click at [182, 160] on div "Last Year" at bounding box center [182, 160] width 11 height 11
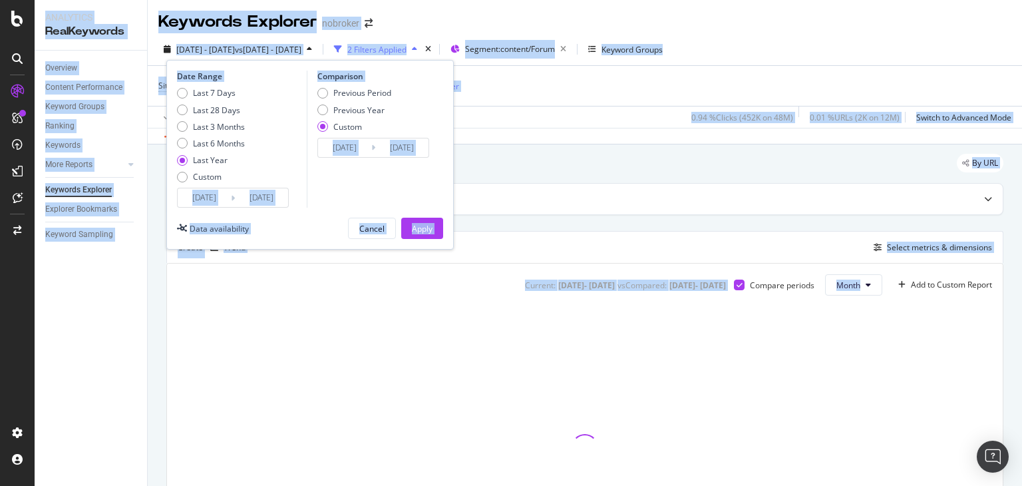
click at [221, 198] on input "[DATE]" at bounding box center [204, 197] width 53 height 19
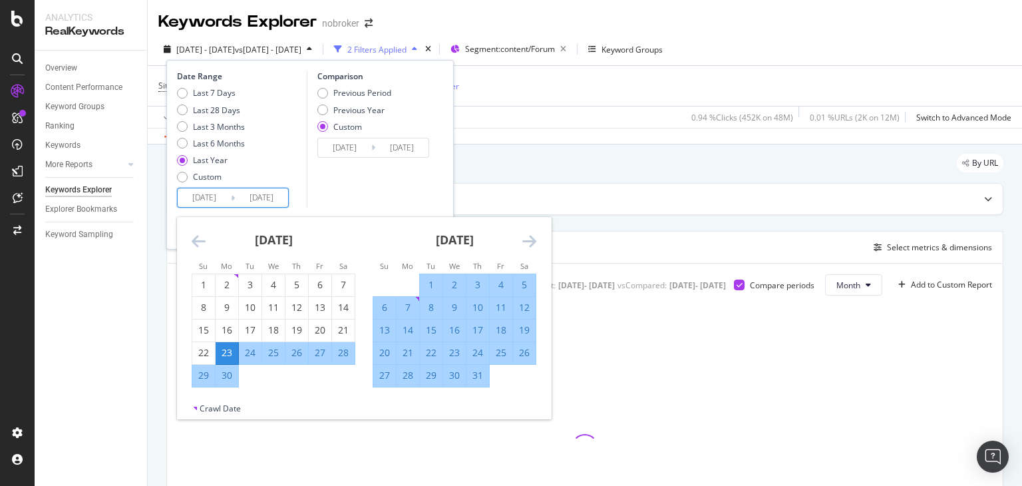
click at [531, 238] on icon "Move forward to switch to the next month." at bounding box center [529, 241] width 14 height 16
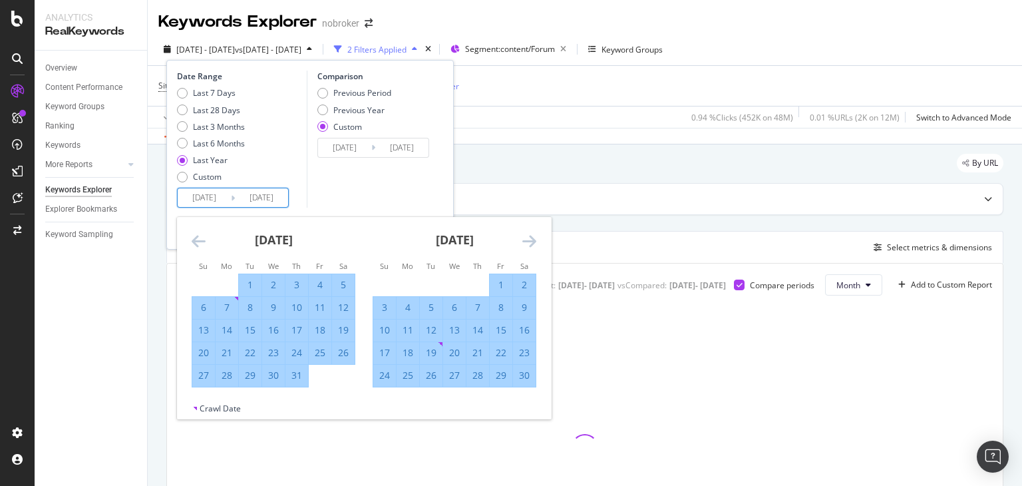
click at [531, 238] on icon "Move forward to switch to the next month." at bounding box center [529, 241] width 14 height 16
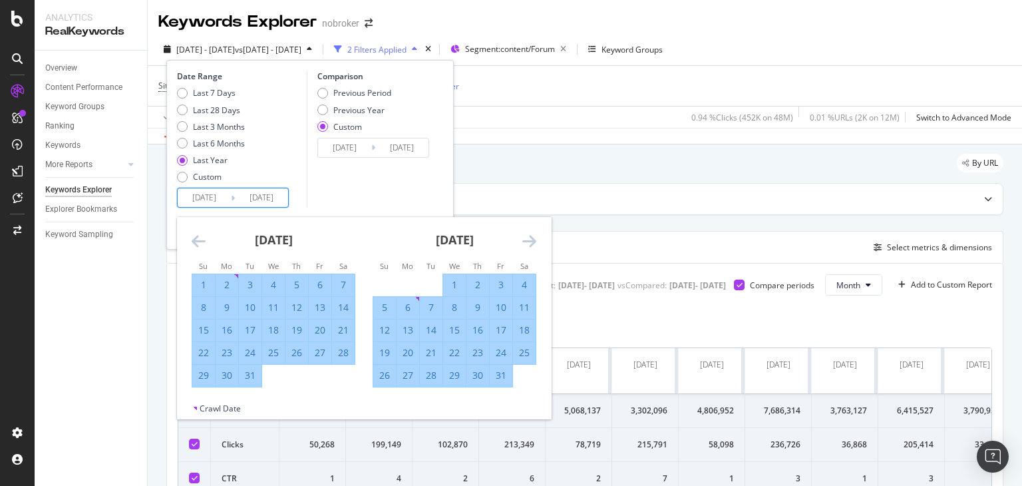
click at [531, 238] on icon "Move forward to switch to the next month." at bounding box center [529, 241] width 14 height 16
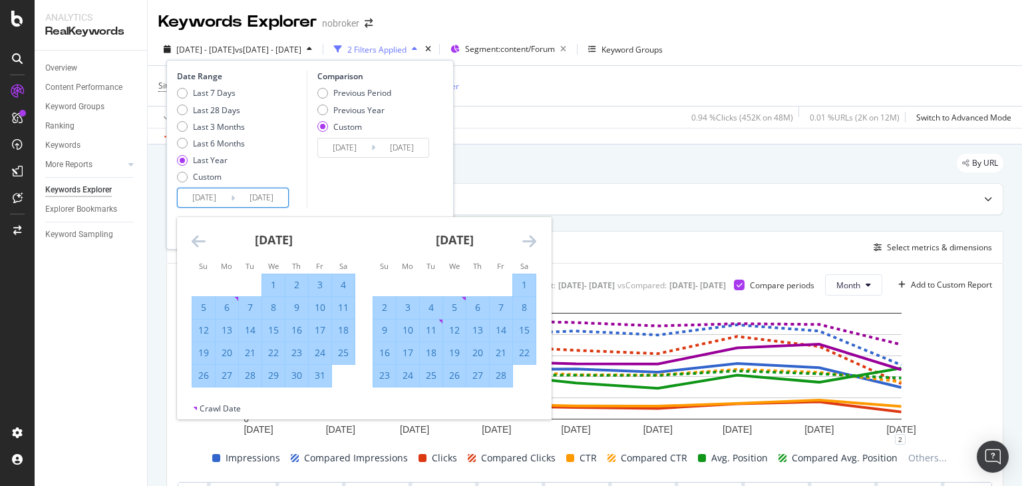
click at [531, 238] on icon "Move forward to switch to the next month." at bounding box center [529, 241] width 14 height 16
click at [529, 243] on icon "Move forward to switch to the next month." at bounding box center [529, 241] width 14 height 16
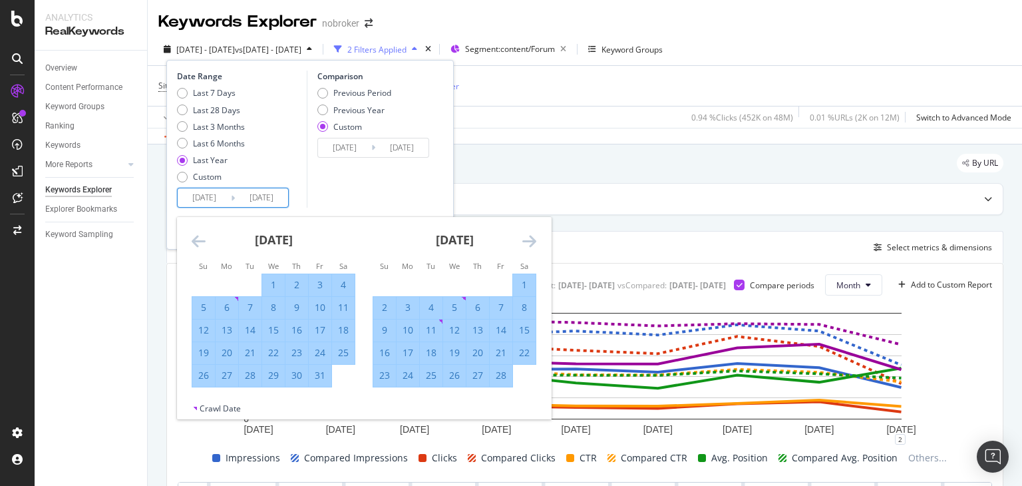
click at [529, 243] on icon "Move forward to switch to the next month." at bounding box center [529, 241] width 14 height 16
click at [194, 241] on icon "Move backward to switch to the previous month." at bounding box center [199, 241] width 14 height 16
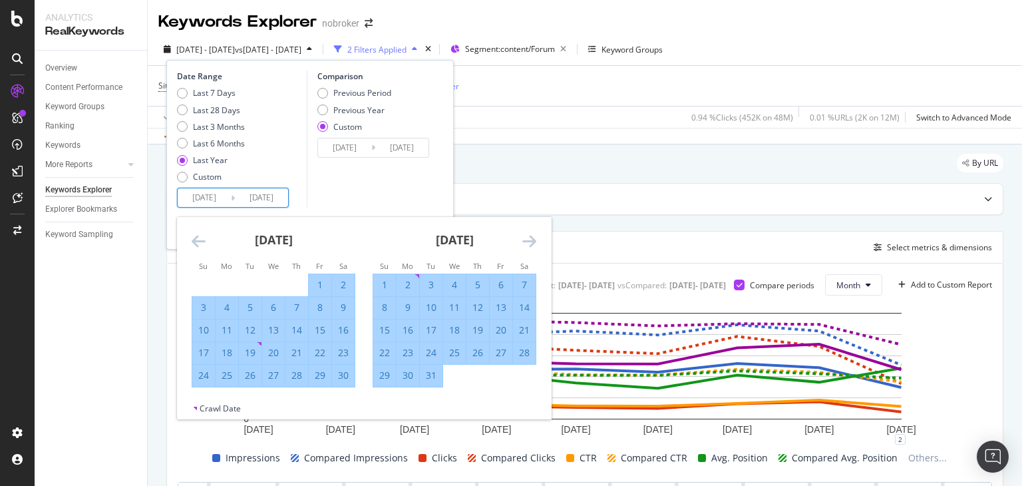
click at [194, 241] on icon "Move backward to switch to the previous month." at bounding box center [199, 241] width 14 height 16
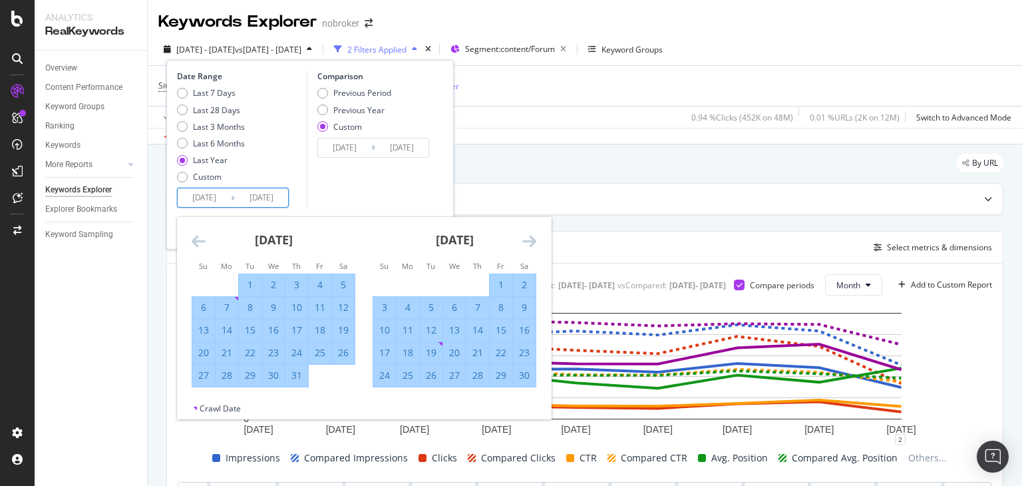
click at [194, 241] on icon "Move backward to switch to the previous month." at bounding box center [199, 241] width 14 height 16
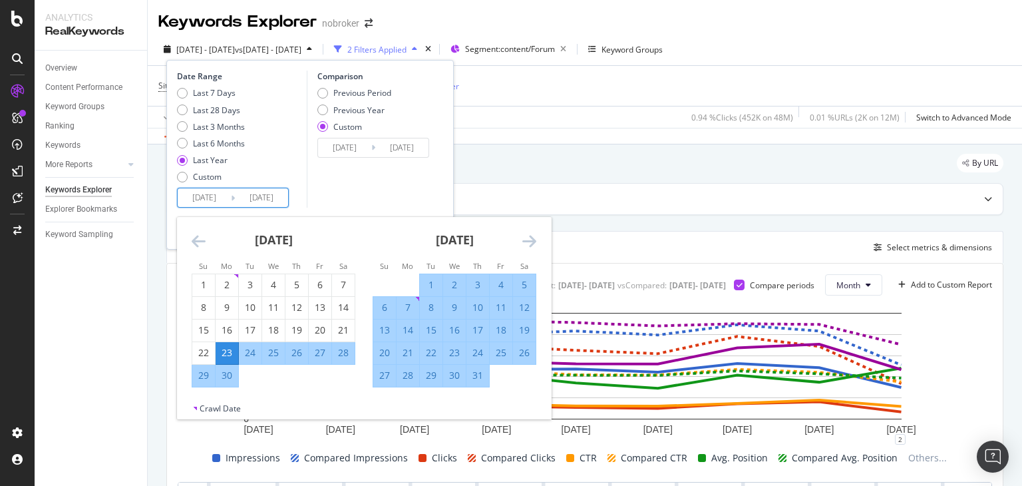
click at [194, 241] on icon "Move backward to switch to the previous month." at bounding box center [199, 241] width 14 height 16
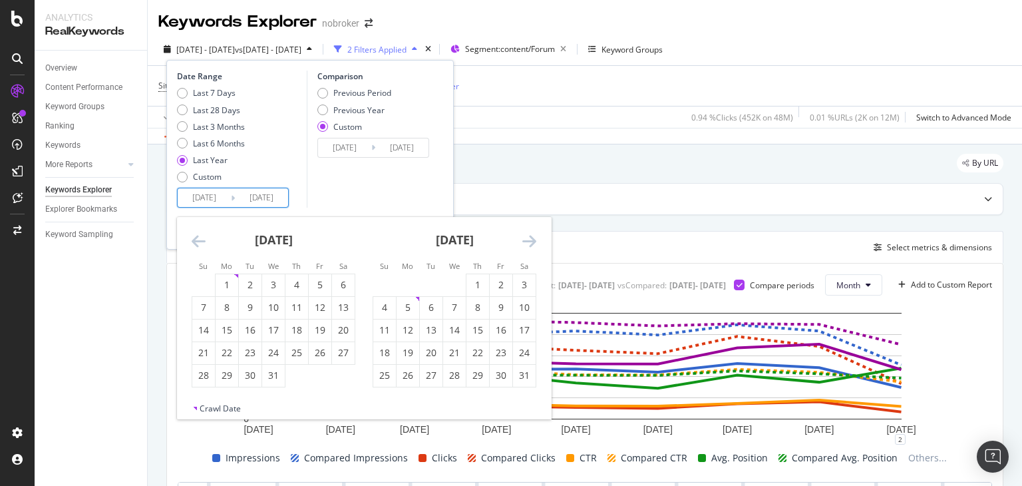
click at [194, 241] on icon "Move backward to switch to the previous month." at bounding box center [199, 241] width 14 height 16
click at [529, 244] on icon "Move forward to switch to the next month." at bounding box center [529, 241] width 14 height 16
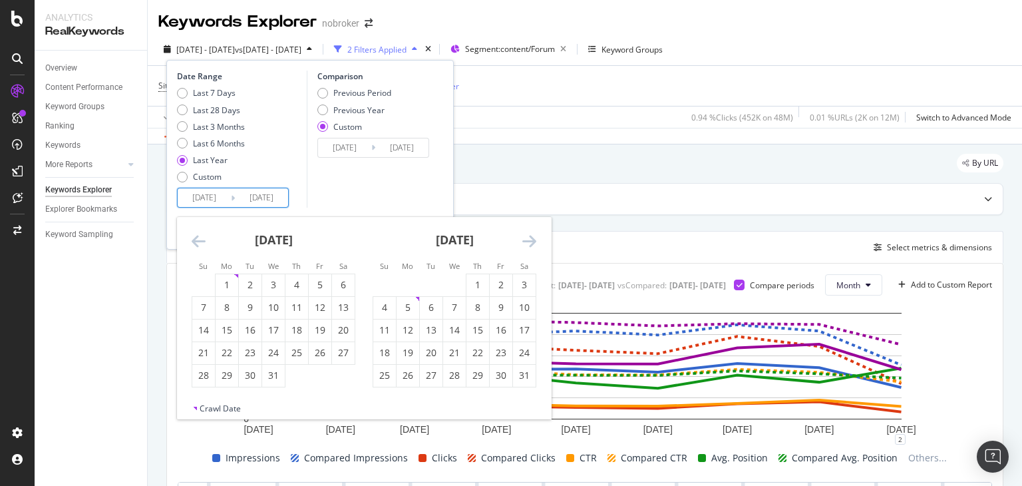
click at [529, 244] on icon "Move forward to switch to the next month." at bounding box center [529, 241] width 14 height 16
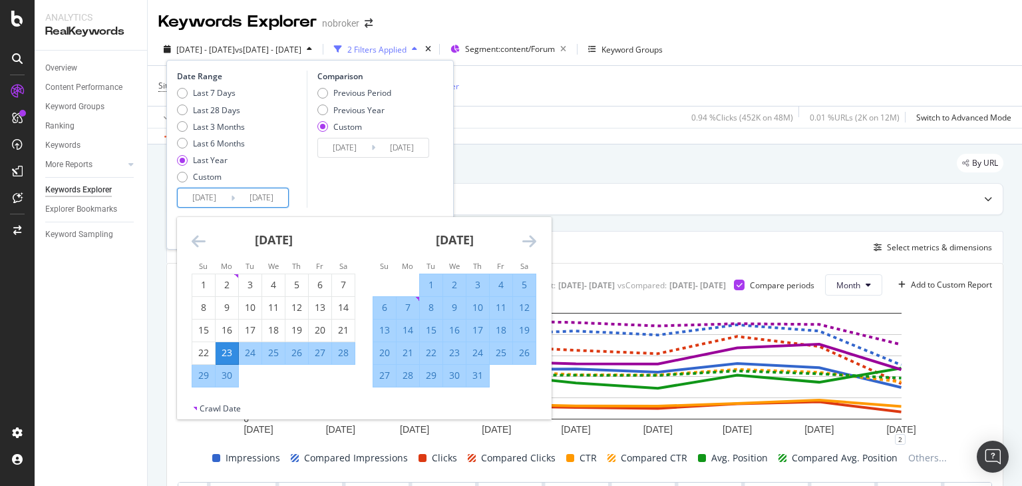
click at [529, 244] on icon "Move forward to switch to the next month." at bounding box center [529, 241] width 14 height 16
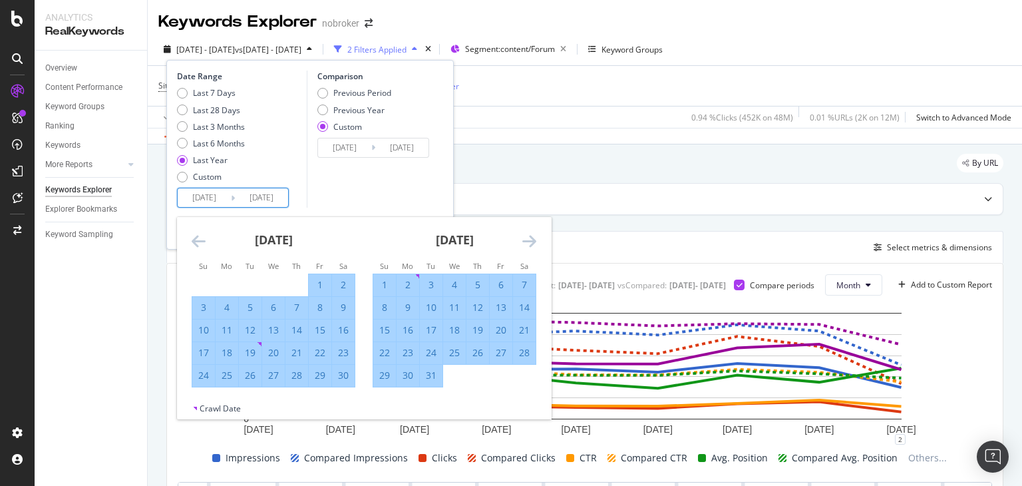
click at [529, 244] on icon "Move forward to switch to the next month." at bounding box center [529, 241] width 14 height 16
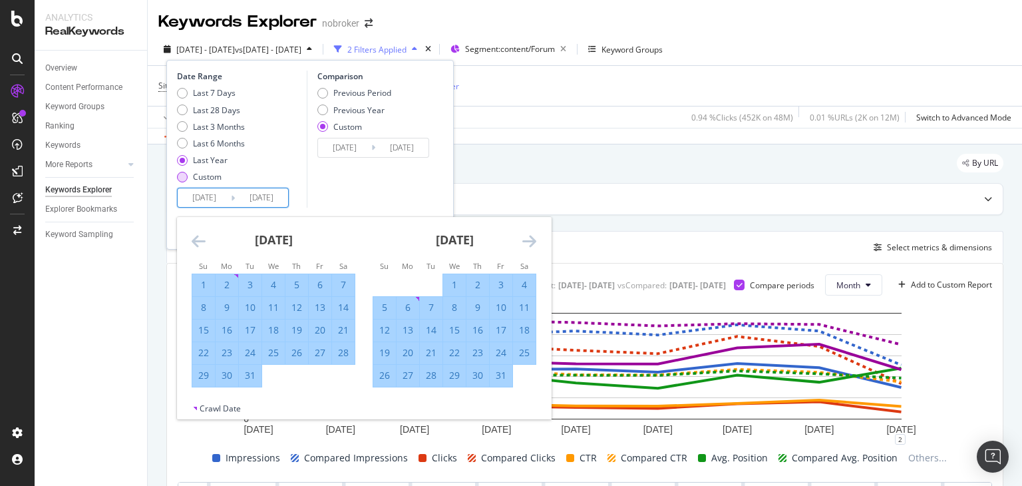
click at [182, 178] on div "Custom" at bounding box center [182, 177] width 11 height 11
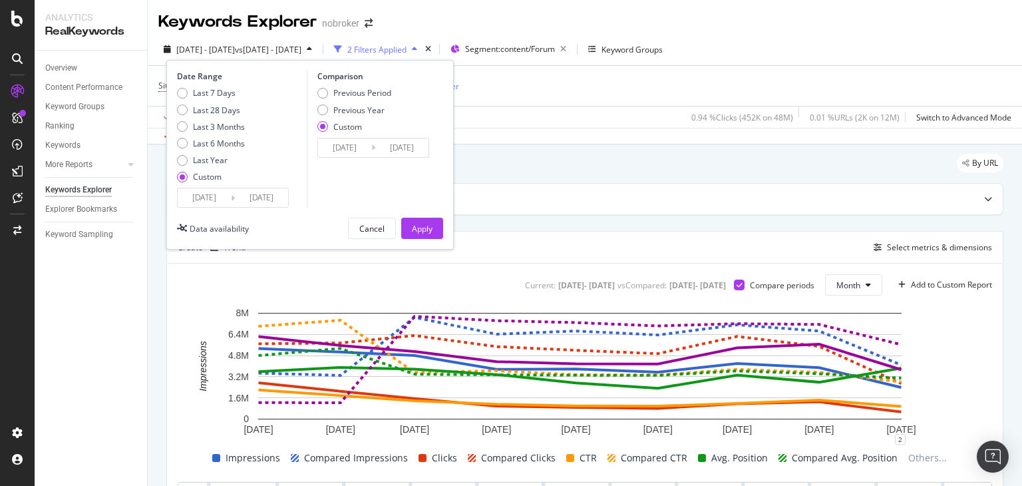
click at [208, 199] on input "[DATE]" at bounding box center [204, 197] width 53 height 19
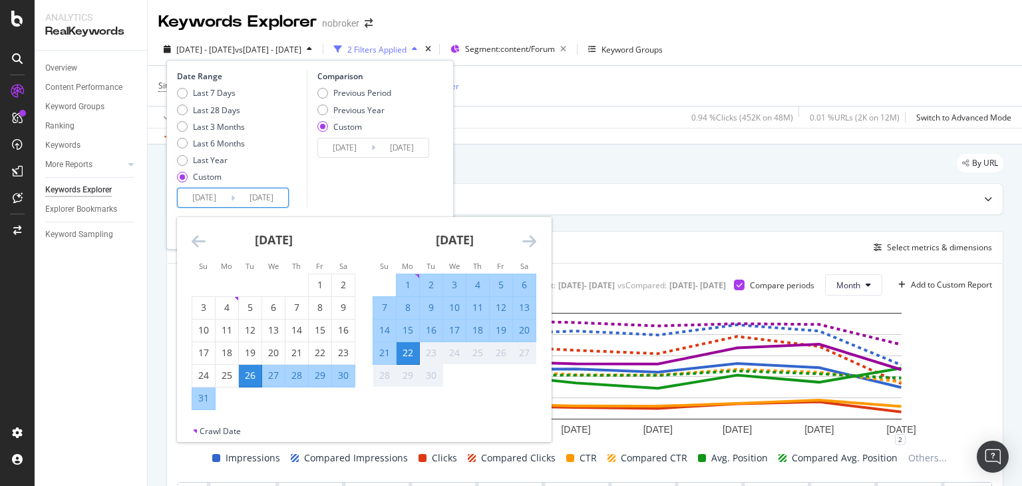
click at [221, 198] on input "[DATE]" at bounding box center [204, 197] width 53 height 19
click at [200, 243] on icon "Move backward to switch to the previous month." at bounding box center [199, 241] width 14 height 16
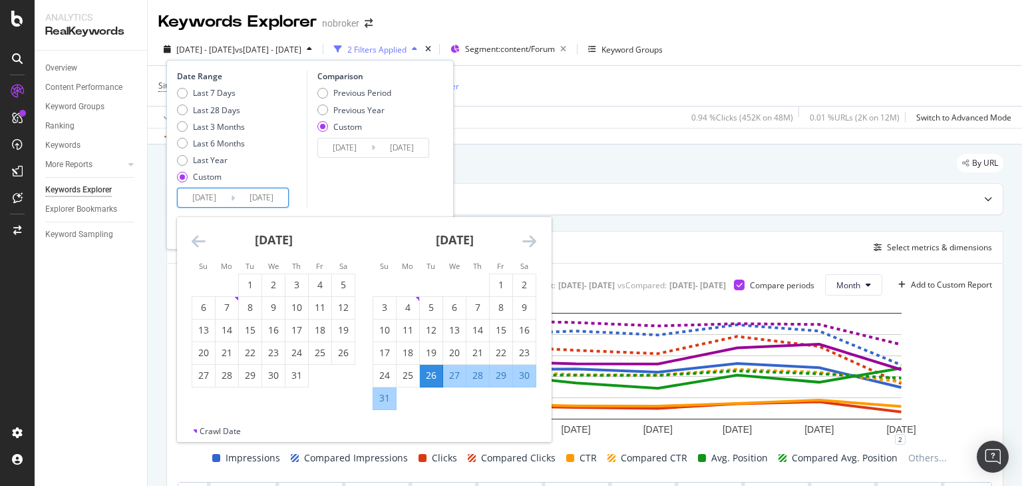
click at [221, 200] on input "[DATE]" at bounding box center [204, 197] width 53 height 19
click at [200, 243] on icon "Move backward to switch to the previous month." at bounding box center [199, 241] width 14 height 16
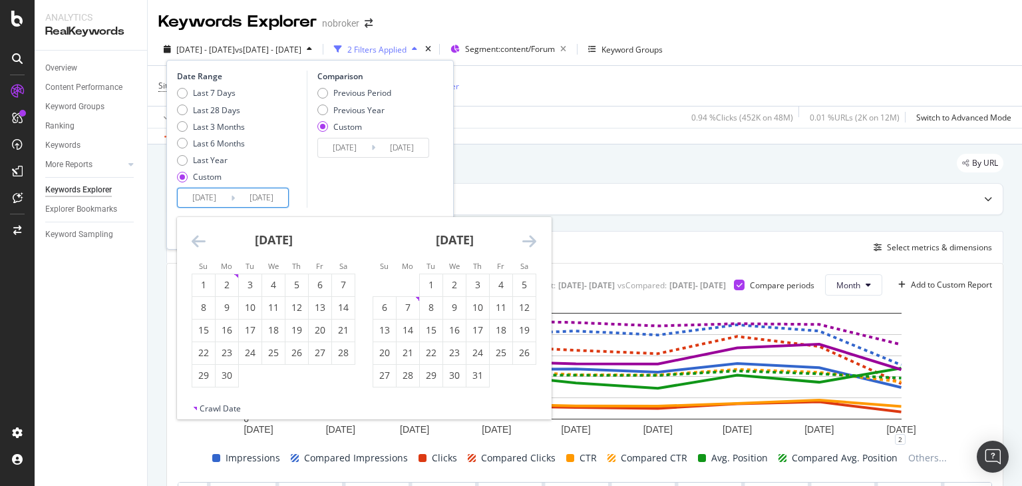
click at [200, 243] on icon "Move backward to switch to the previous month." at bounding box center [199, 241] width 14 height 16
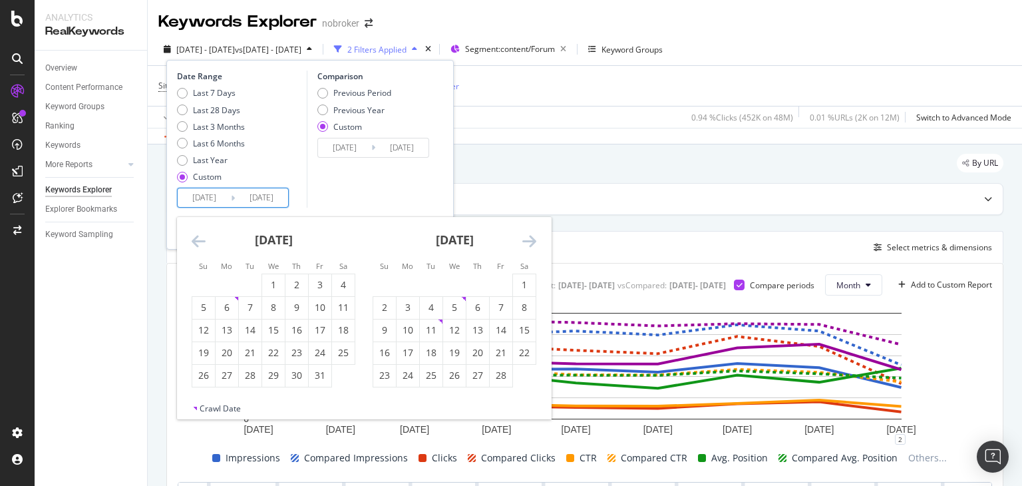
click at [200, 243] on icon "Move backward to switch to the previous month." at bounding box center [199, 241] width 14 height 16
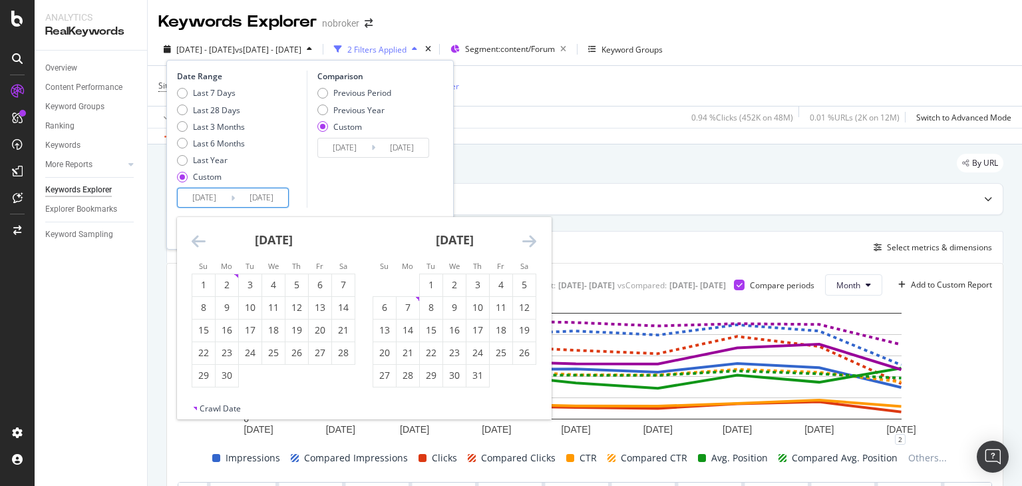
click at [200, 243] on icon "Move backward to switch to the previous month." at bounding box center [199, 241] width 14 height 16
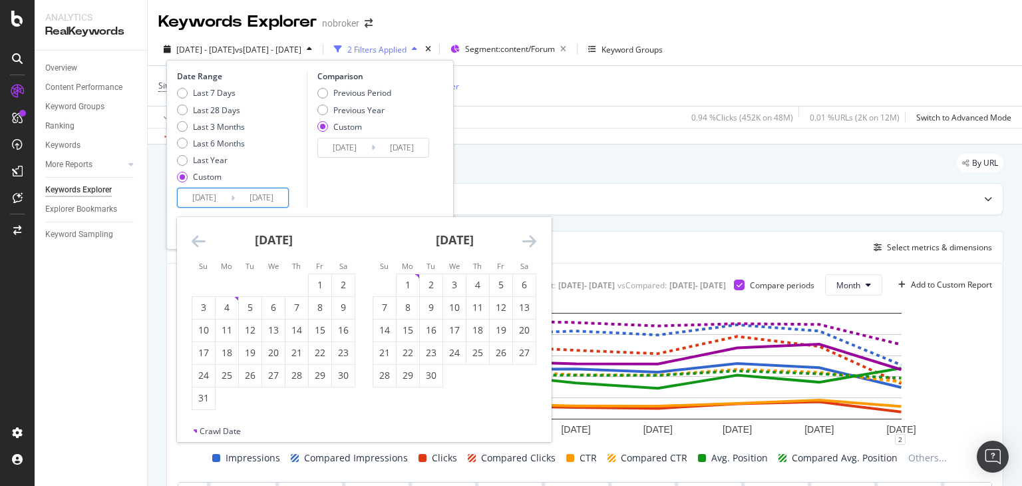
click at [200, 243] on icon "Move backward to switch to the previous month." at bounding box center [199, 241] width 14 height 16
click at [230, 281] on div "1" at bounding box center [226, 284] width 23 height 13
type input "[DATE]"
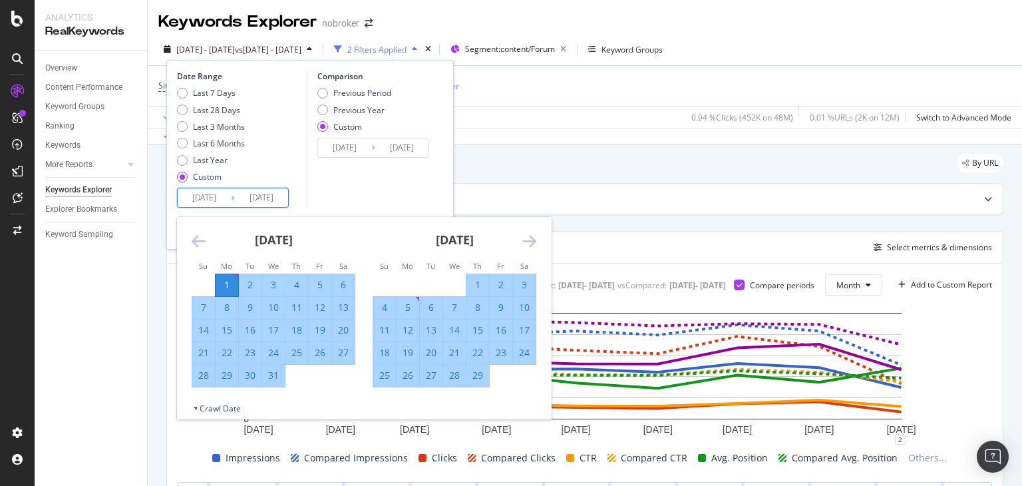
click at [519, 240] on div "[DATE]" at bounding box center [454, 245] width 164 height 57
click at [527, 243] on icon "Move forward to switch to the next month." at bounding box center [529, 241] width 14 height 16
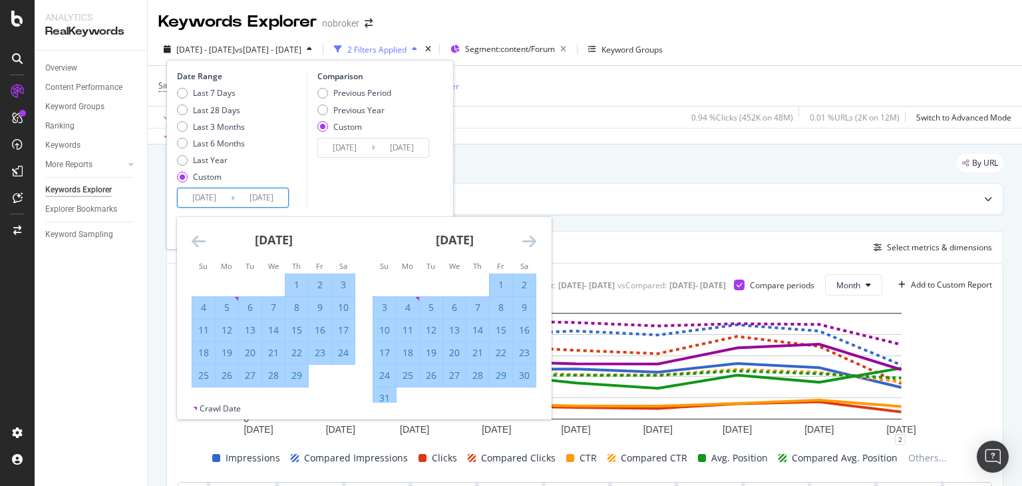
click at [527, 243] on icon "Move forward to switch to the next month." at bounding box center [529, 241] width 14 height 16
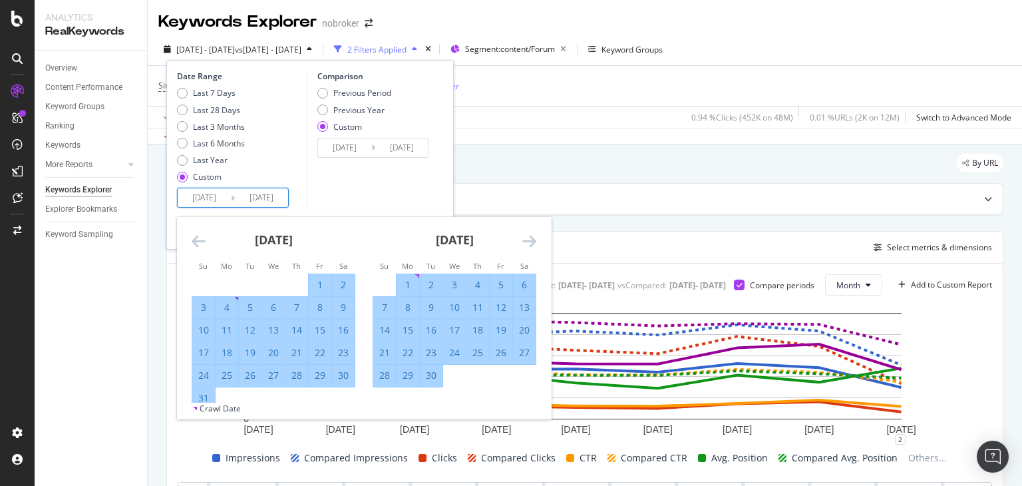
click at [527, 243] on icon "Move forward to switch to the next month." at bounding box center [529, 241] width 14 height 16
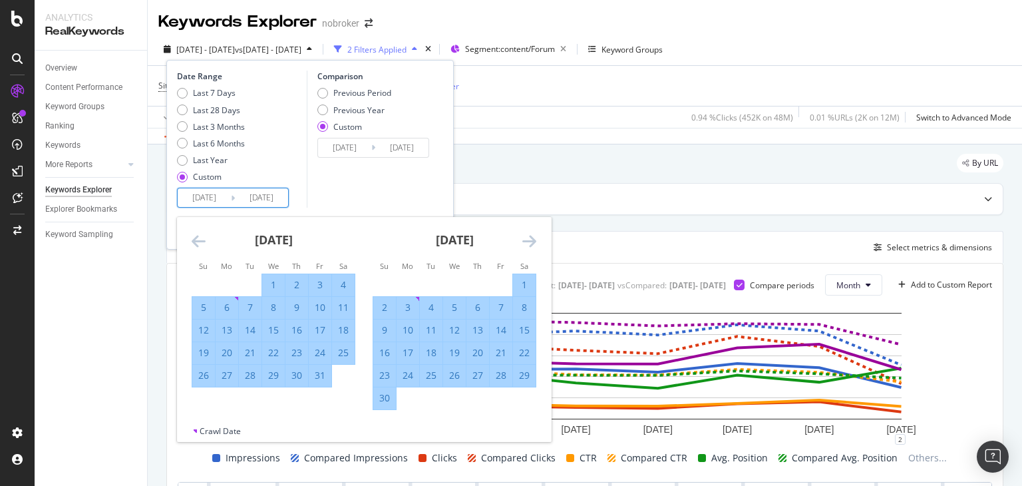
click at [527, 243] on icon "Move forward to switch to the next month." at bounding box center [529, 241] width 14 height 16
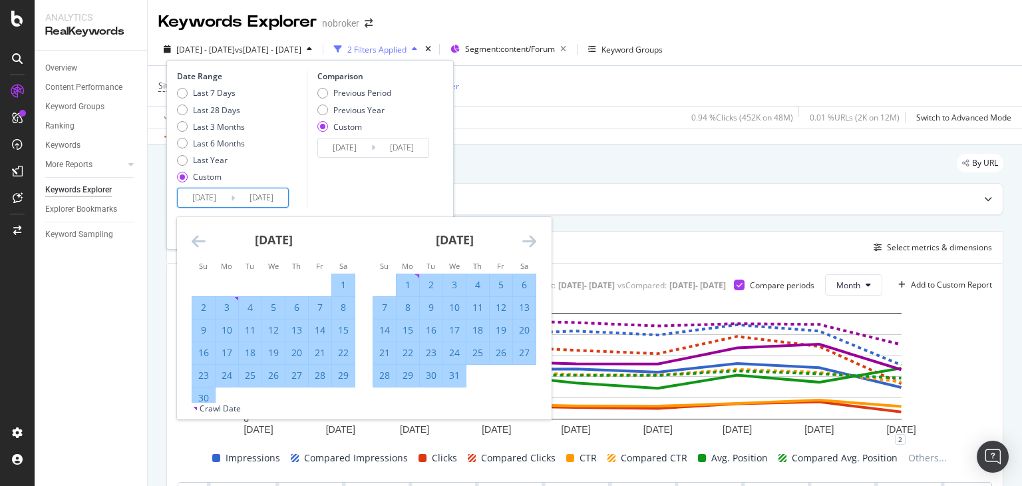
click at [527, 243] on icon "Move forward to switch to the next month." at bounding box center [529, 241] width 14 height 16
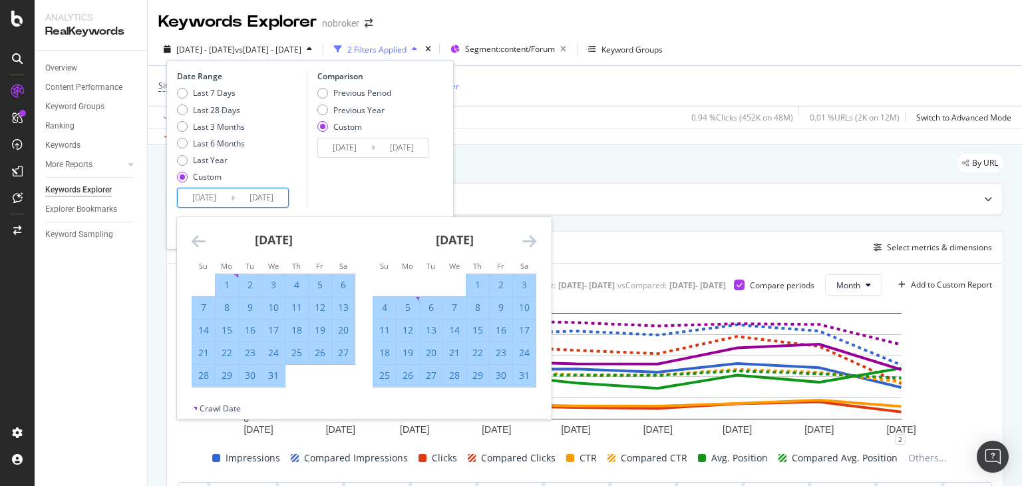
click at [527, 243] on icon "Move forward to switch to the next month." at bounding box center [529, 241] width 14 height 16
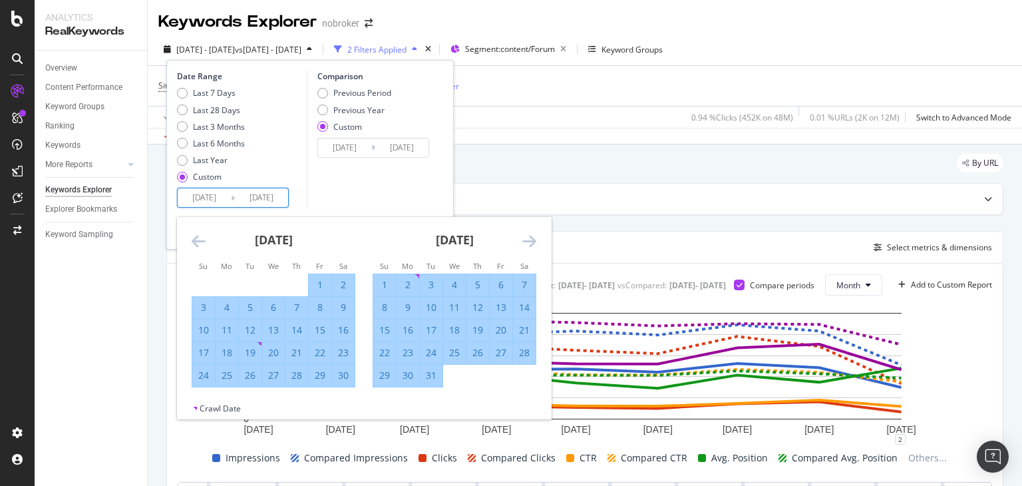
click at [424, 379] on div "31" at bounding box center [431, 374] width 23 height 13
type input "[DATE]"
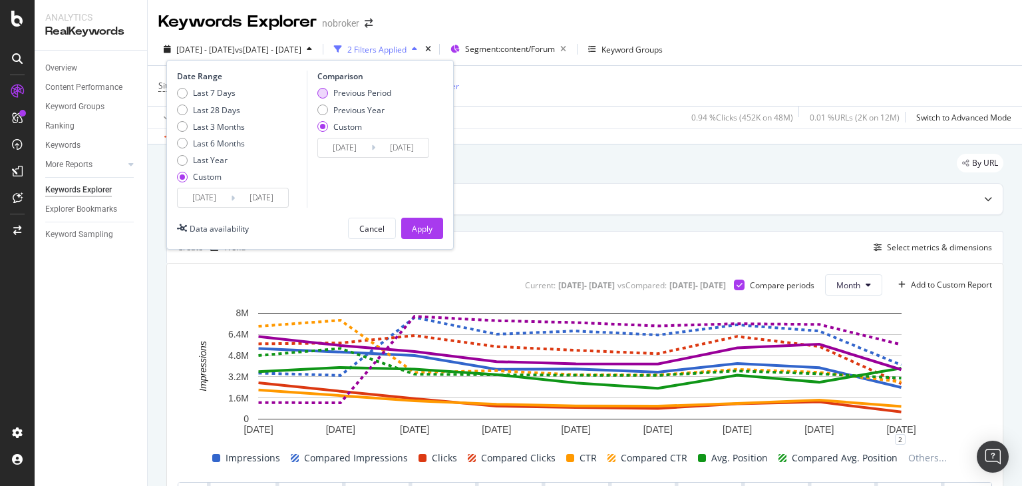
click at [325, 92] on div "Previous Period" at bounding box center [322, 93] width 11 height 11
type input "[DATE]"
click at [421, 227] on div "Apply" at bounding box center [422, 228] width 21 height 11
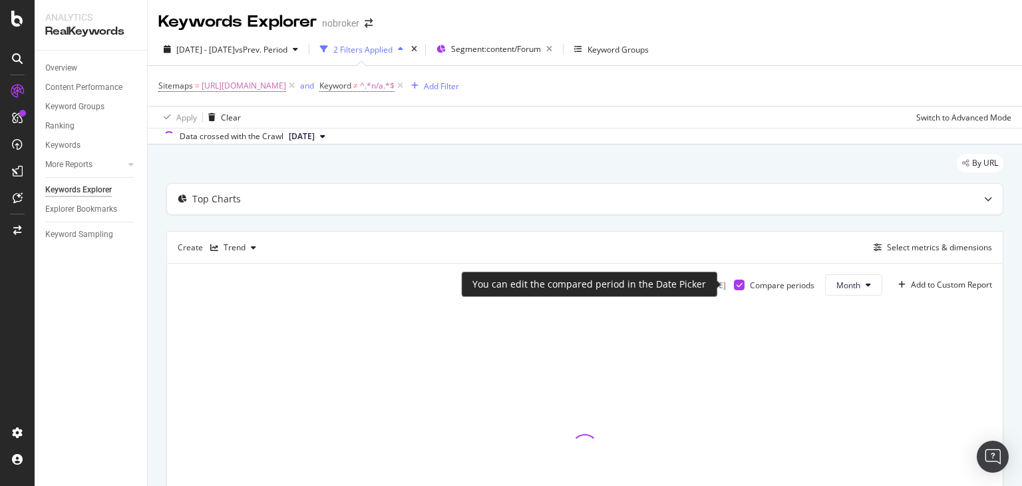
click at [734, 283] on div at bounding box center [739, 284] width 11 height 11
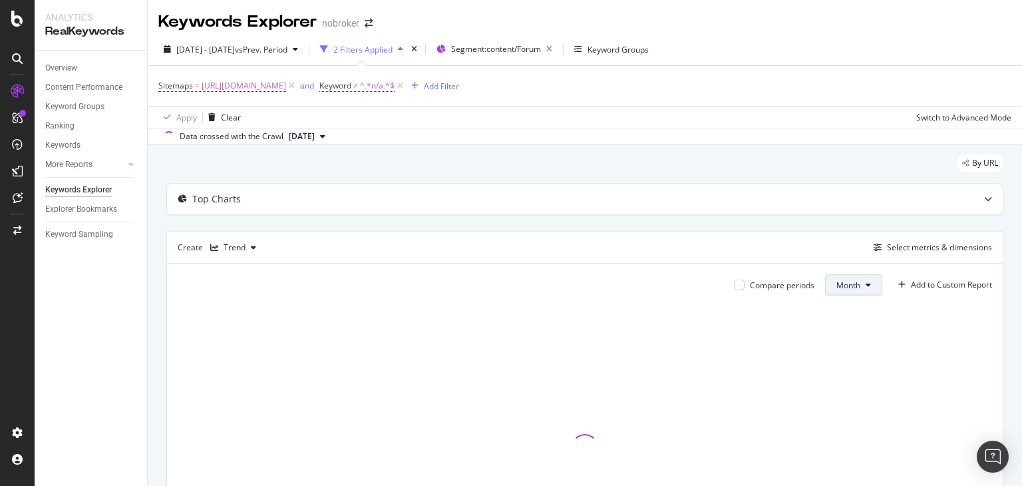
click at [848, 283] on span "Month" at bounding box center [848, 284] width 24 height 11
click at [839, 203] on div "Top Charts" at bounding box center [558, 198] width 783 height 13
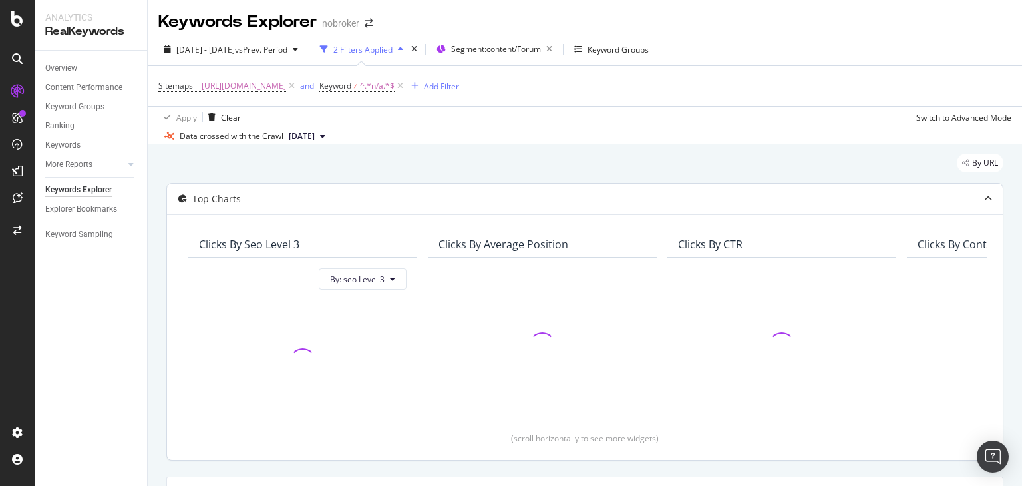
click at [984, 196] on icon at bounding box center [988, 199] width 8 height 8
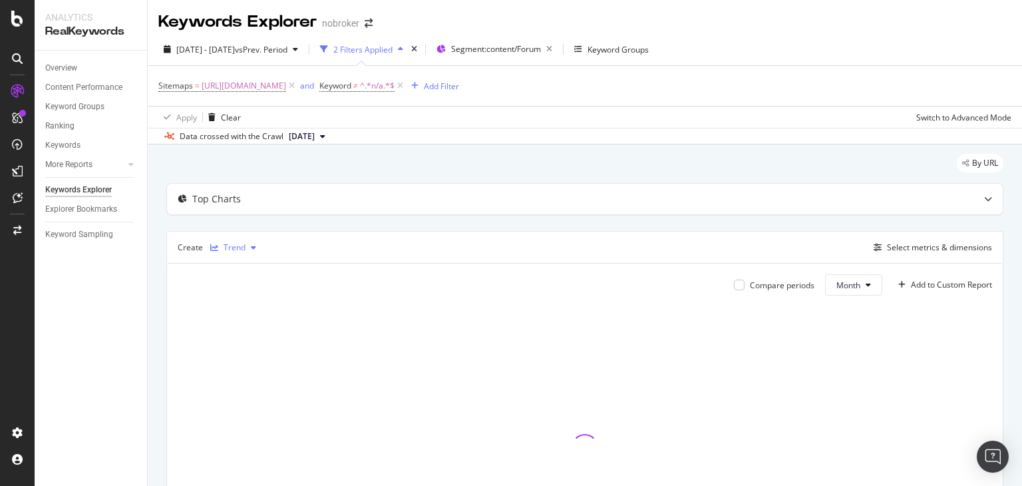
click at [251, 248] on icon "button" at bounding box center [253, 247] width 5 height 8
click at [252, 247] on icon "button" at bounding box center [253, 247] width 5 height 8
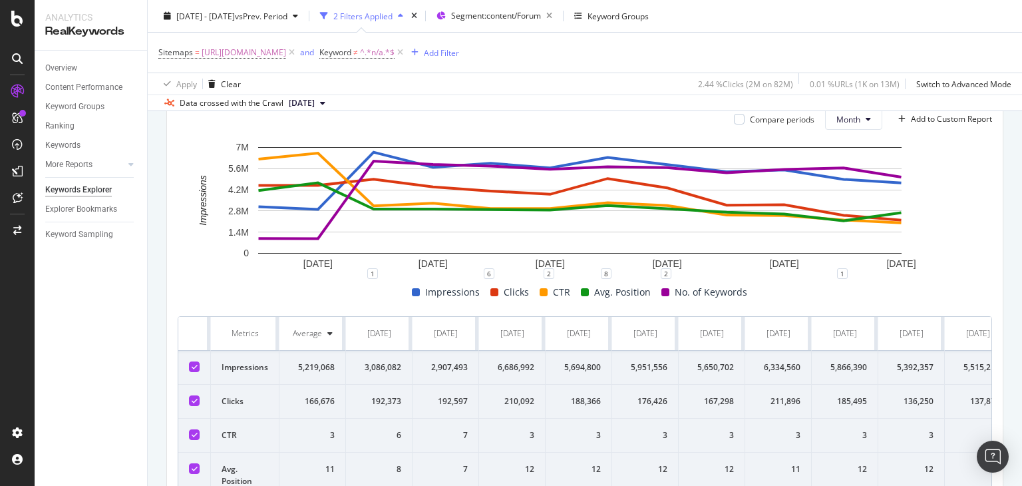
scroll to position [266, 0]
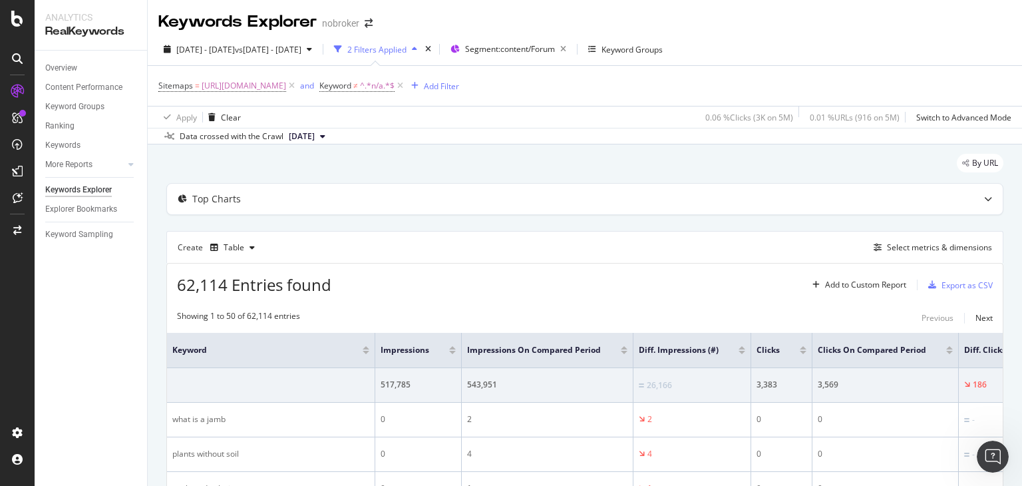
scroll to position [133, 0]
